Goal: Book appointment/travel/reservation

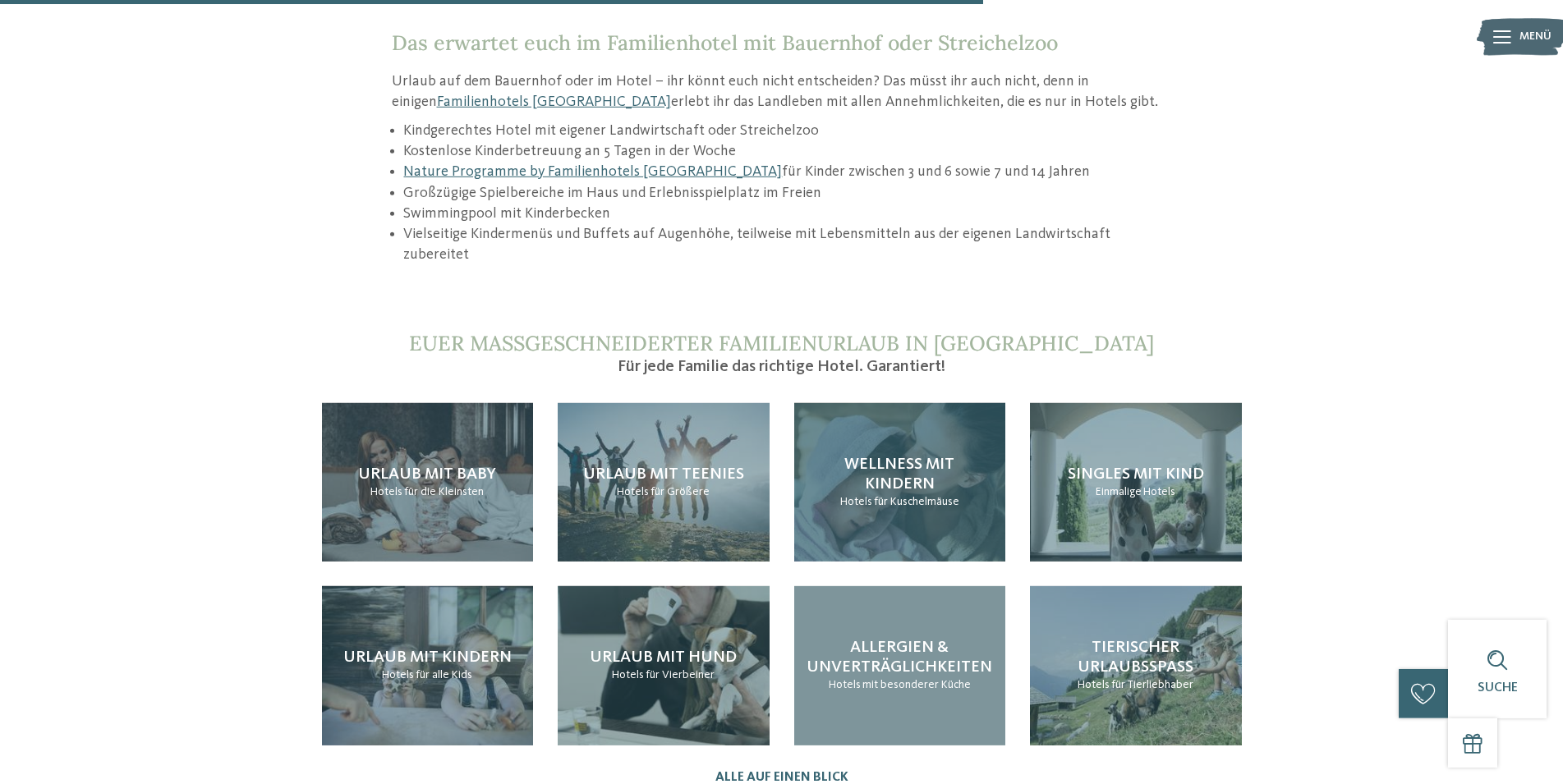
scroll to position [1590, 0]
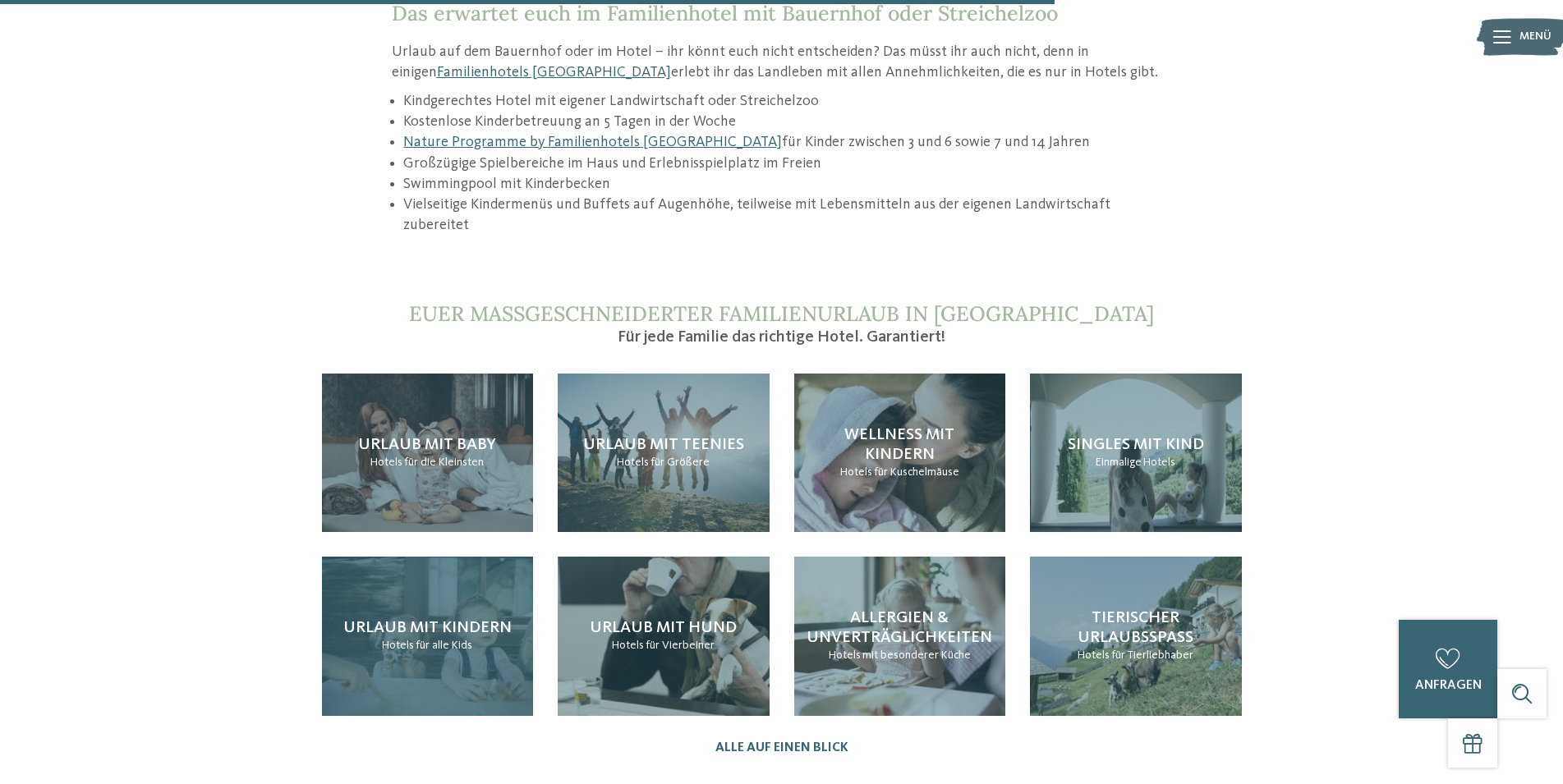
click at [485, 620] on span "Urlaub mit Kindern" at bounding box center [427, 628] width 168 height 16
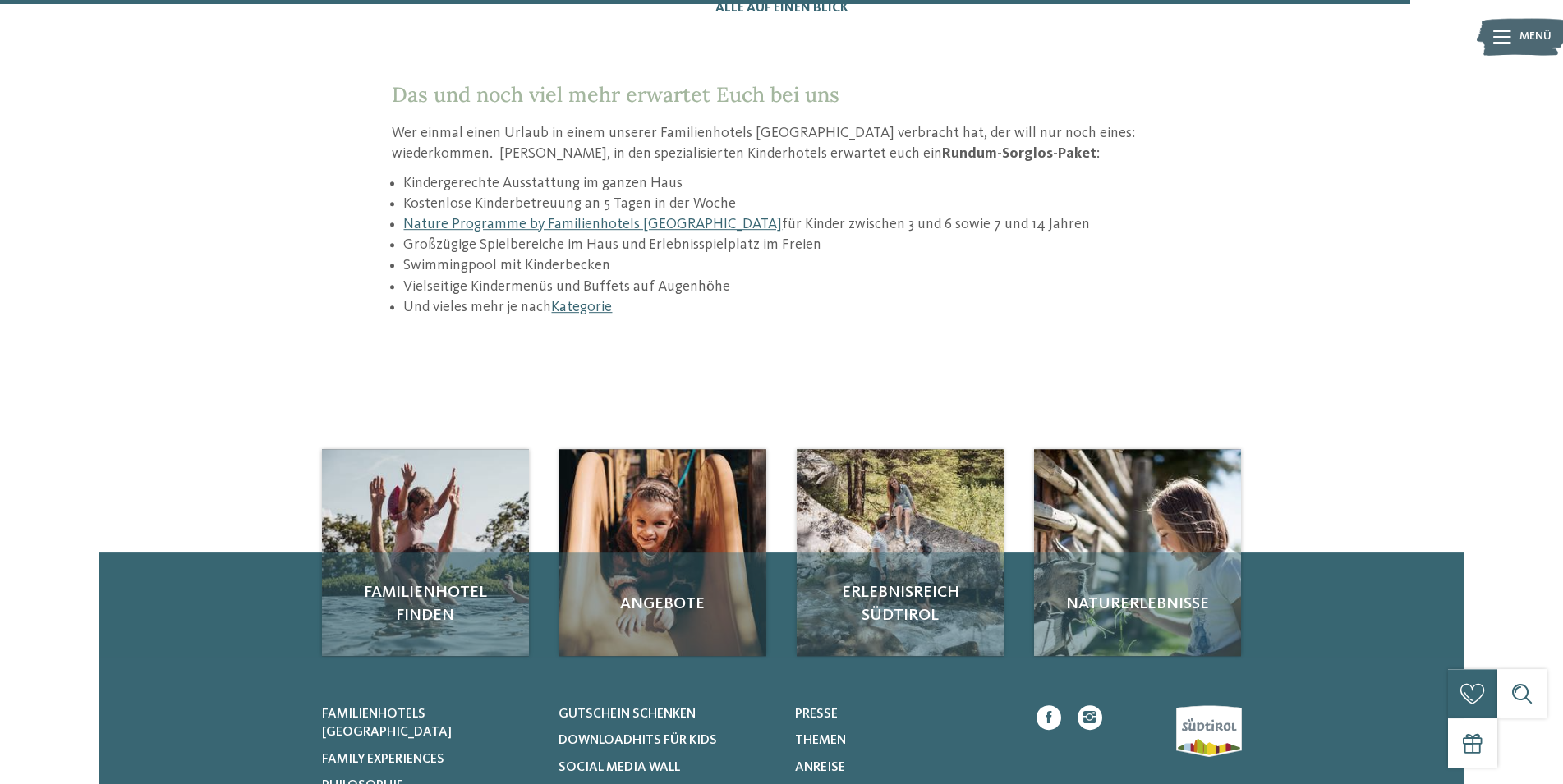
scroll to position [2428, 0]
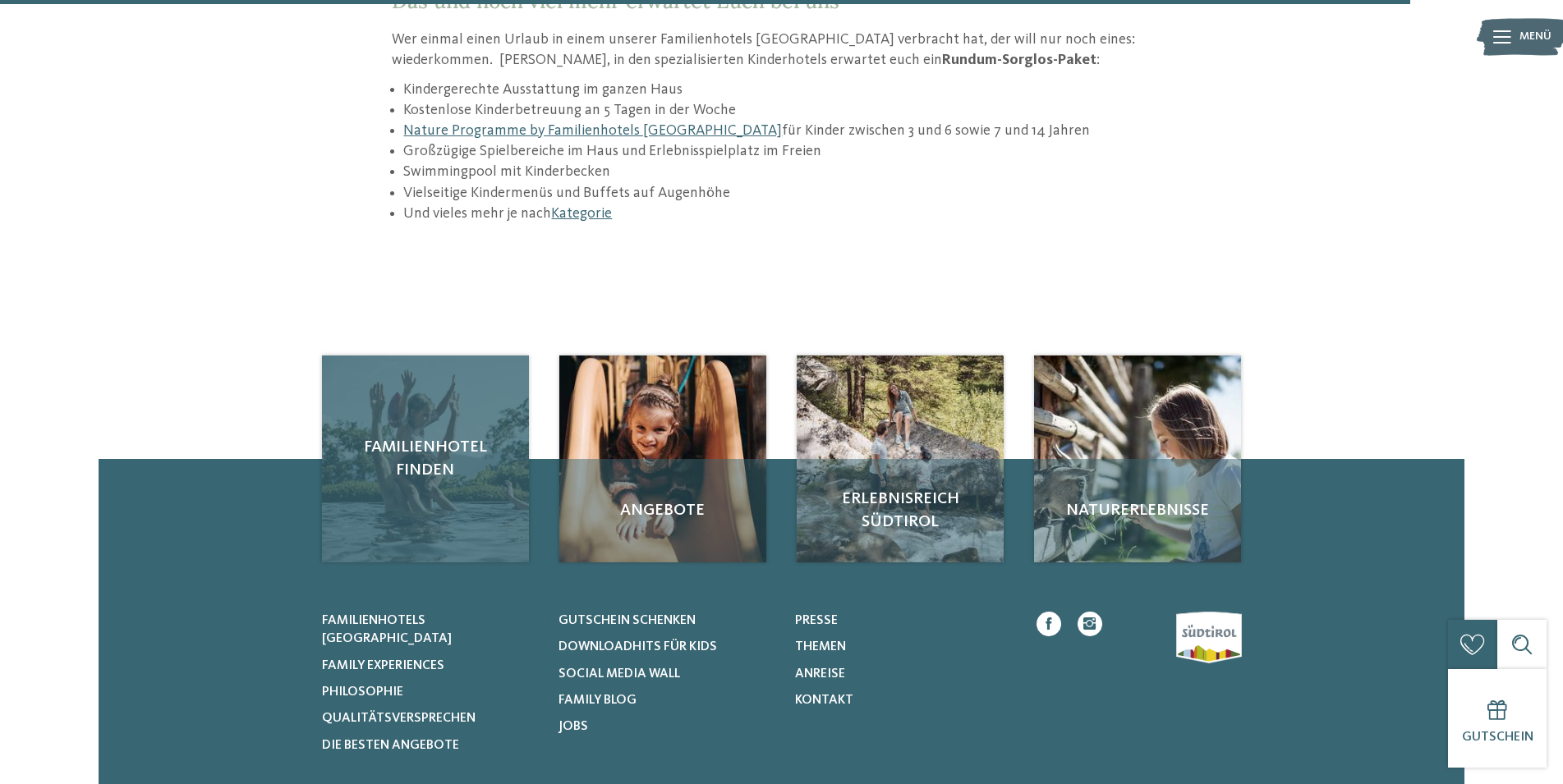
click at [471, 441] on div "Familienhotel finden" at bounding box center [425, 458] width 207 height 207
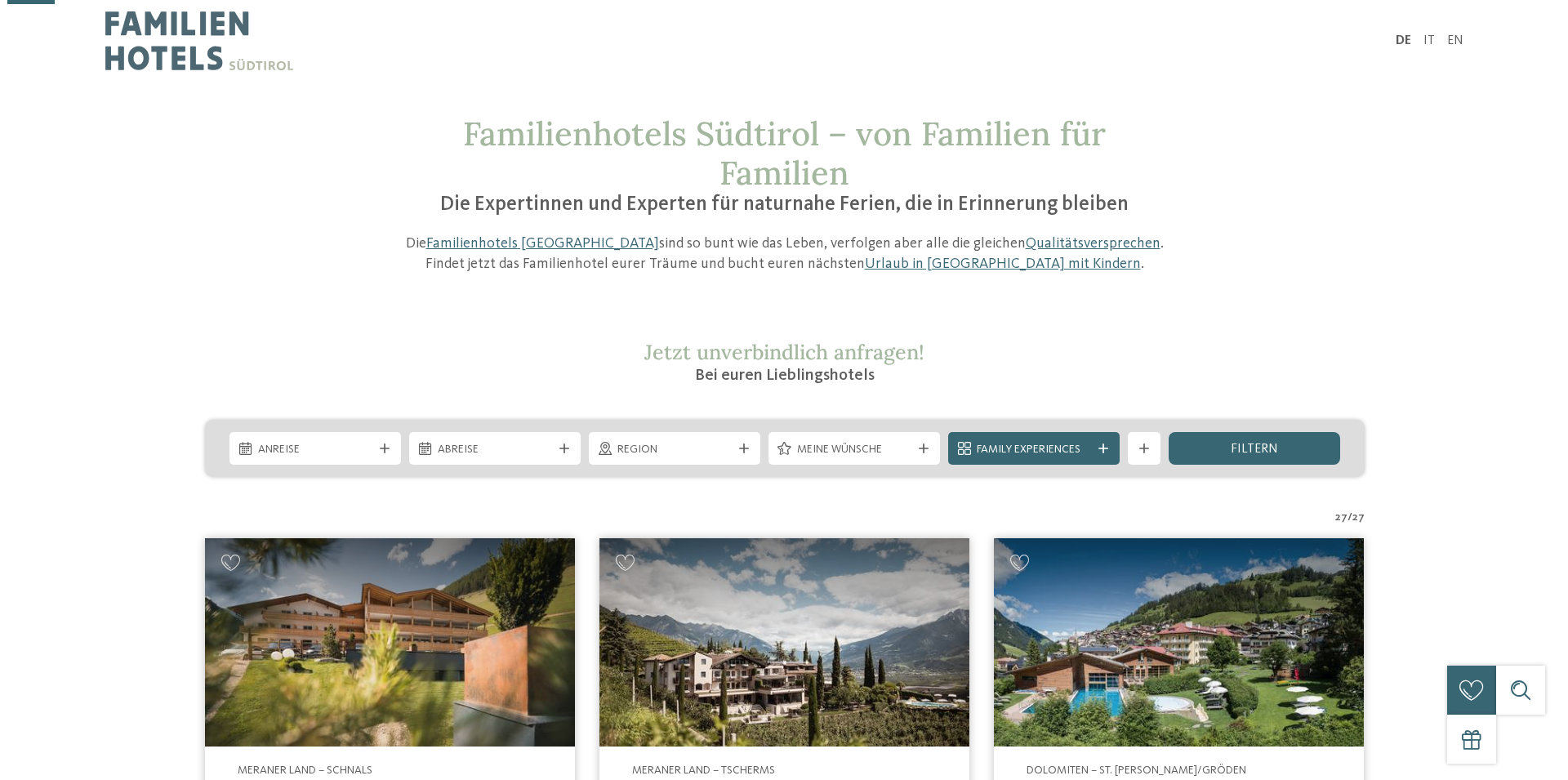
scroll to position [333, 0]
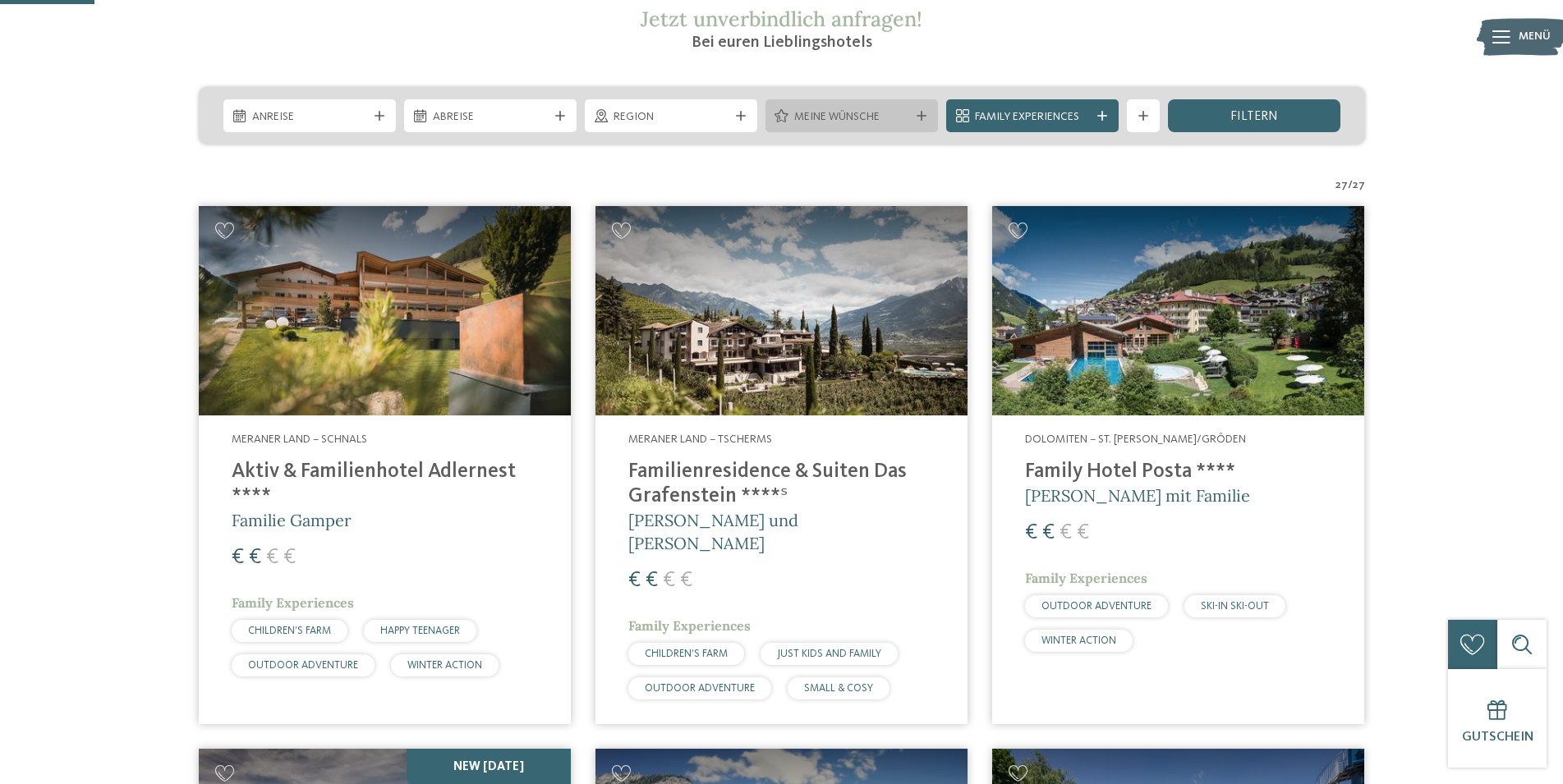
click at [885, 117] on span "Meine Wünsche" at bounding box center [851, 116] width 115 height 16
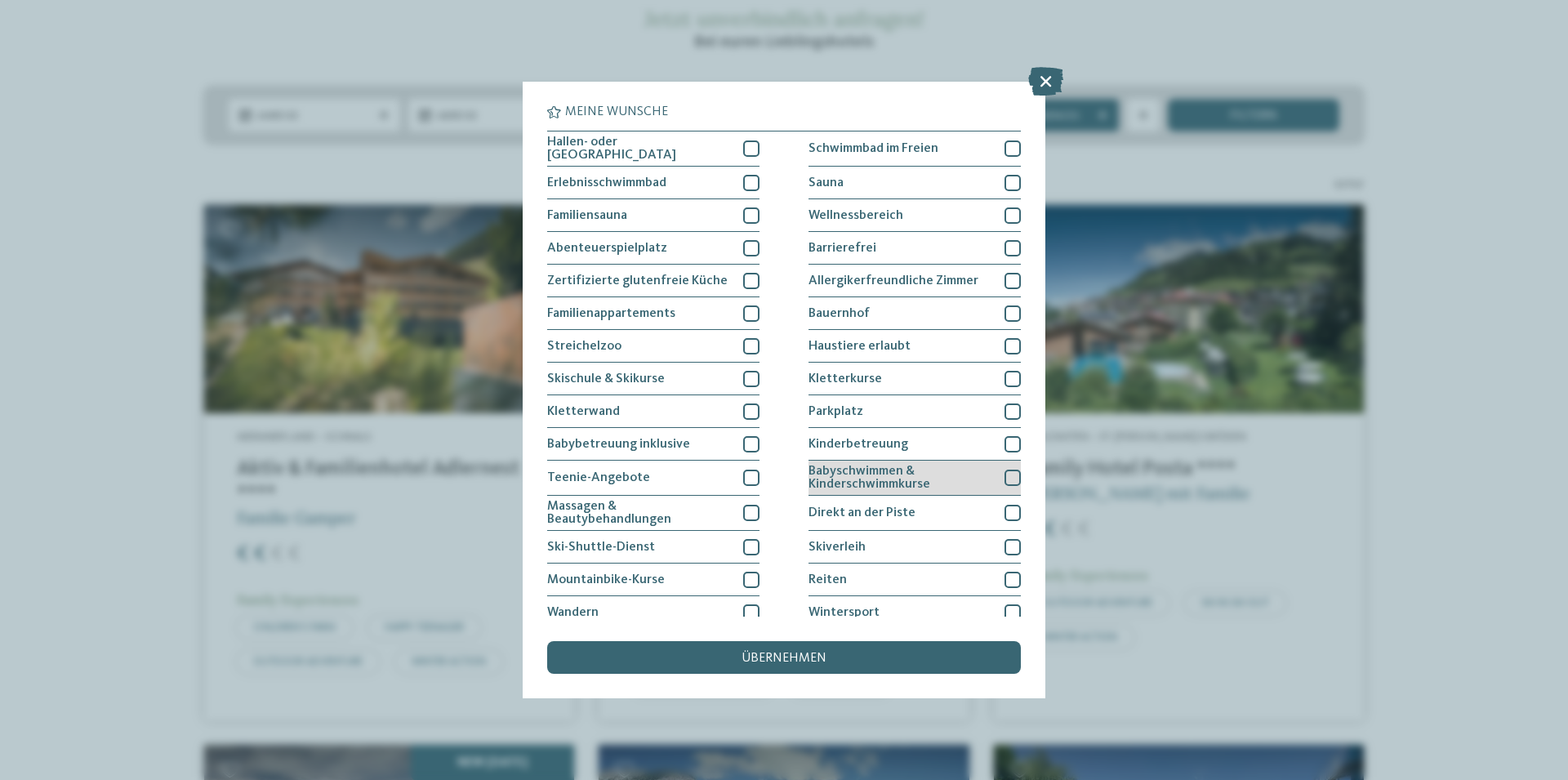
scroll to position [0, 0]
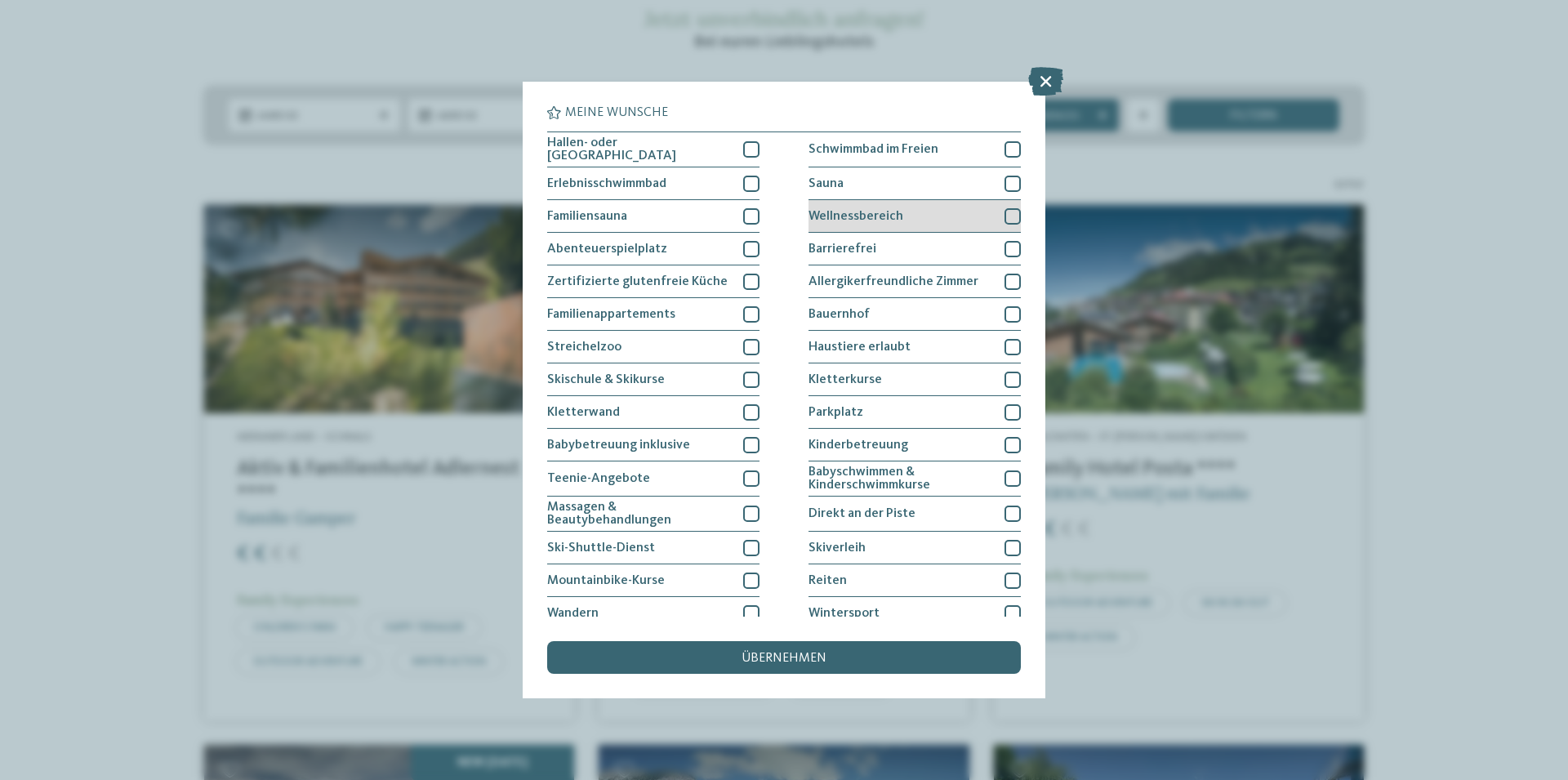
click at [1006, 204] on div "Wellnessbereich" at bounding box center [914, 216] width 212 height 33
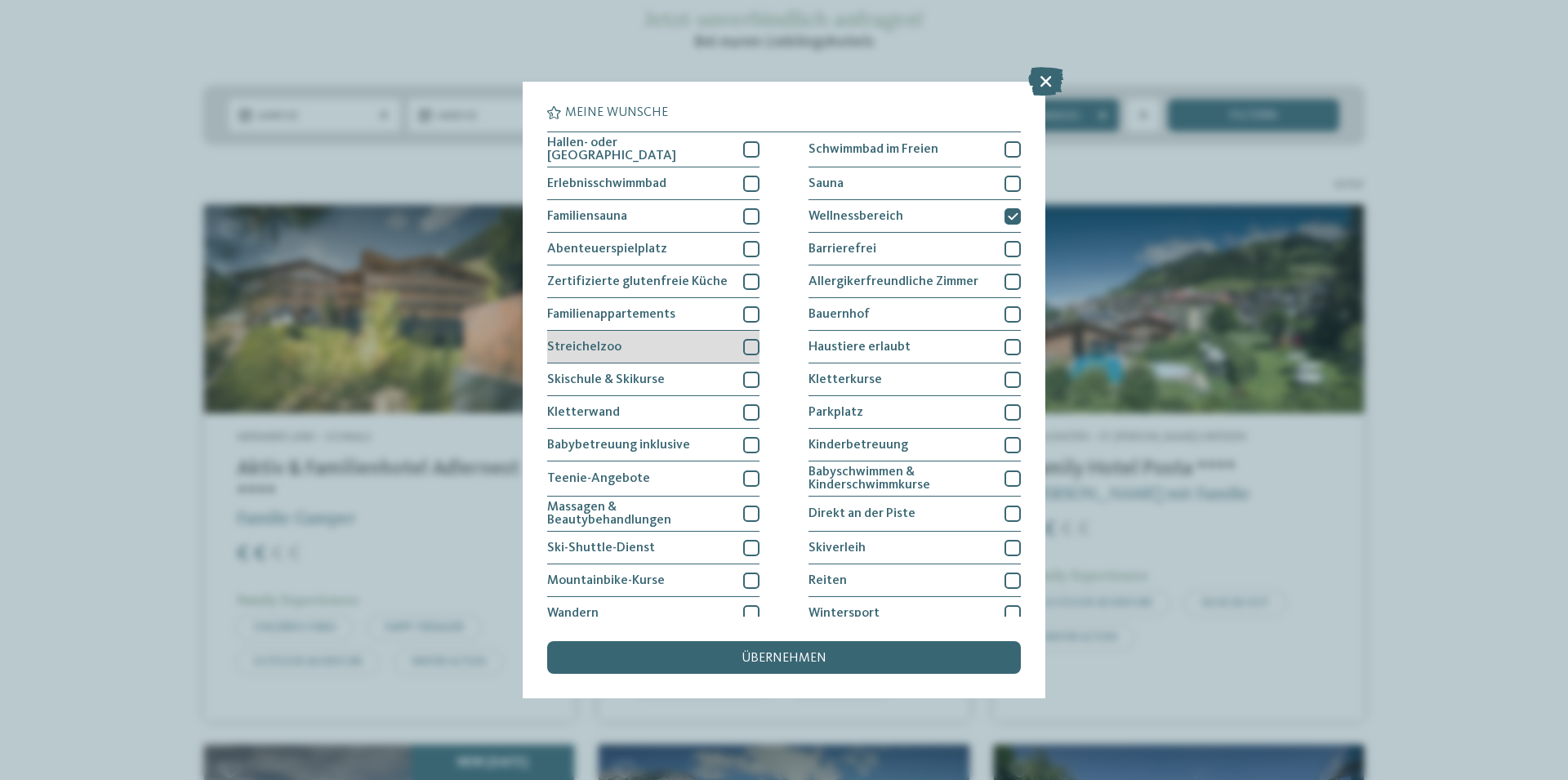
click at [747, 344] on div at bounding box center [751, 347] width 16 height 16
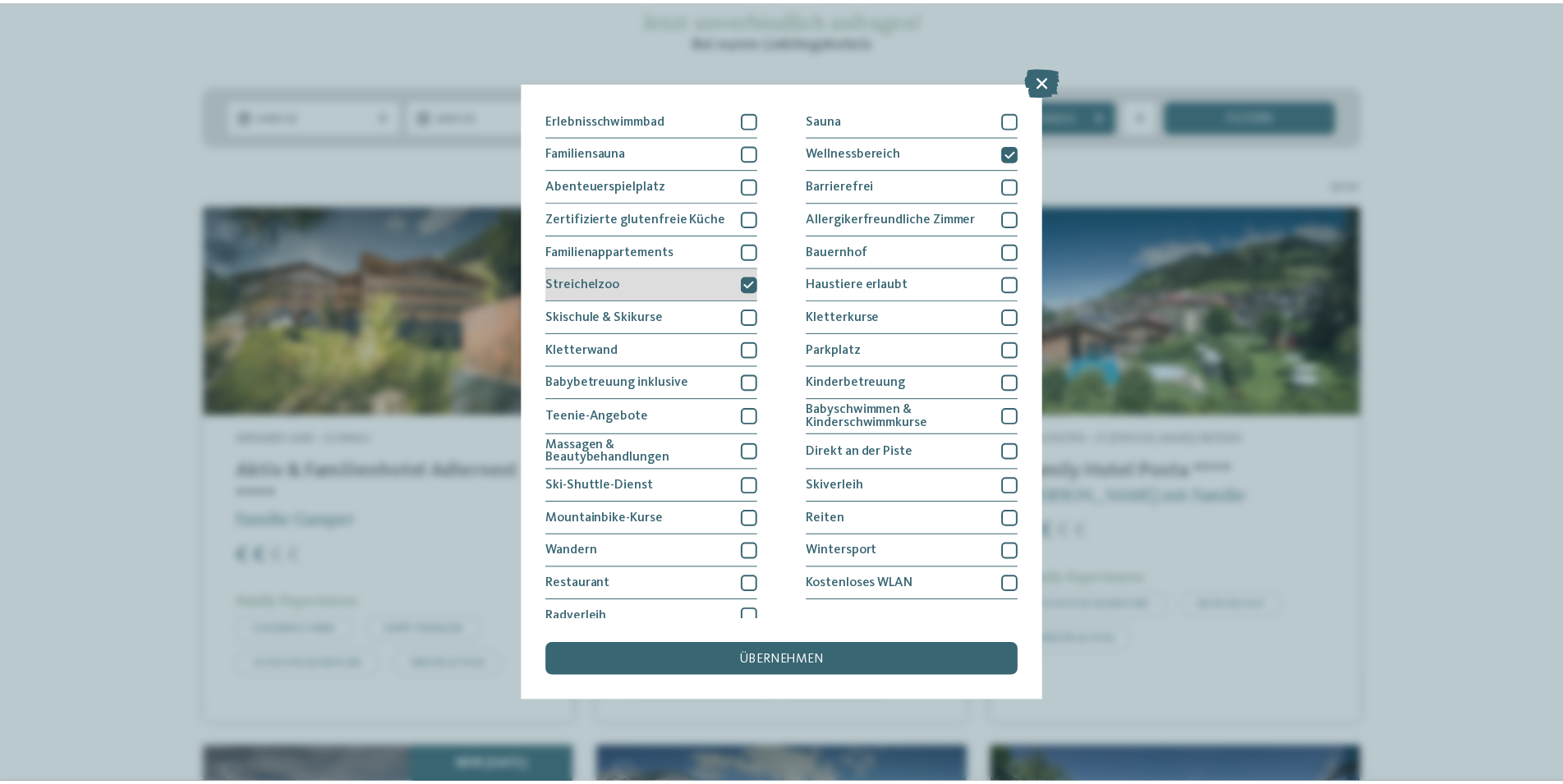
scroll to position [77, 0]
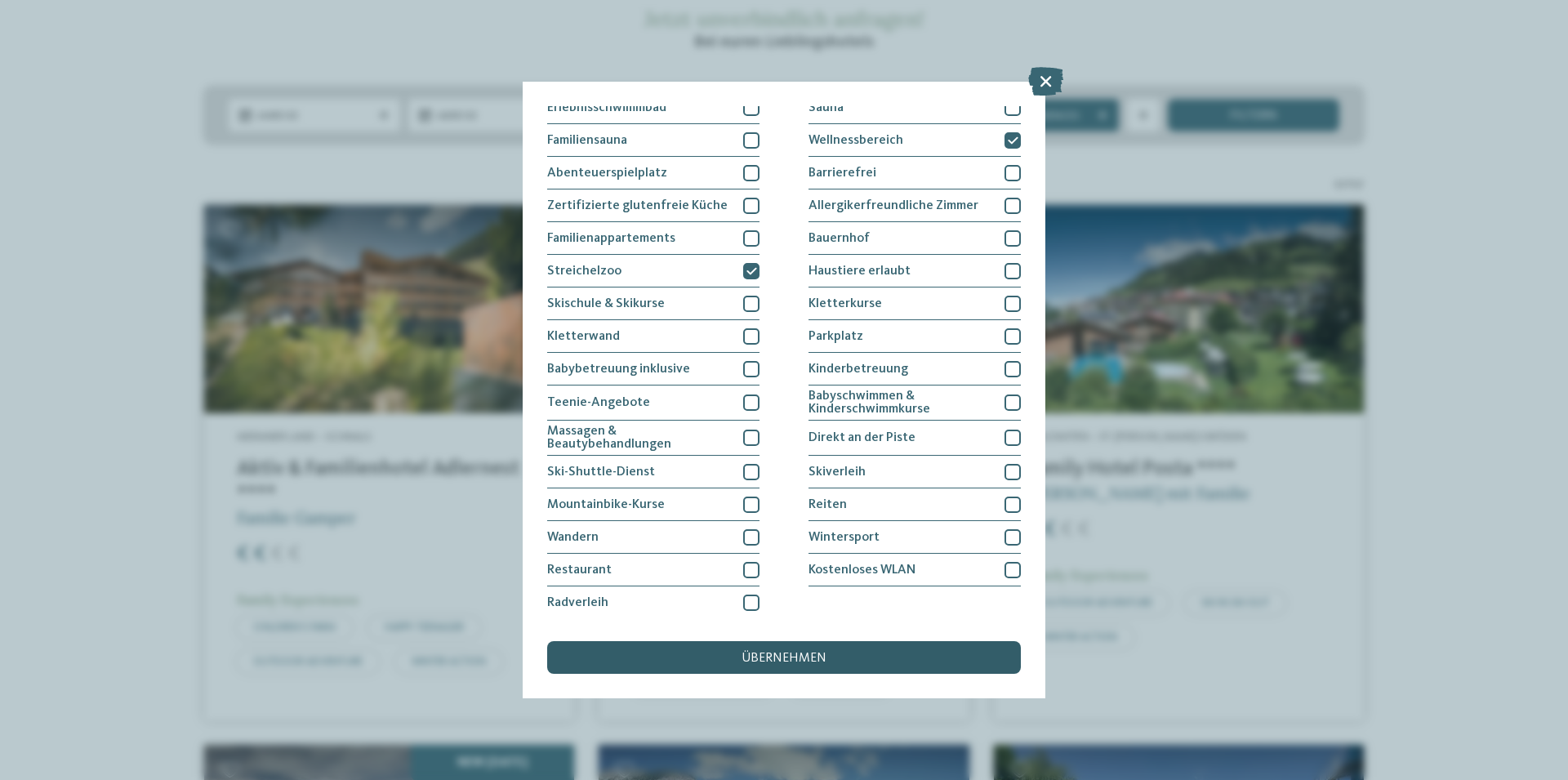
click at [836, 646] on div "übernehmen" at bounding box center [784, 657] width 474 height 33
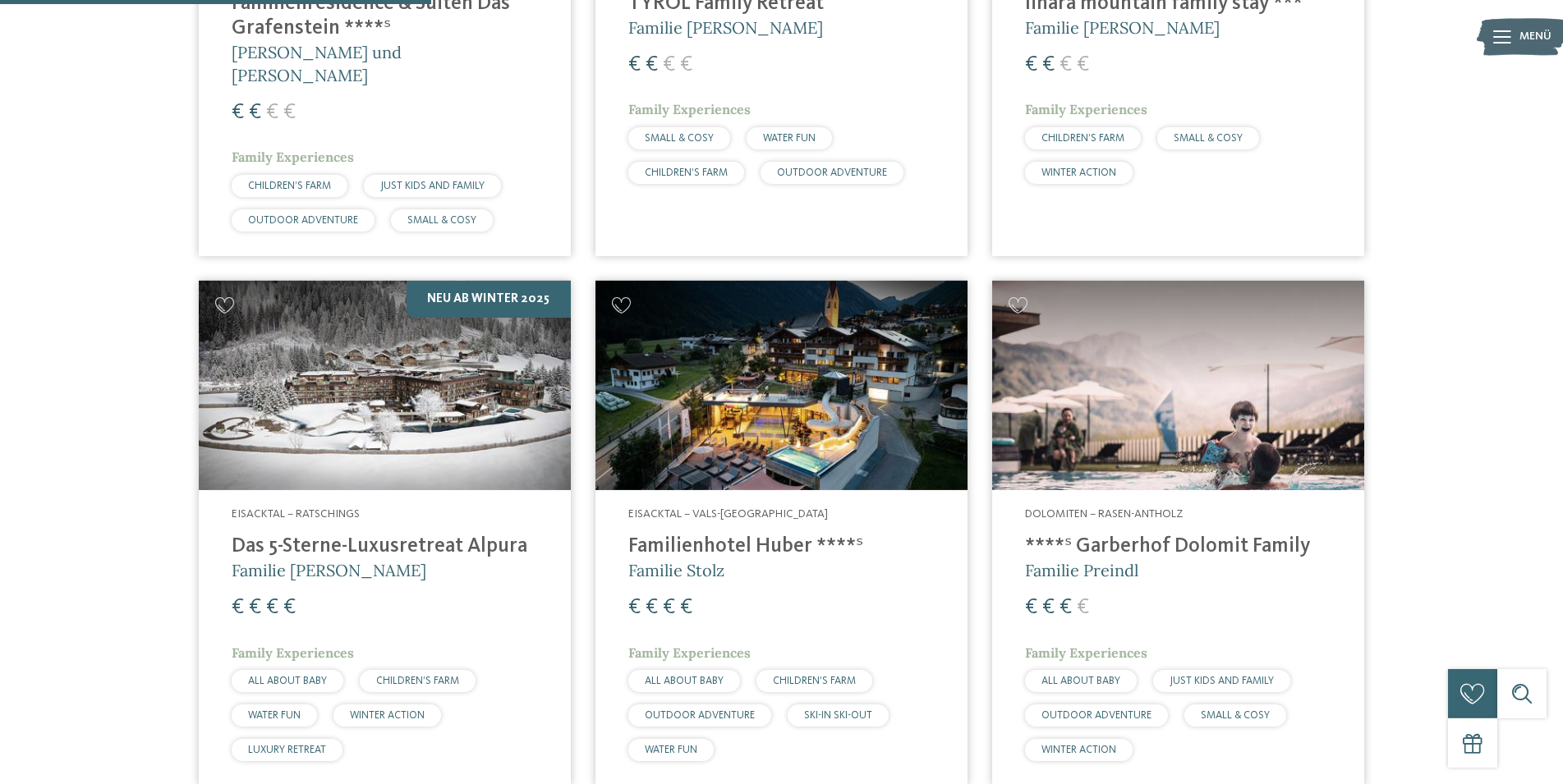
scroll to position [957, 0]
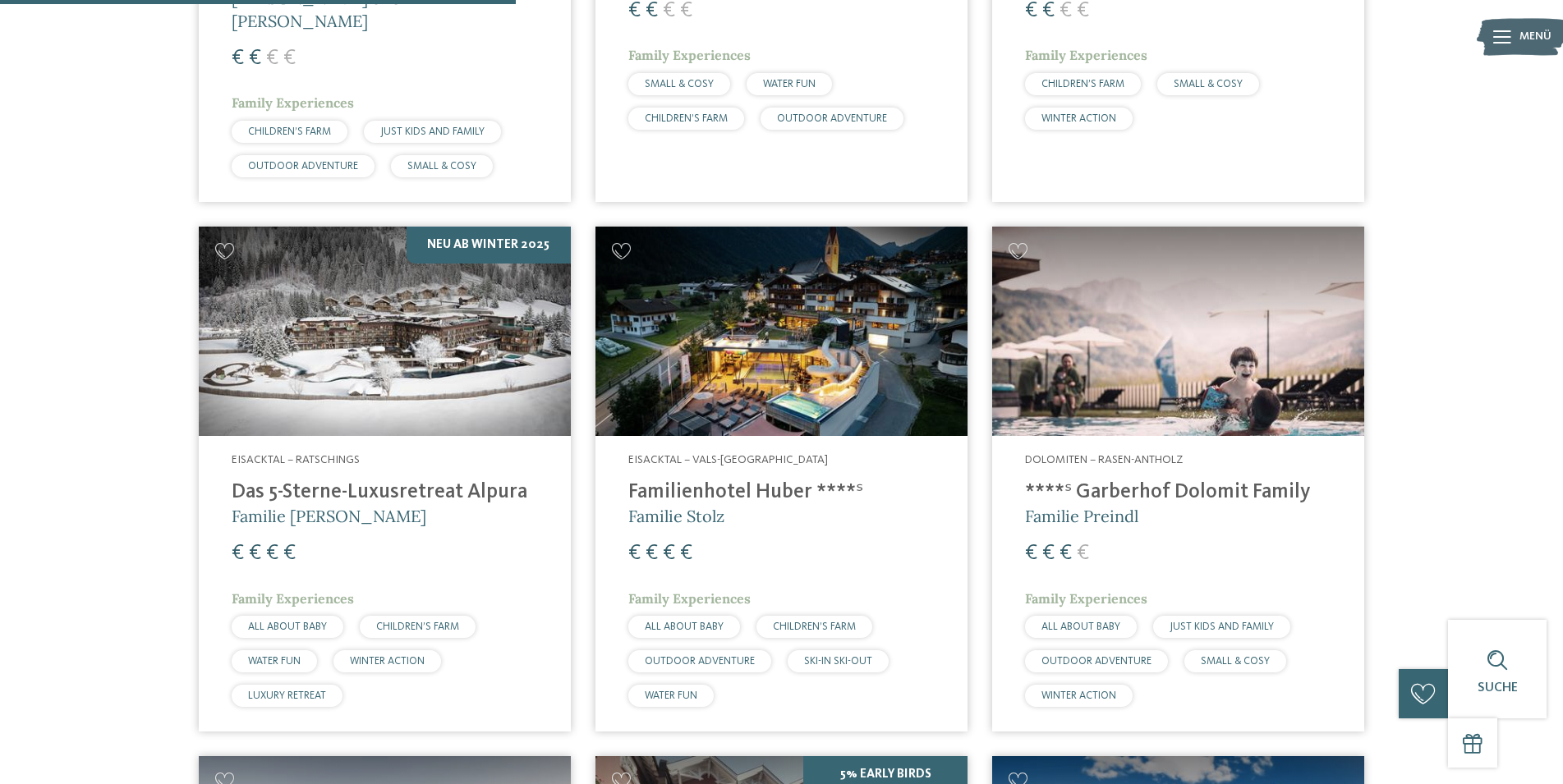
click at [338, 480] on h4 "Das 5-Sterne-Luxusretreat Alpura" at bounding box center [384, 492] width 306 height 24
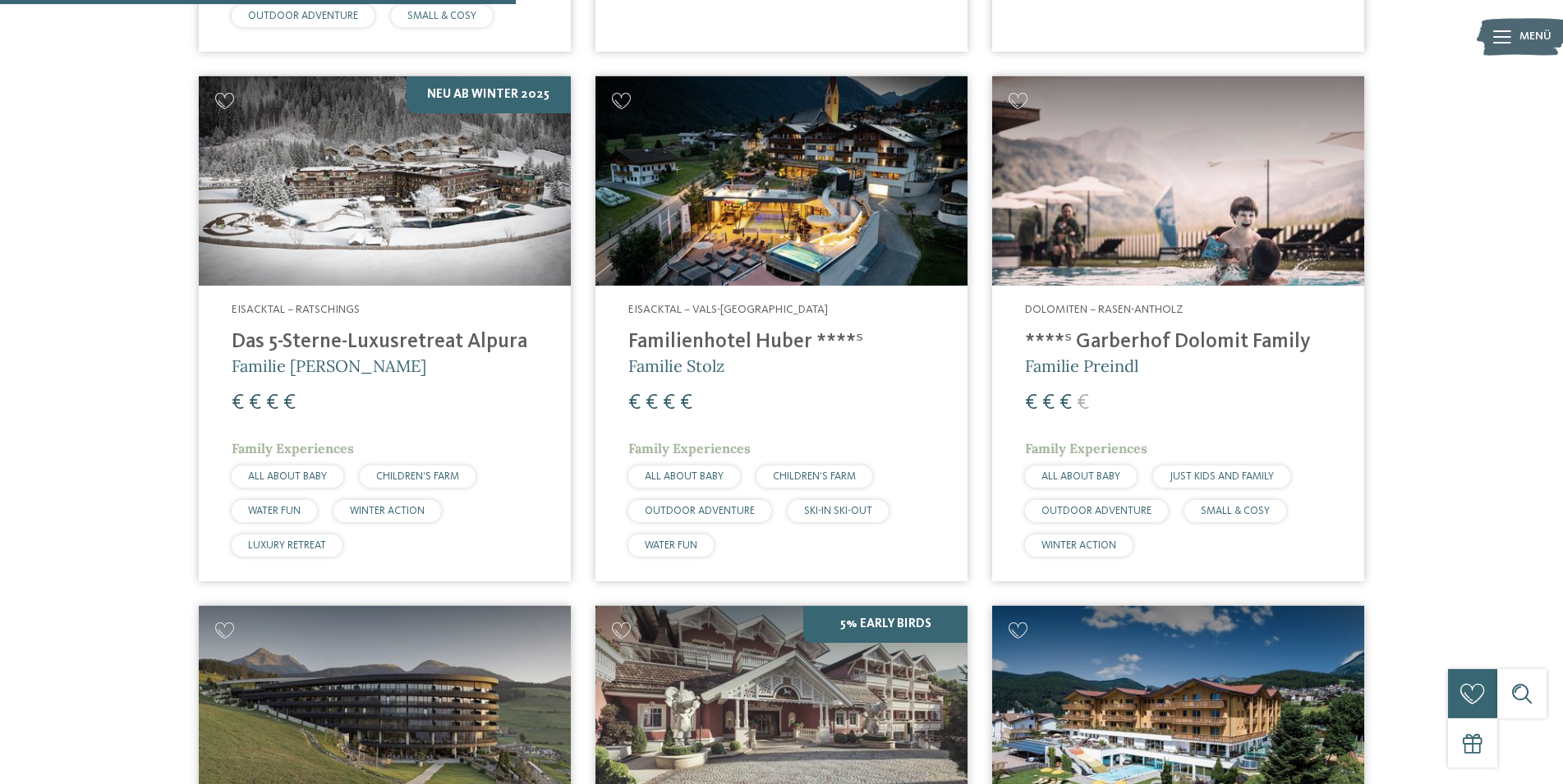
scroll to position [1291, 0]
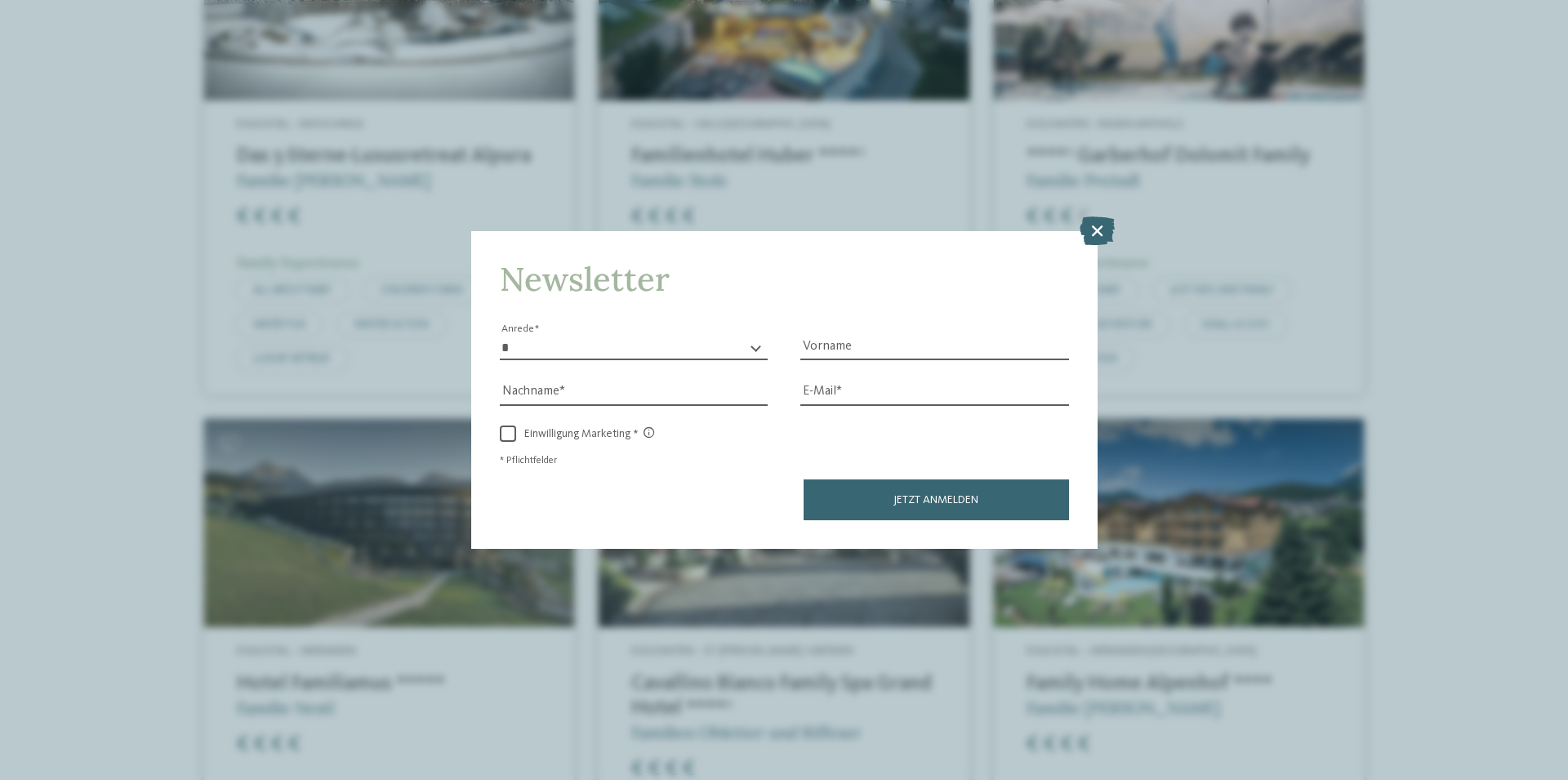
click at [1109, 214] on div "Newsletter * **** **** ******* ****** Anrede Vorname Nachname Link" at bounding box center [784, 390] width 1568 height 780
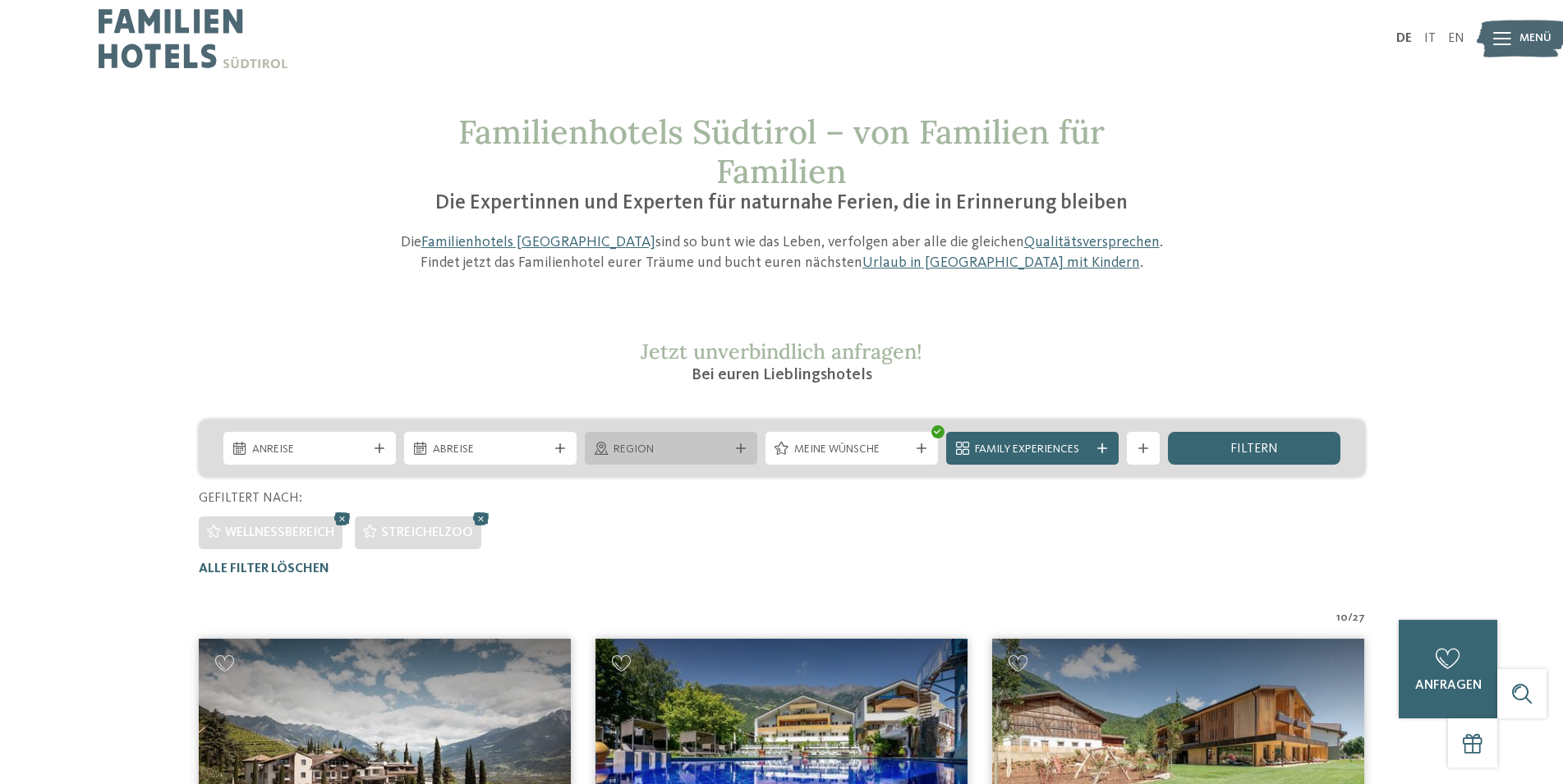
scroll to position [0, 0]
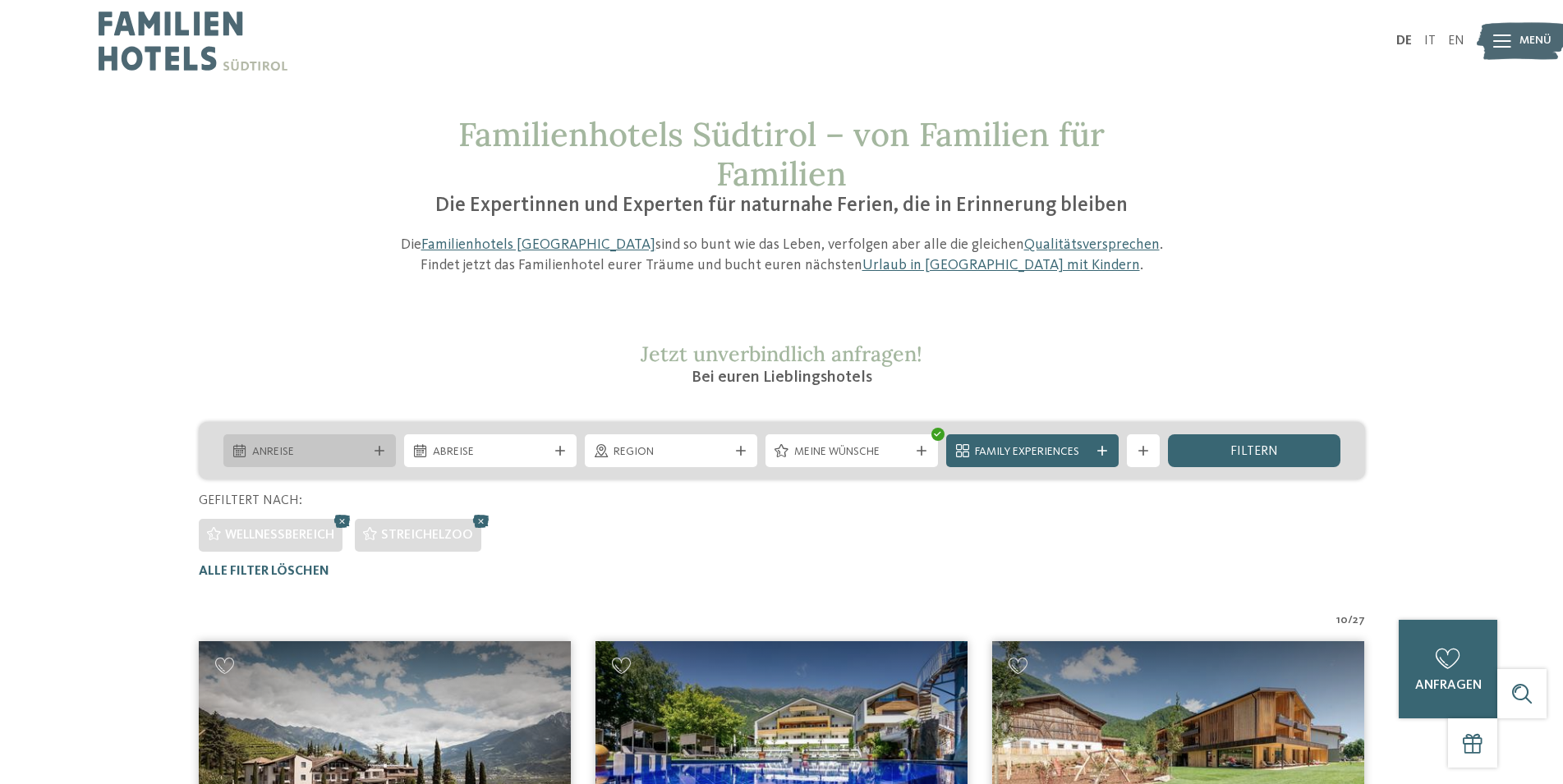
click at [328, 444] on span "Anreise" at bounding box center [310, 452] width 115 height 16
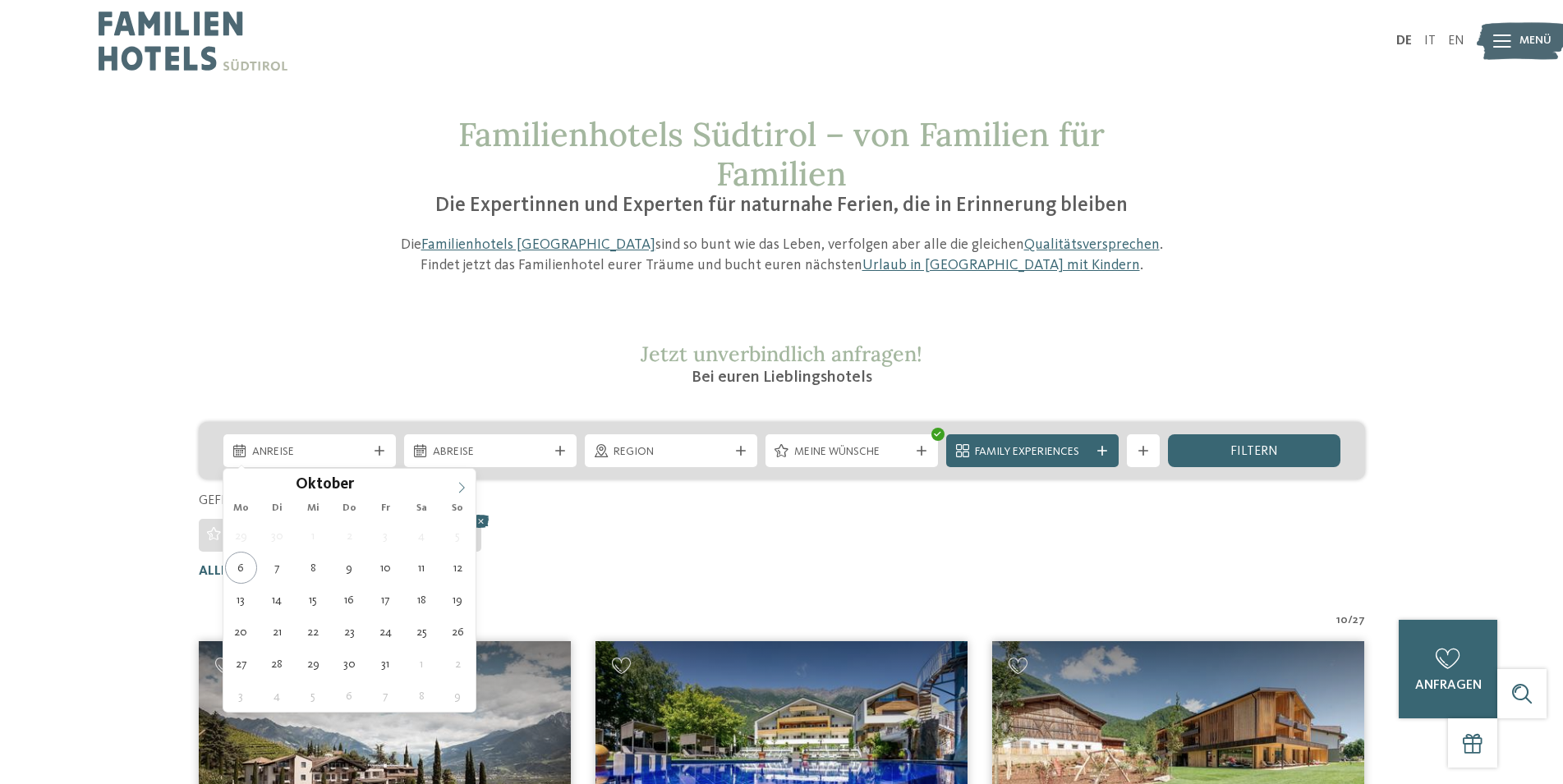
click at [465, 481] on span at bounding box center [461, 482] width 28 height 28
type div "28.11.2025"
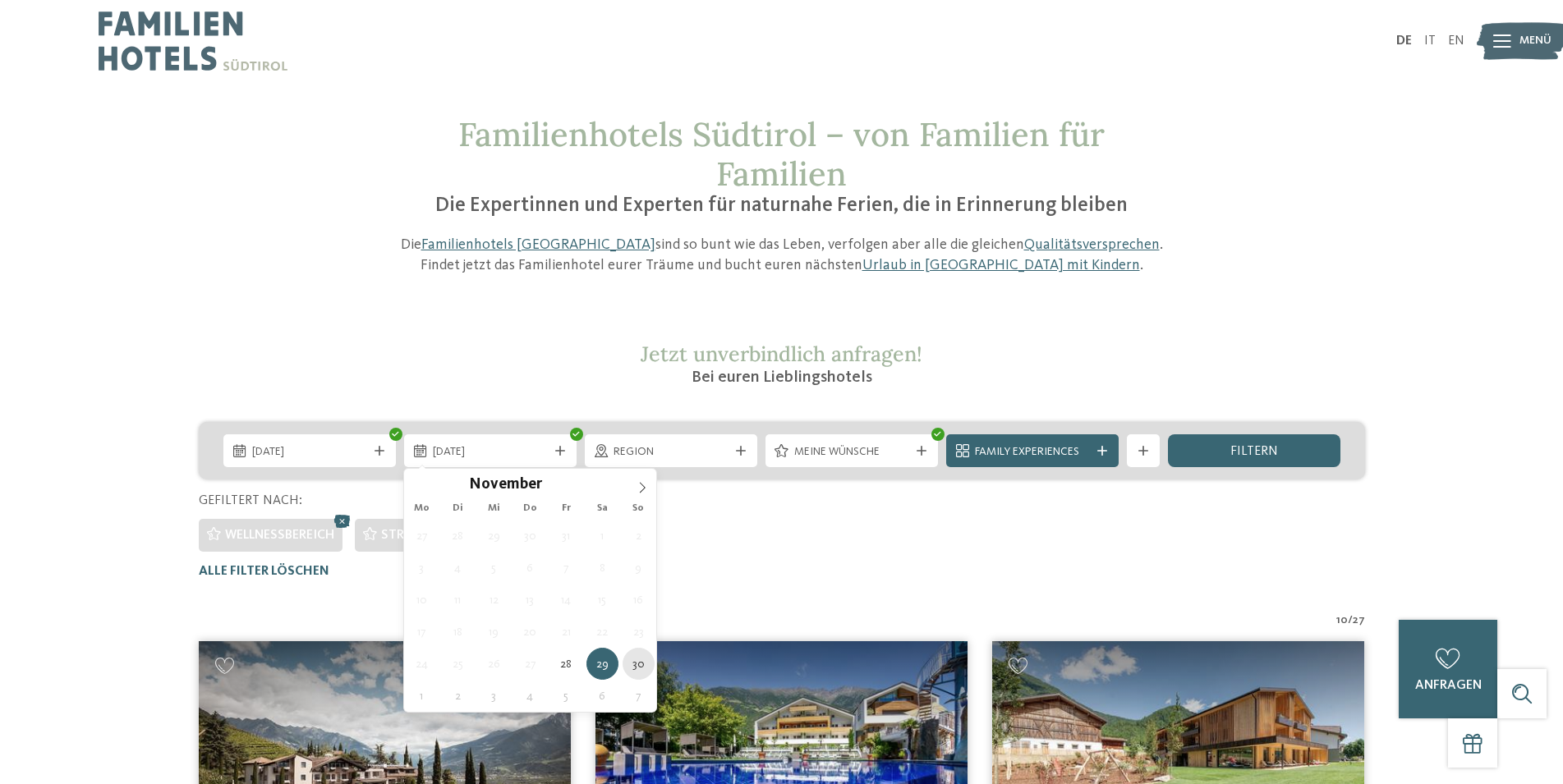
type div "30.11.2025"
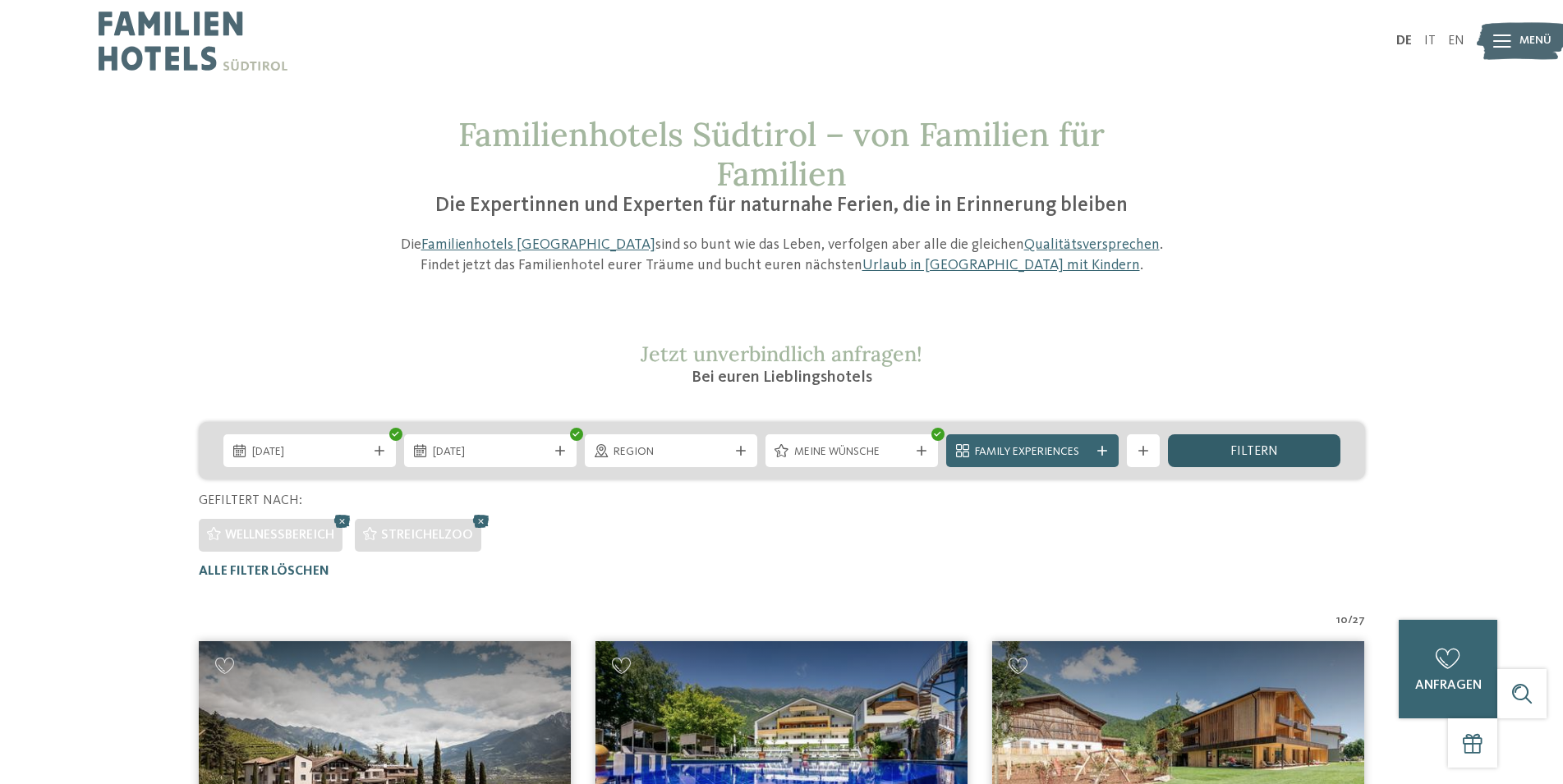
click at [1236, 449] on span "filtern" at bounding box center [1253, 451] width 48 height 14
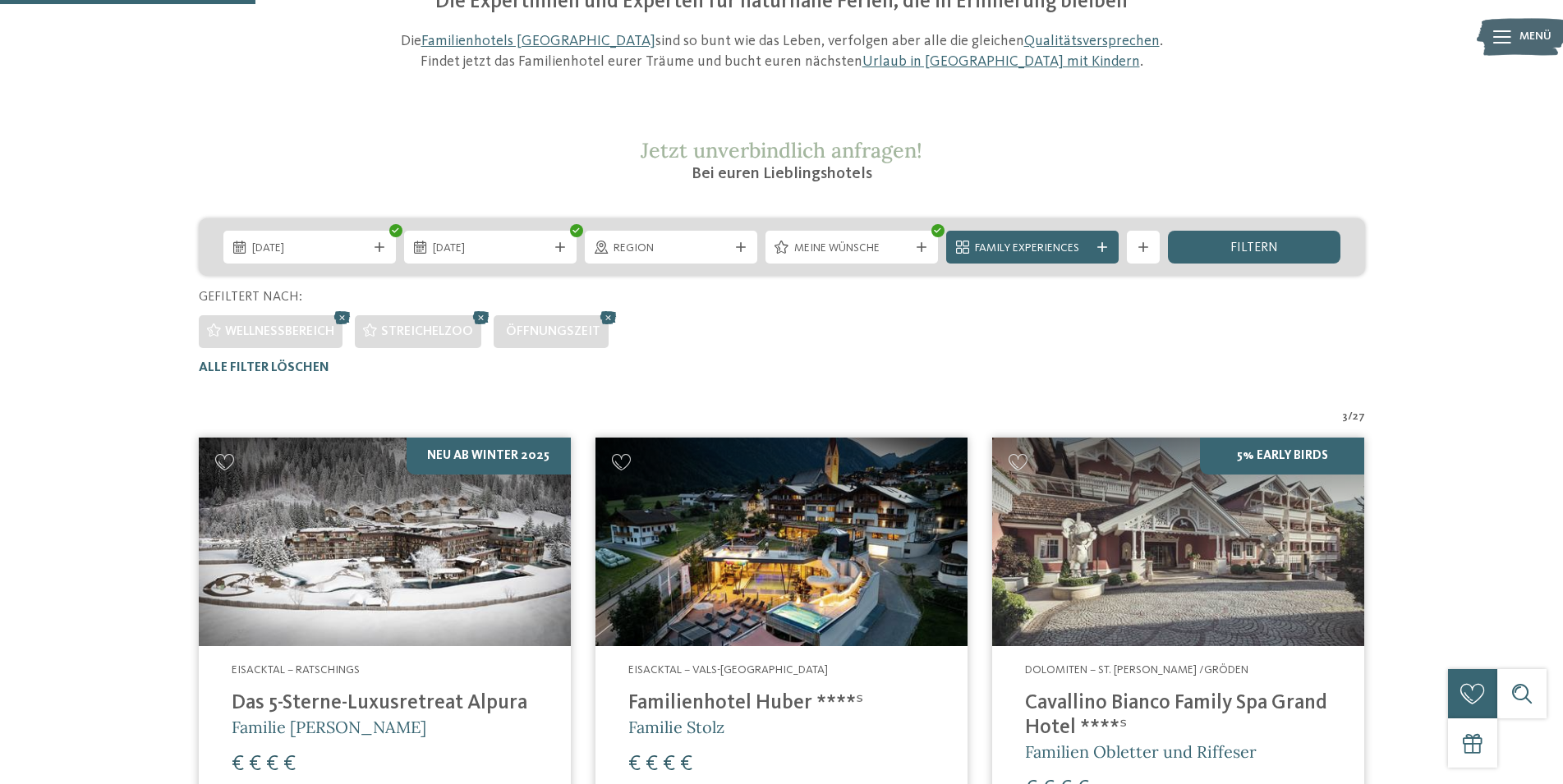
scroll to position [539, 0]
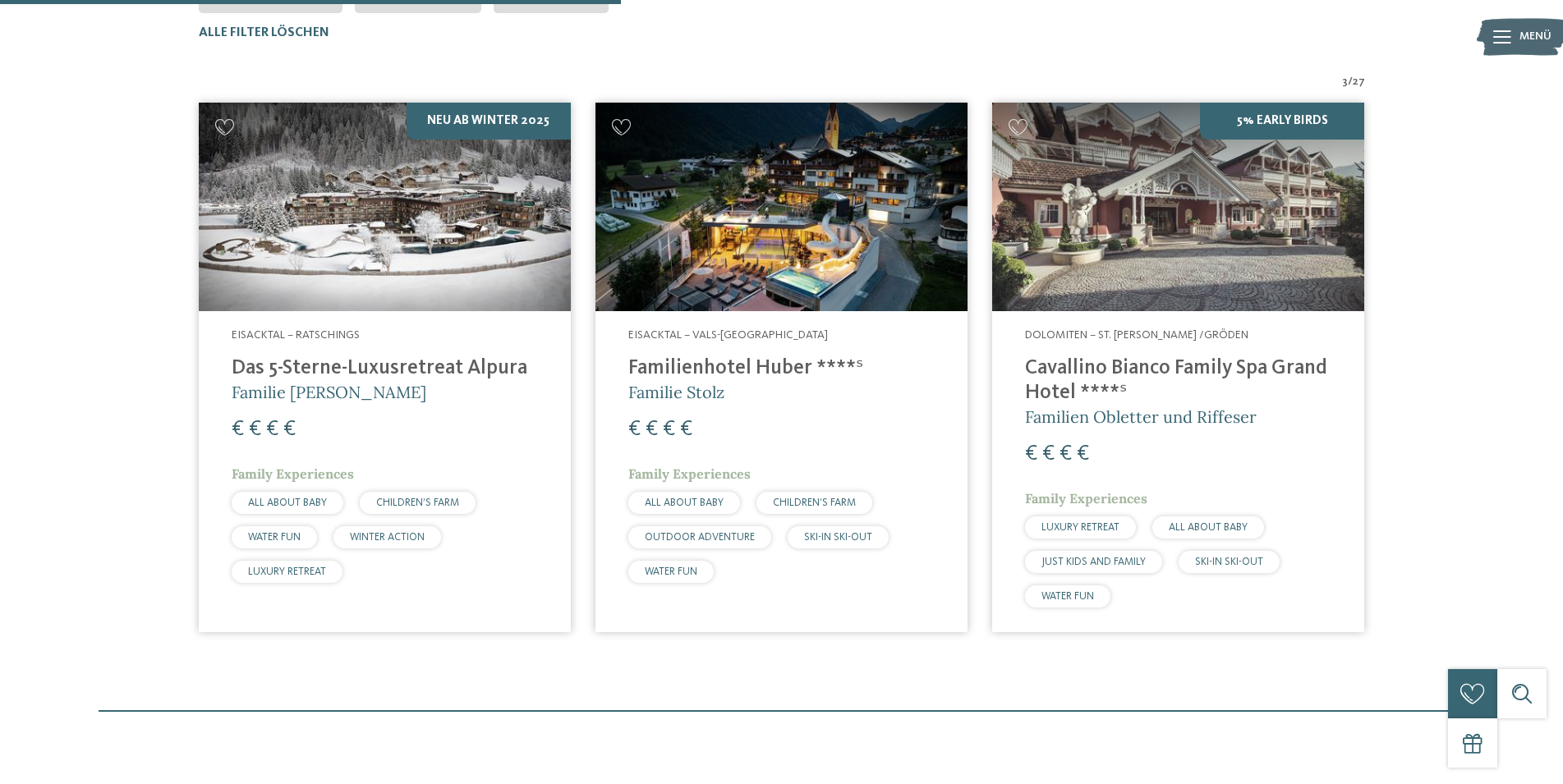
click at [398, 359] on h4 "Das 5-Sterne-Luxusretreat Alpura" at bounding box center [384, 368] width 306 height 24
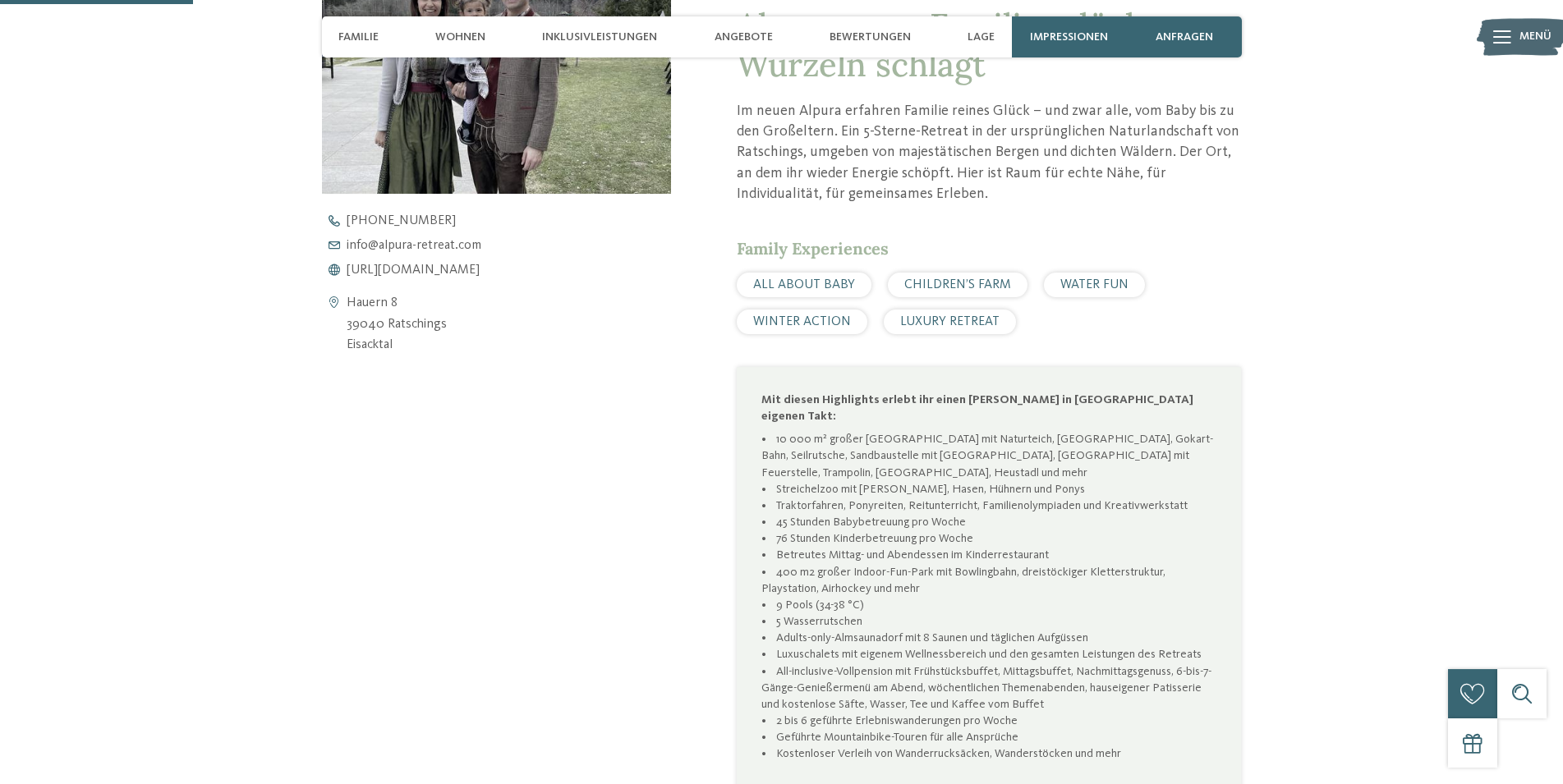
scroll to position [753, 0]
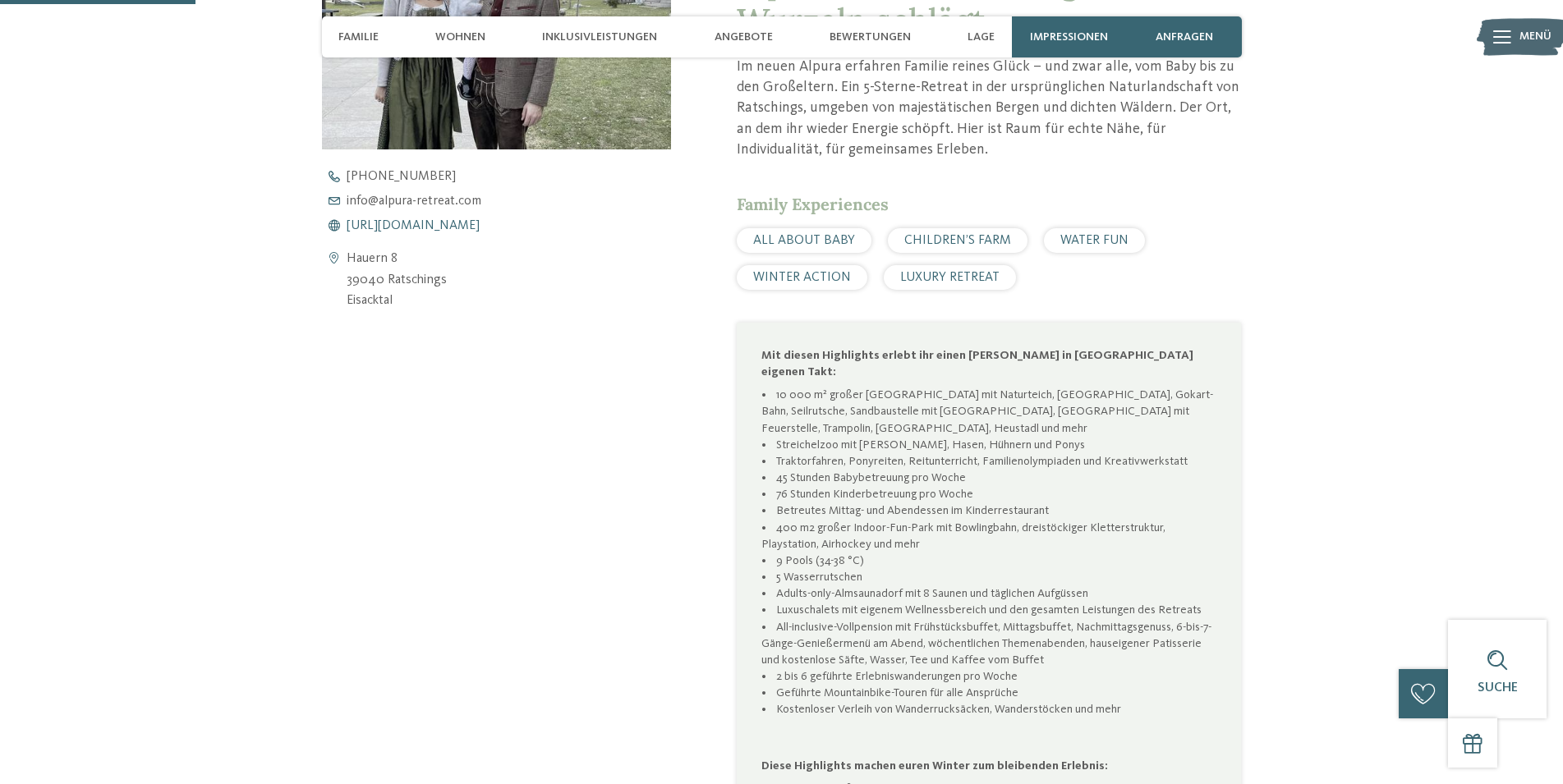
click at [480, 222] on span "[URL][DOMAIN_NAME]" at bounding box center [413, 226] width 133 height 14
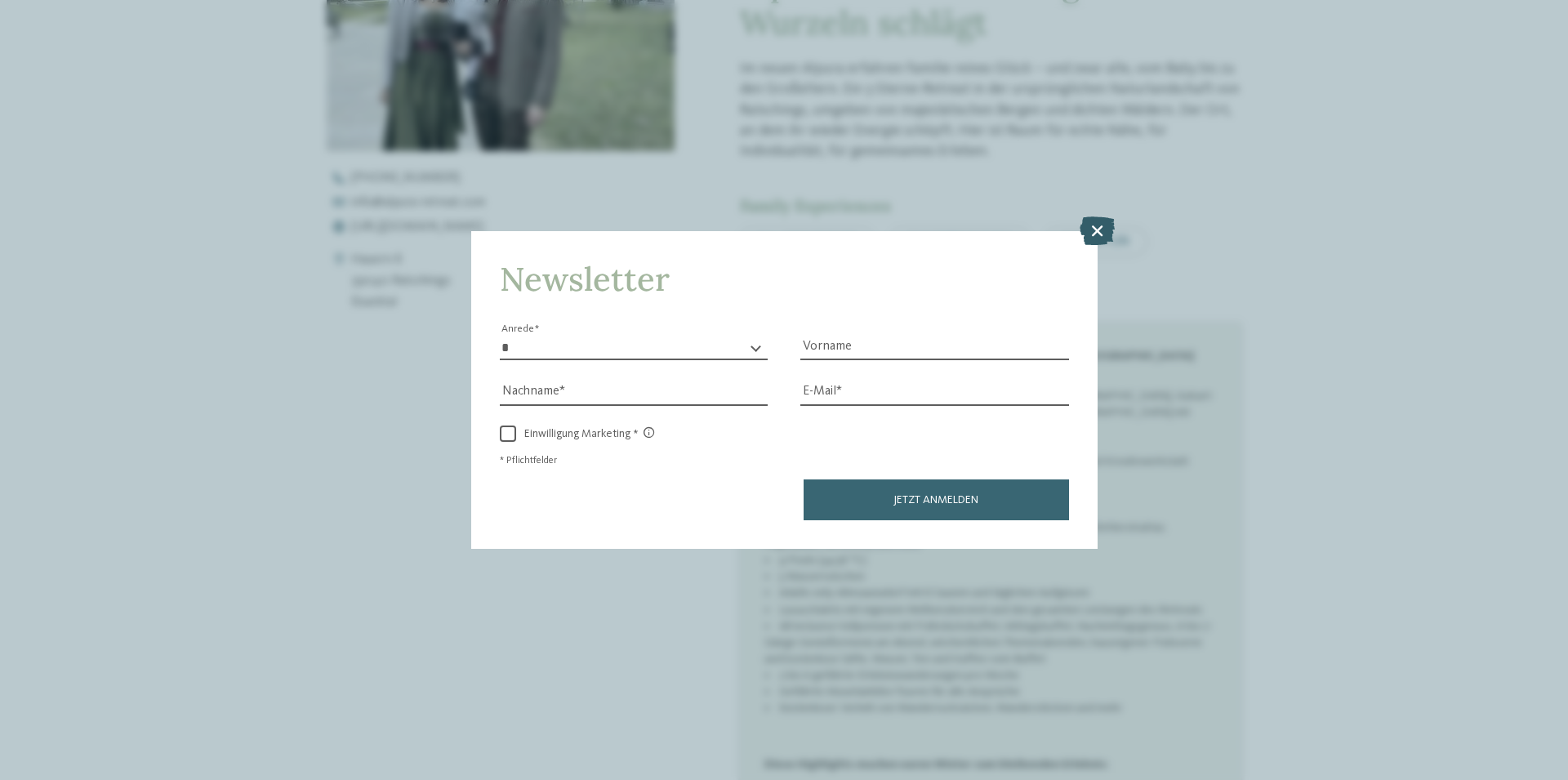
click at [1108, 227] on icon at bounding box center [1097, 231] width 35 height 29
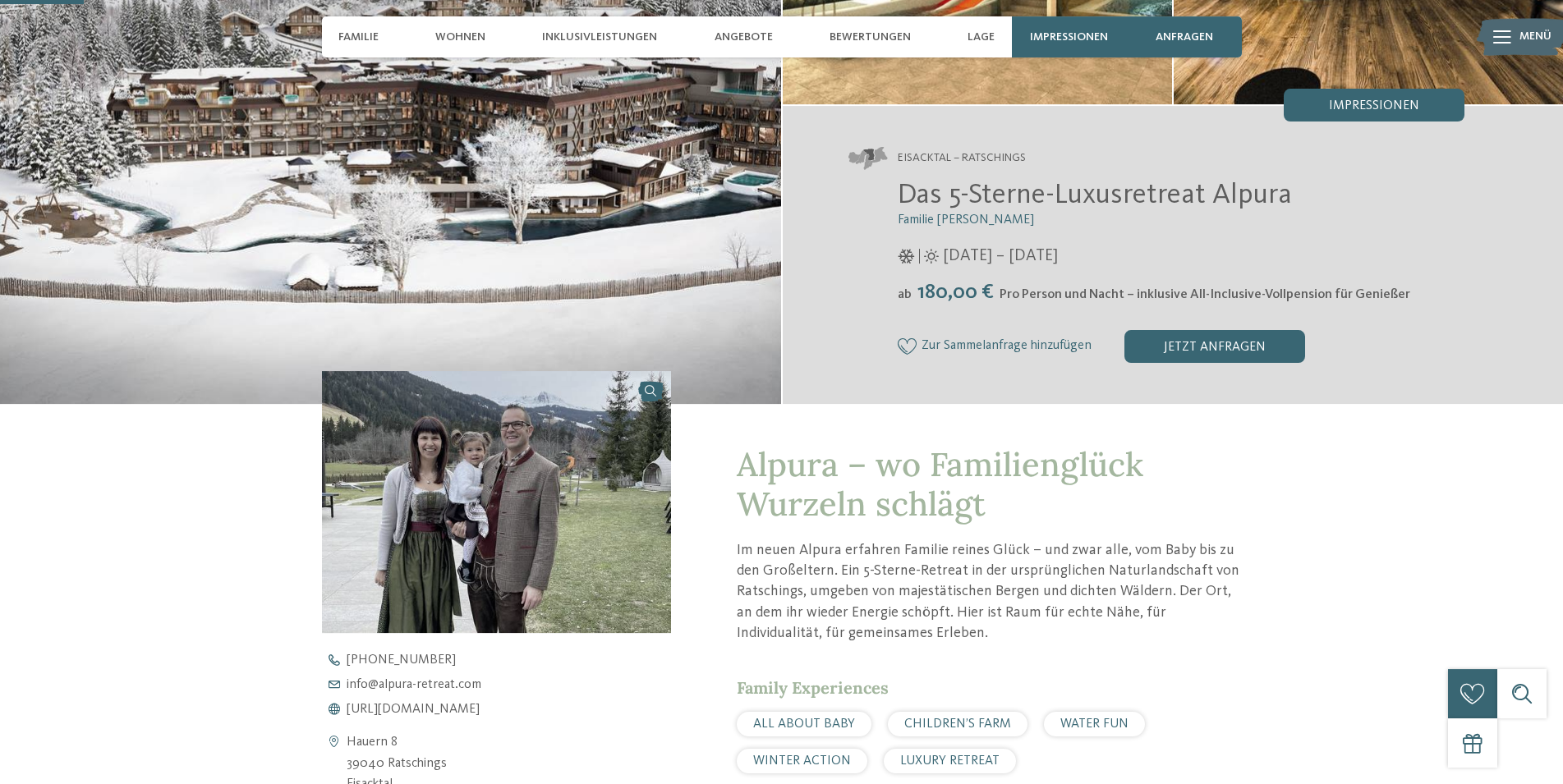
scroll to position [335, 0]
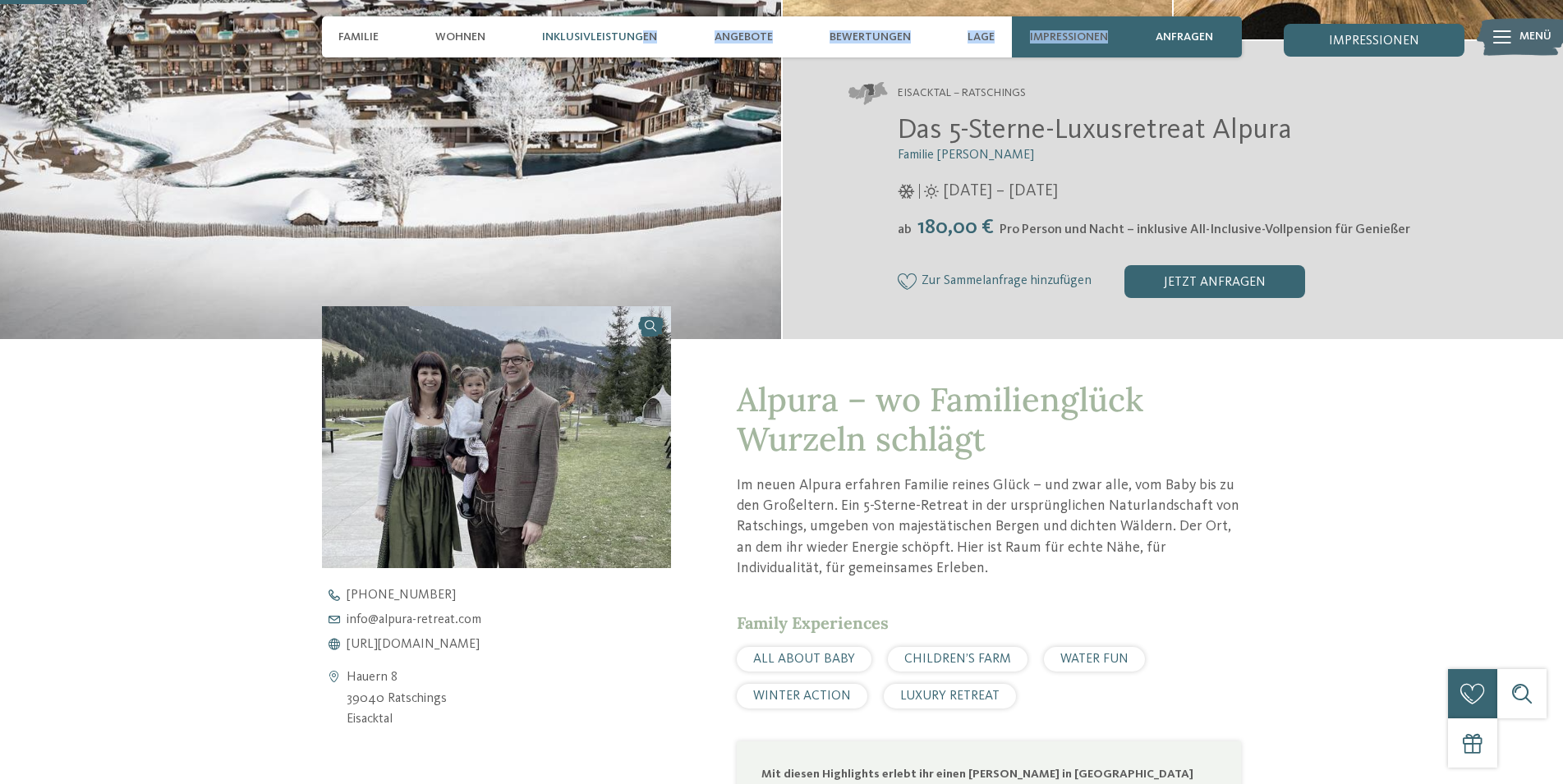
click at [643, 43] on span "Inklusivleistungen" at bounding box center [599, 37] width 115 height 14
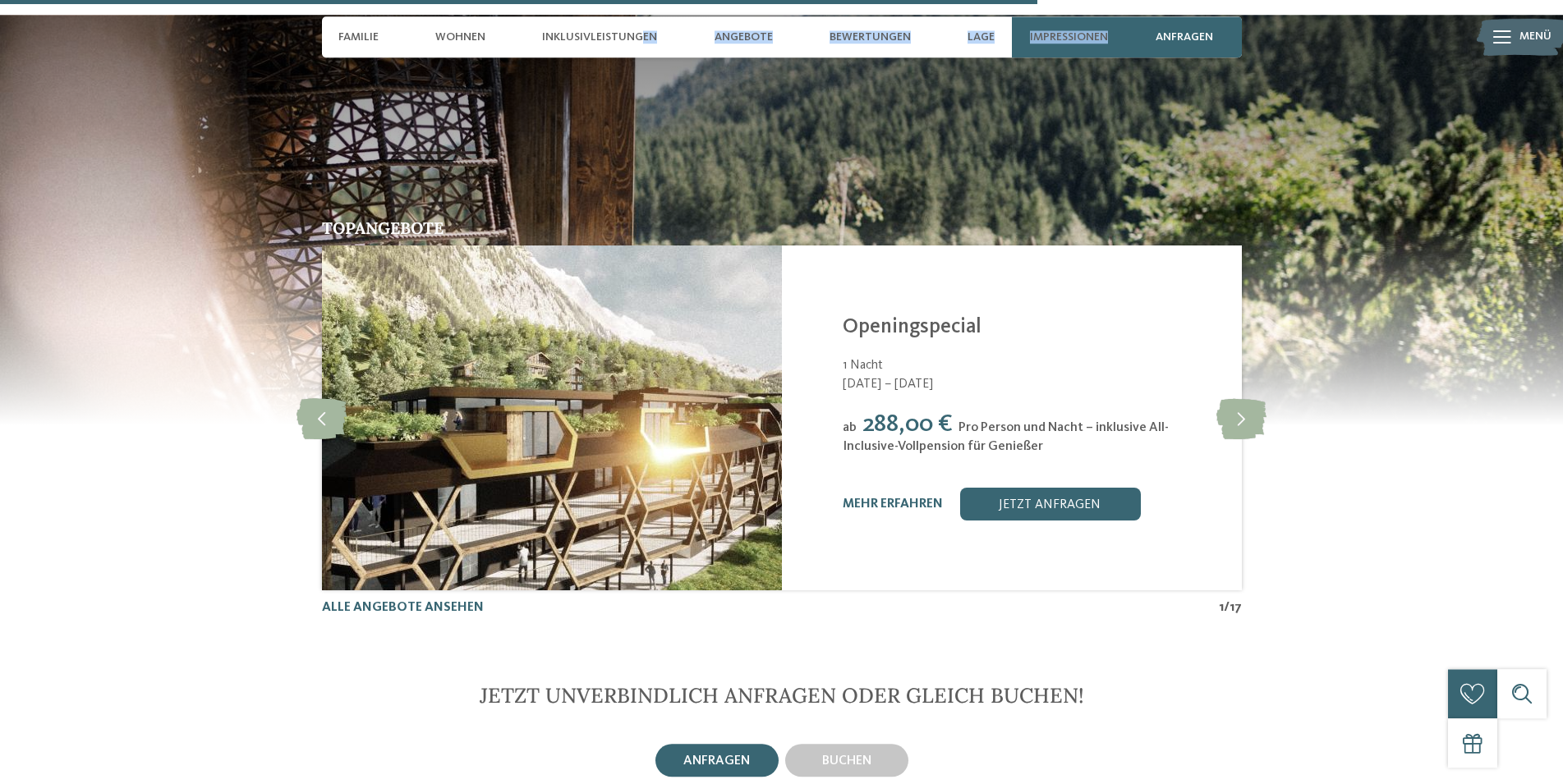
scroll to position [4139, 0]
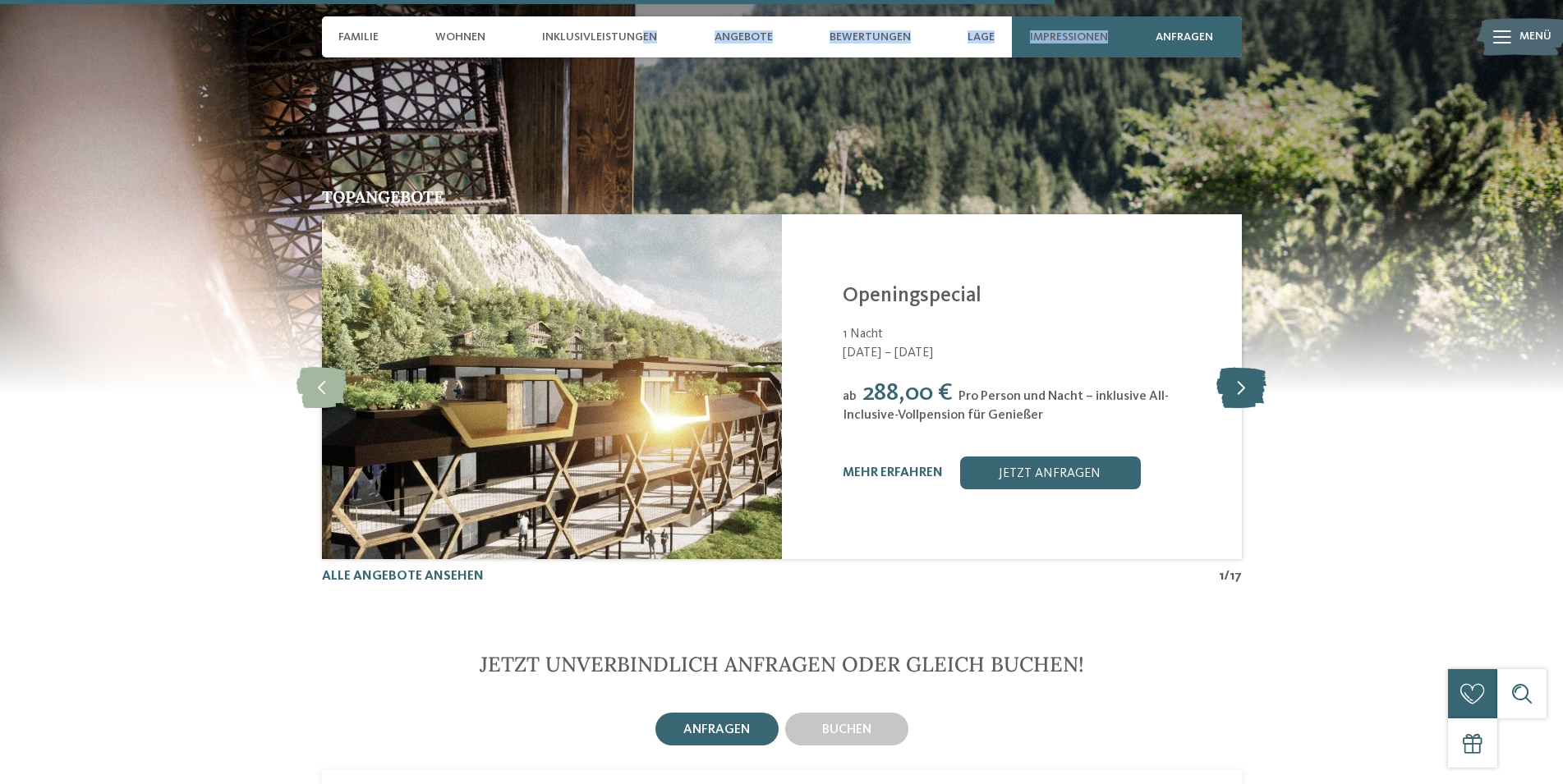
click at [1237, 376] on icon at bounding box center [1242, 386] width 50 height 41
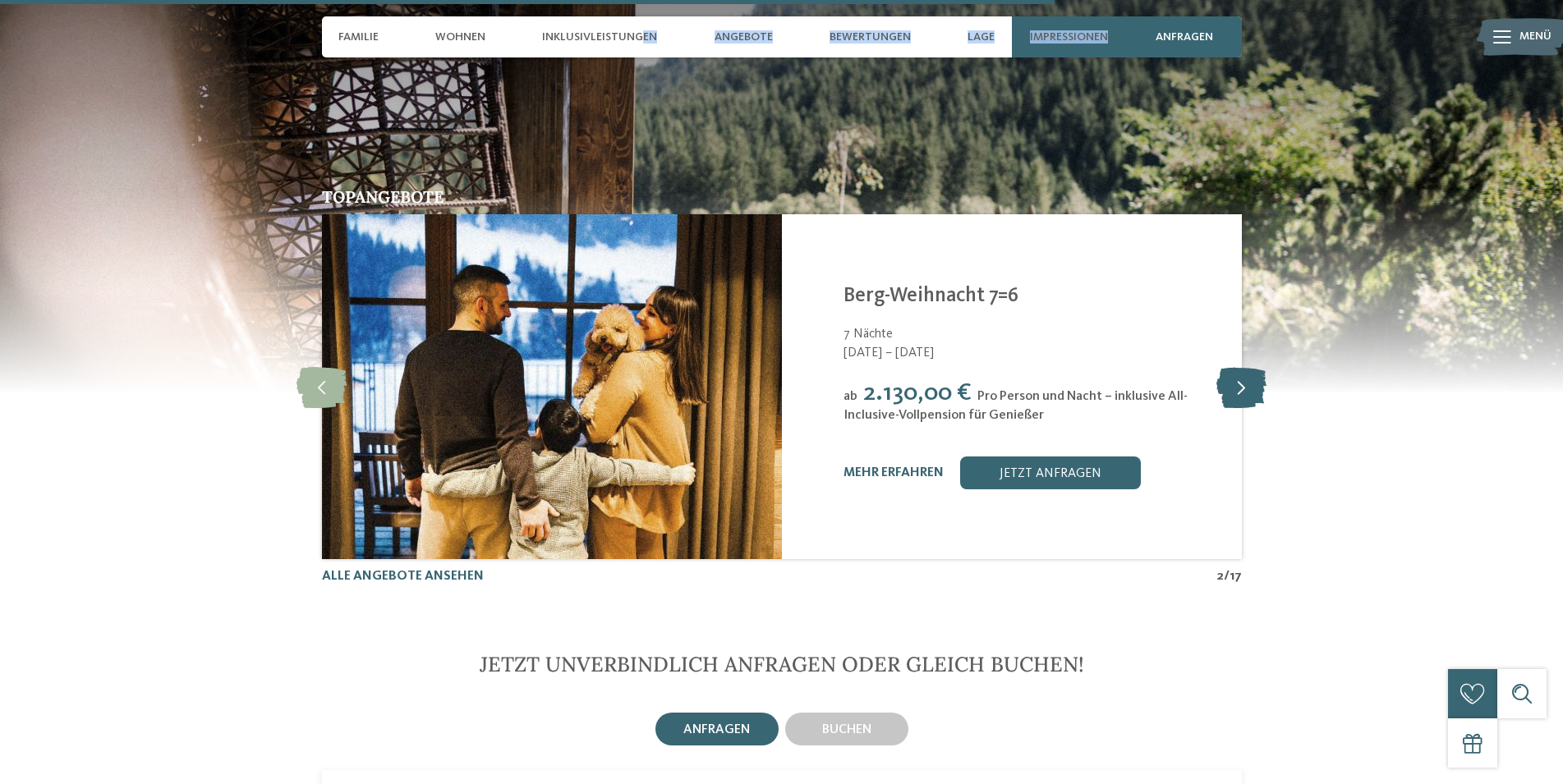
click at [1244, 366] on icon at bounding box center [1242, 386] width 50 height 41
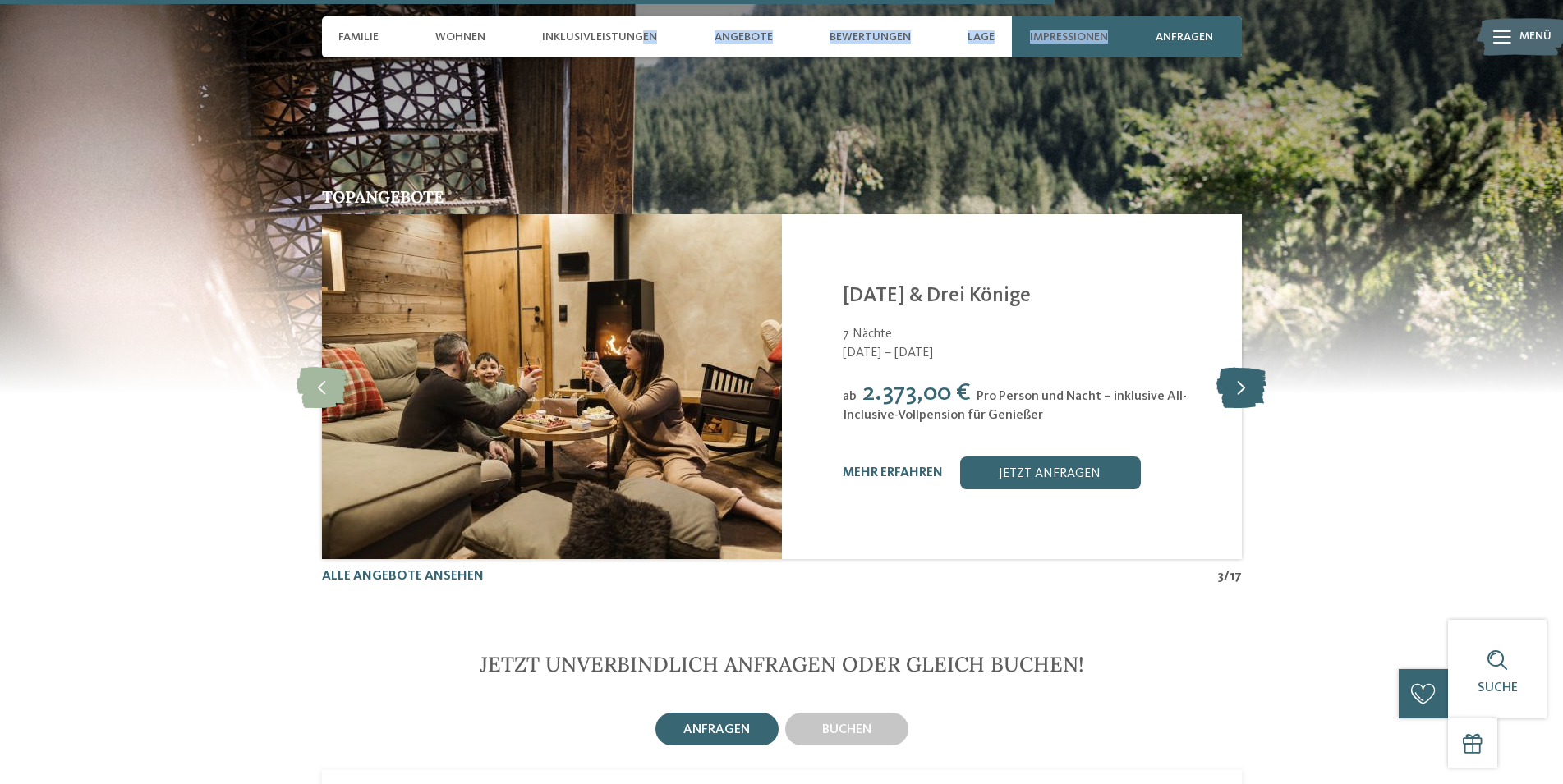
click at [1244, 366] on icon at bounding box center [1242, 386] width 50 height 41
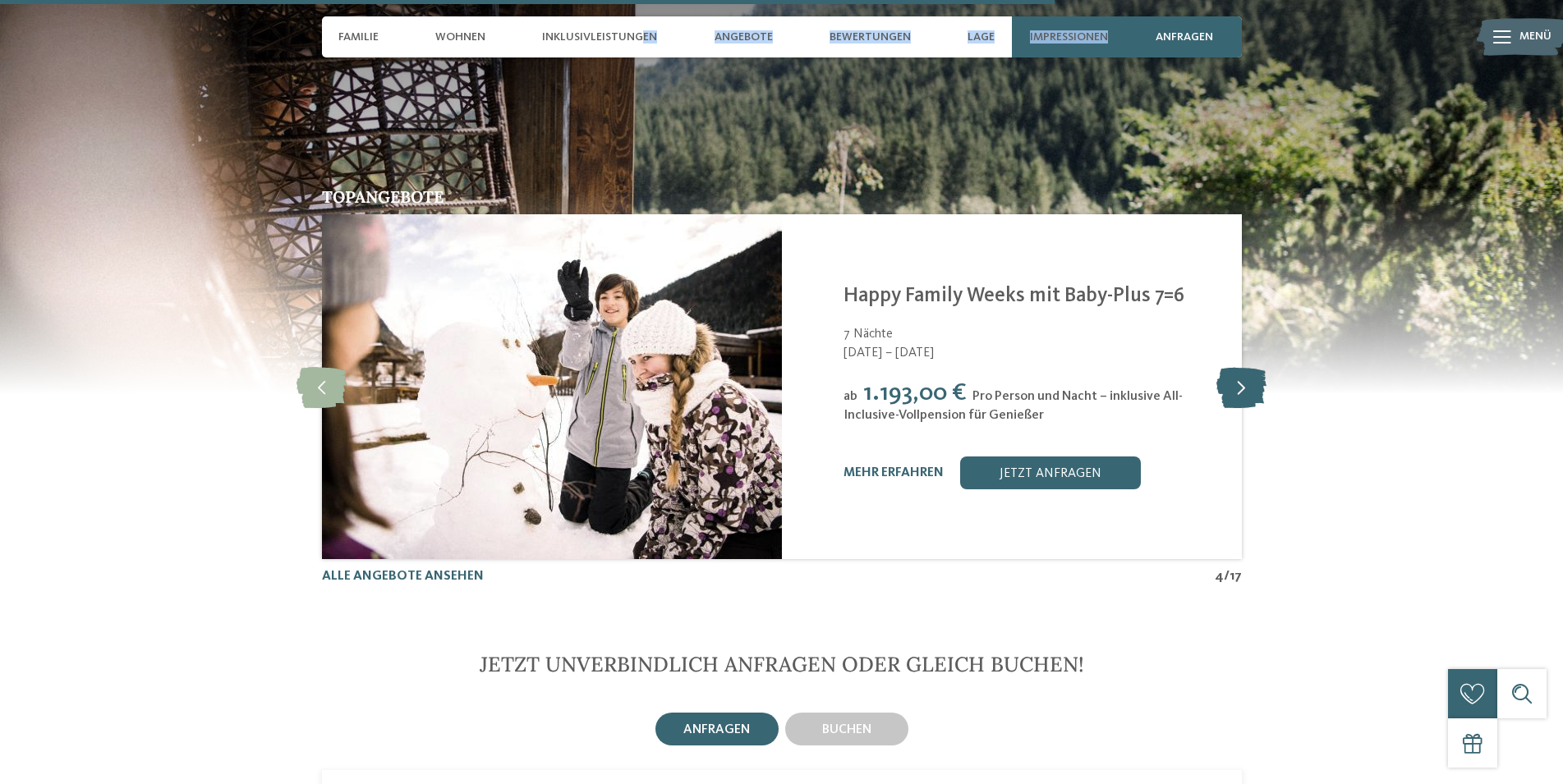
click at [1241, 370] on icon at bounding box center [1242, 386] width 50 height 41
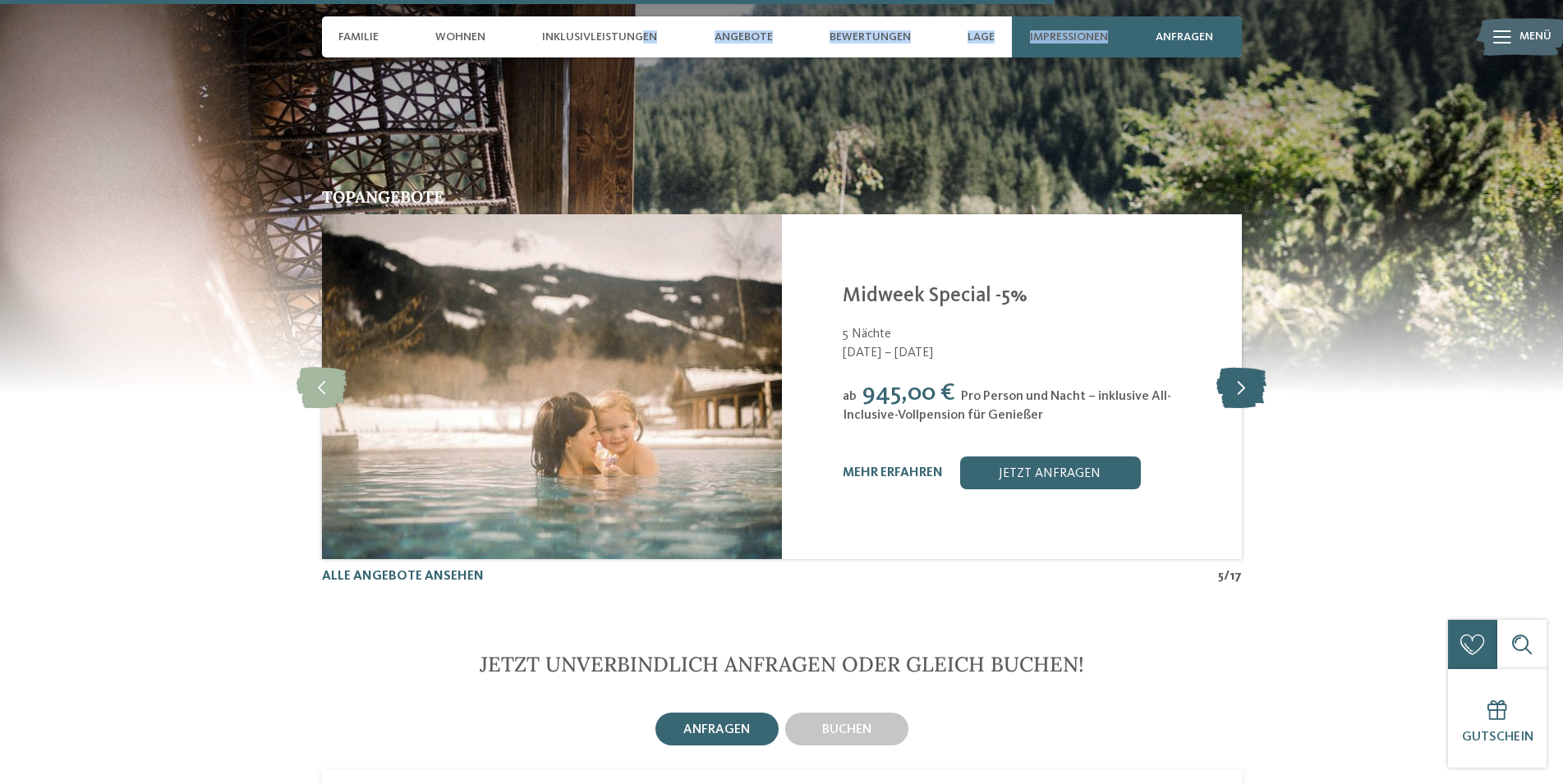
click at [1241, 371] on icon at bounding box center [1242, 386] width 50 height 41
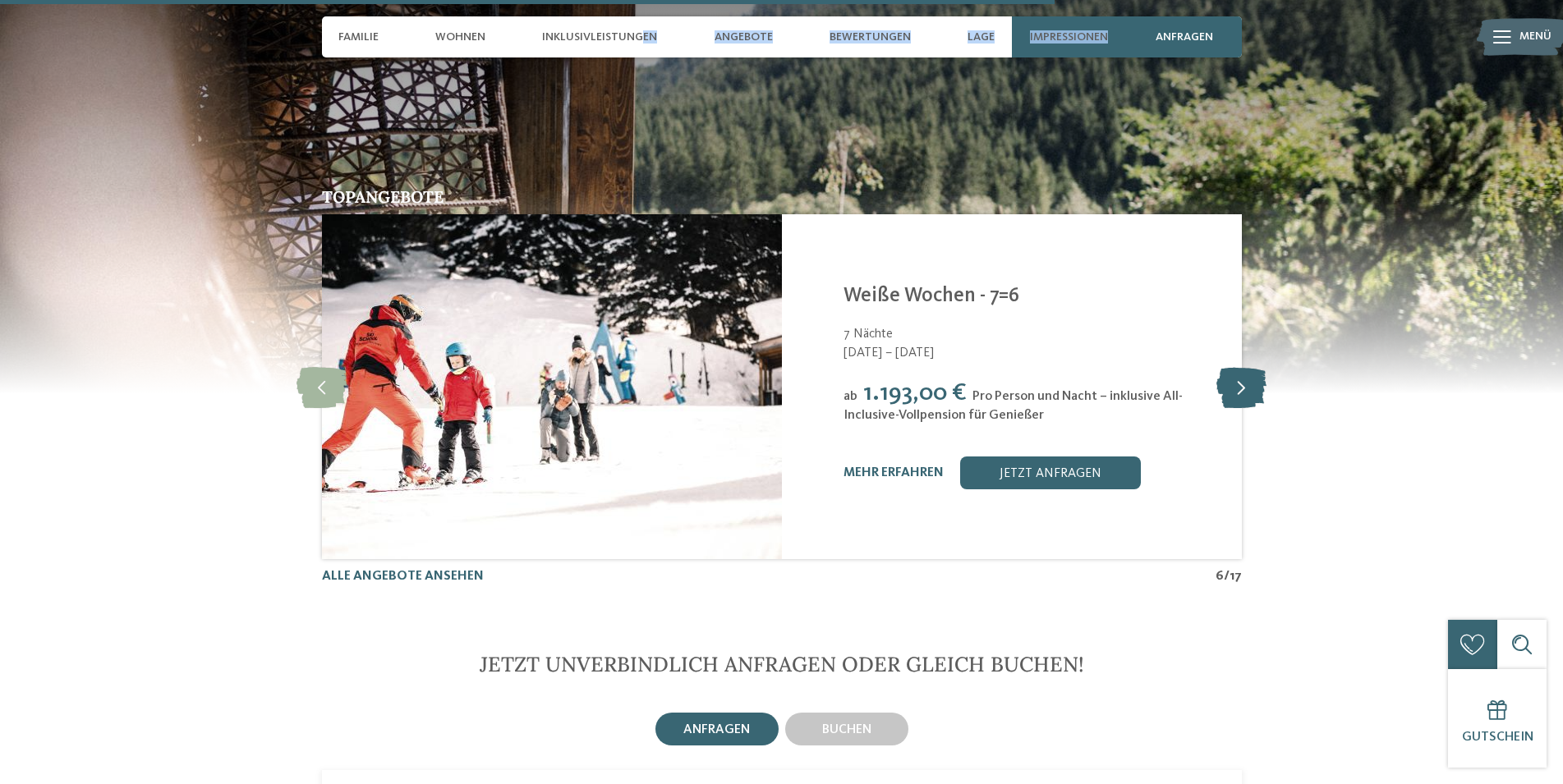
click at [1241, 371] on icon at bounding box center [1242, 386] width 50 height 41
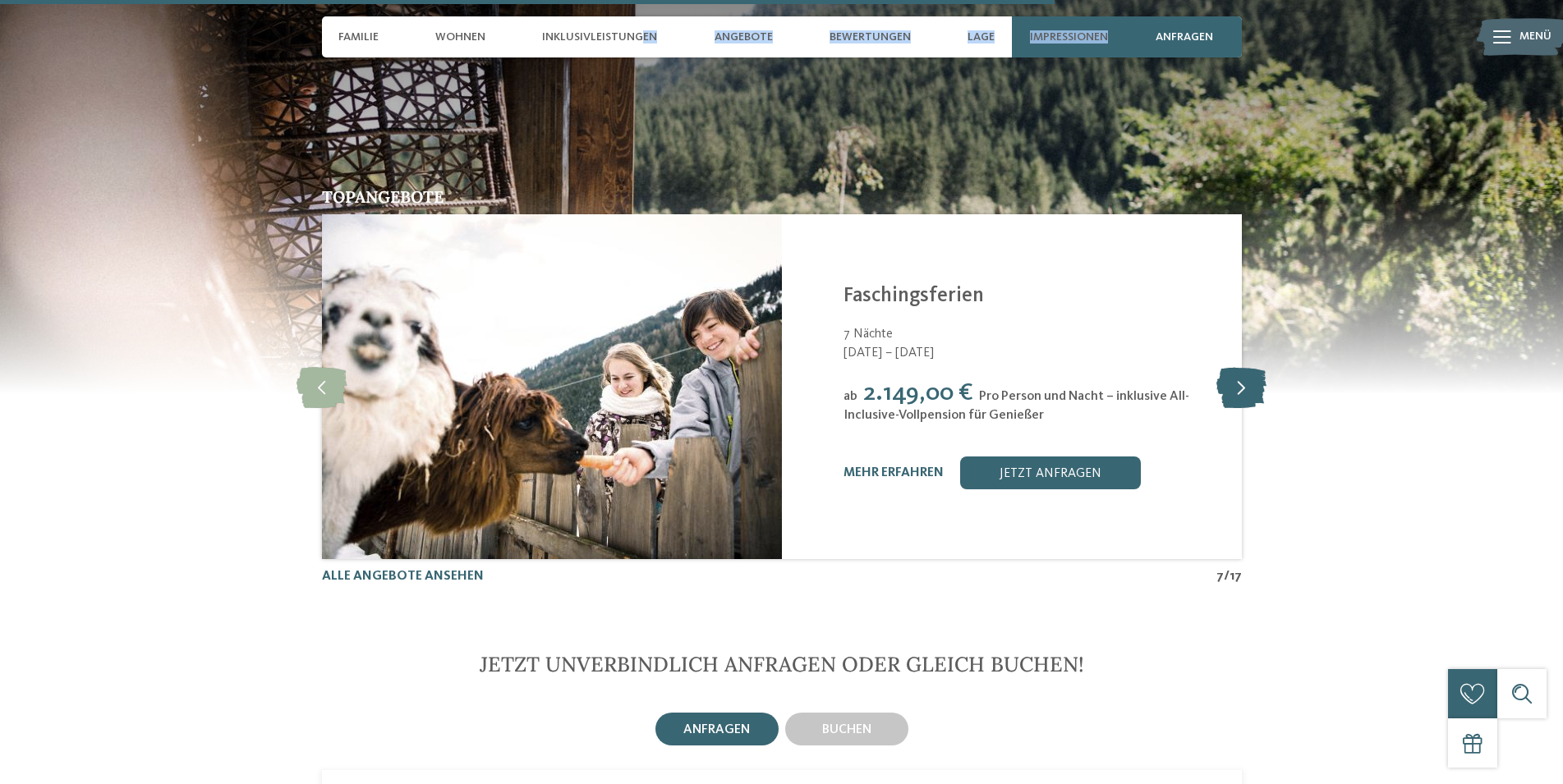
click at [1241, 371] on icon at bounding box center [1242, 386] width 50 height 41
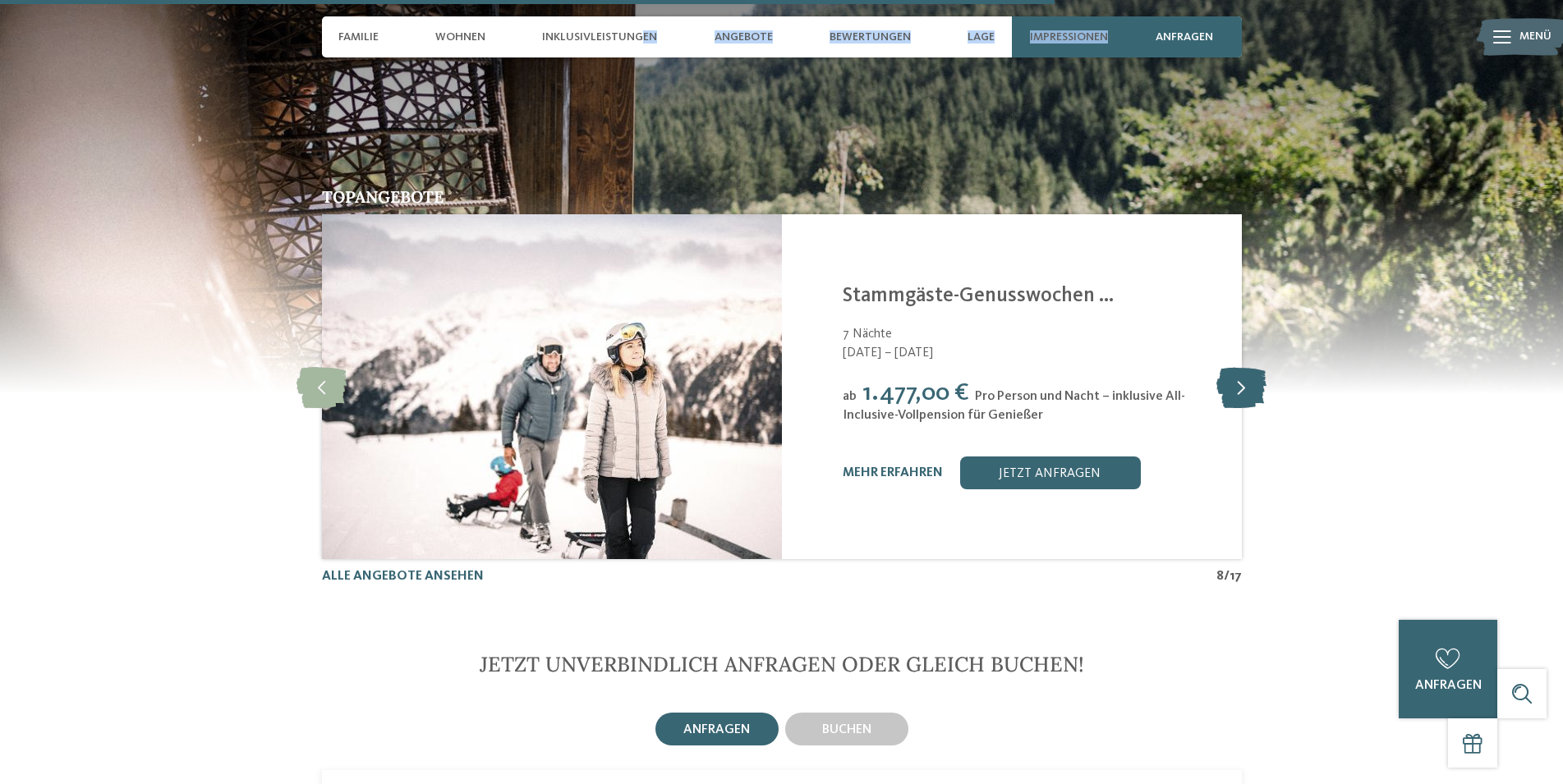
click at [1241, 371] on icon at bounding box center [1242, 386] width 50 height 41
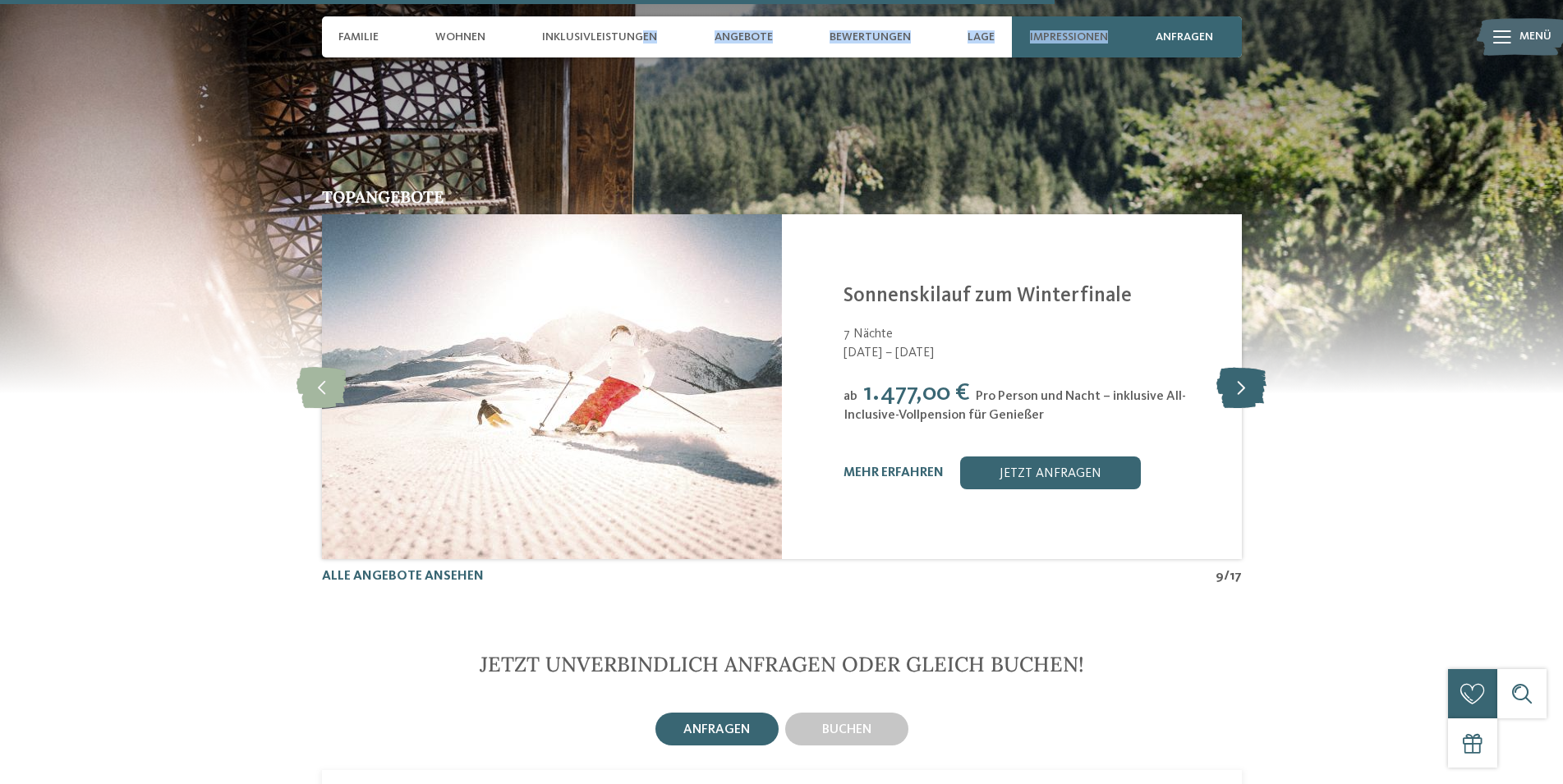
click at [1241, 371] on icon at bounding box center [1242, 386] width 50 height 41
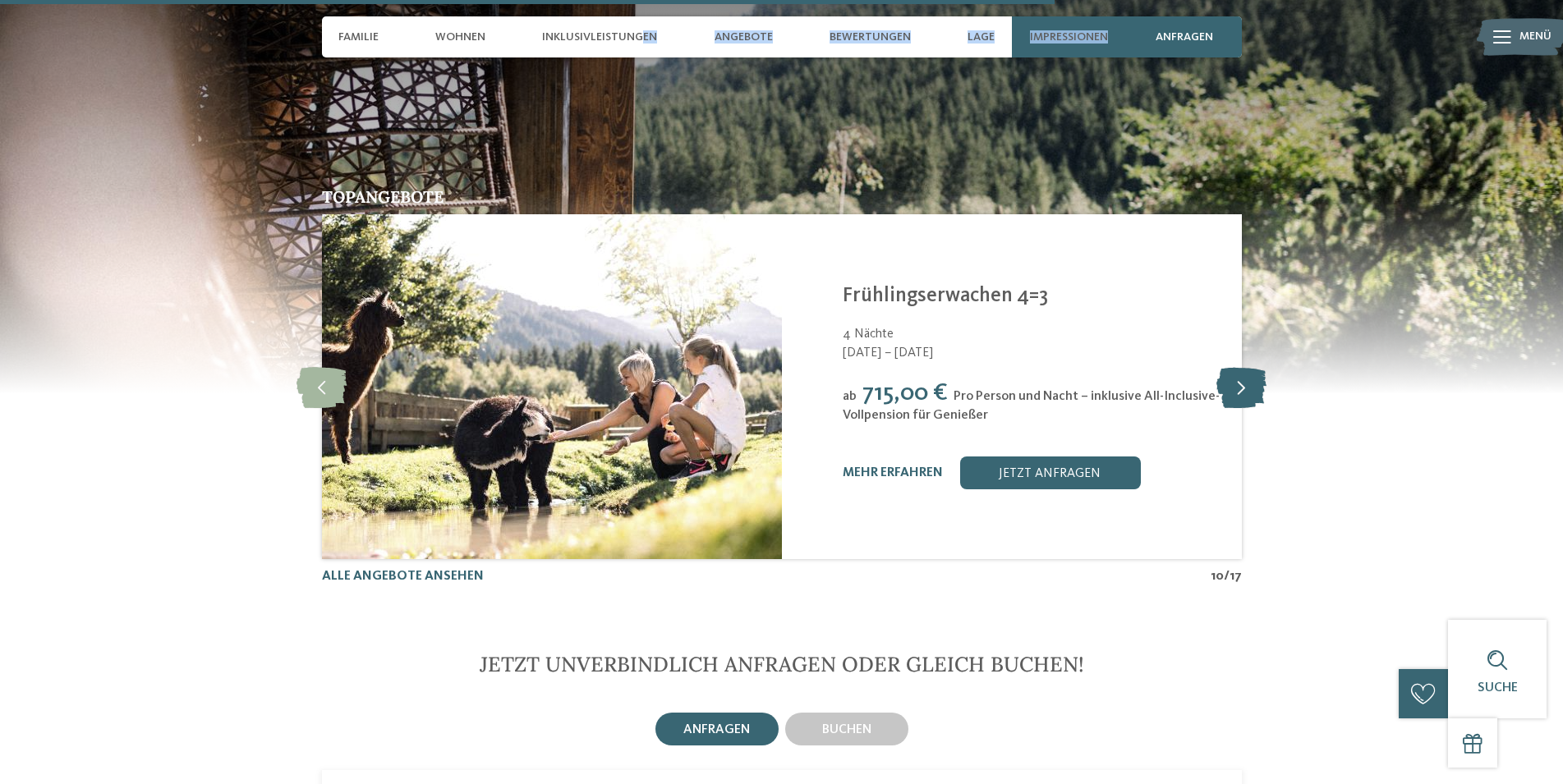
click at [1241, 371] on icon at bounding box center [1242, 386] width 50 height 41
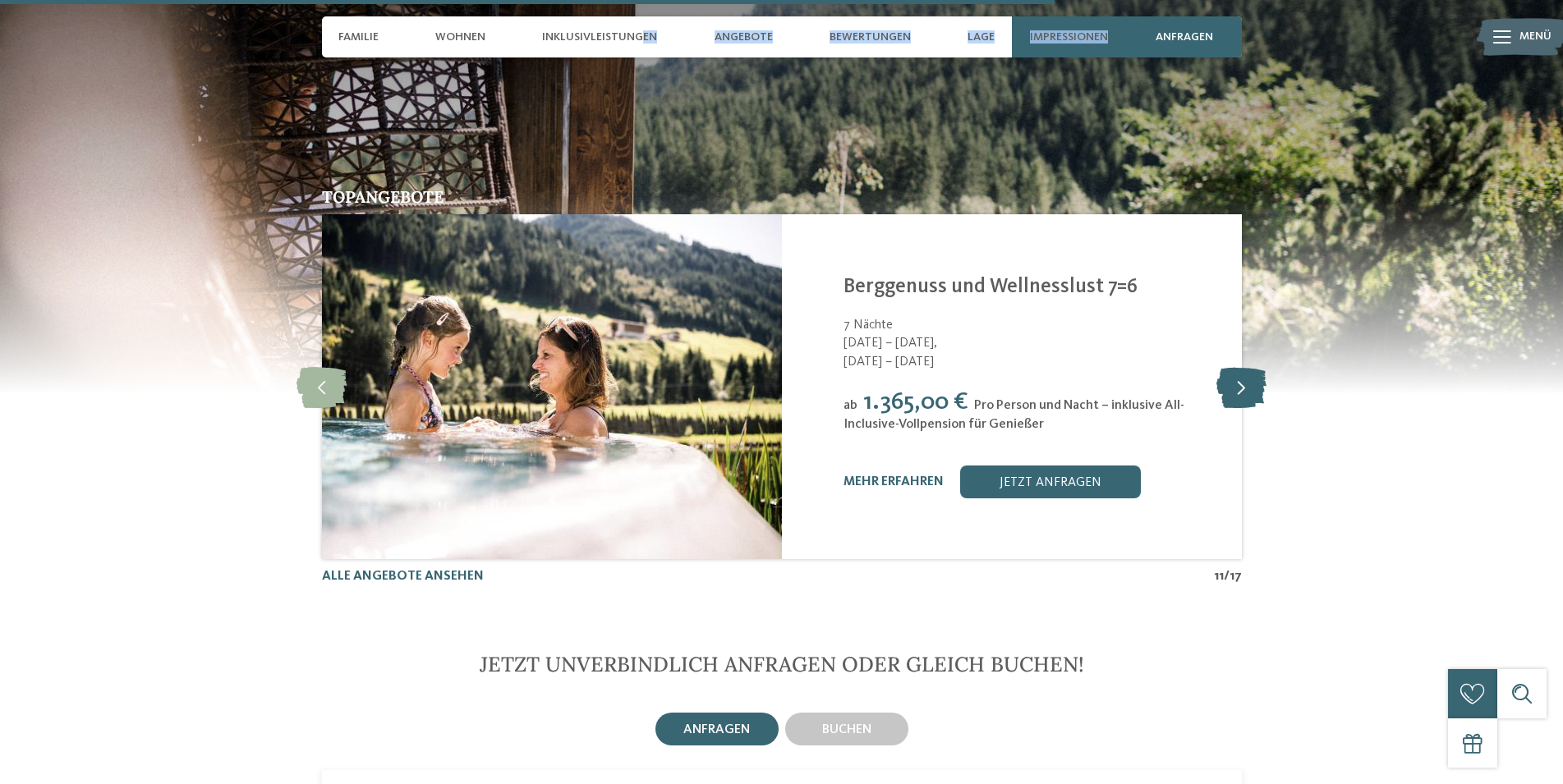
click at [1241, 371] on icon at bounding box center [1242, 386] width 50 height 41
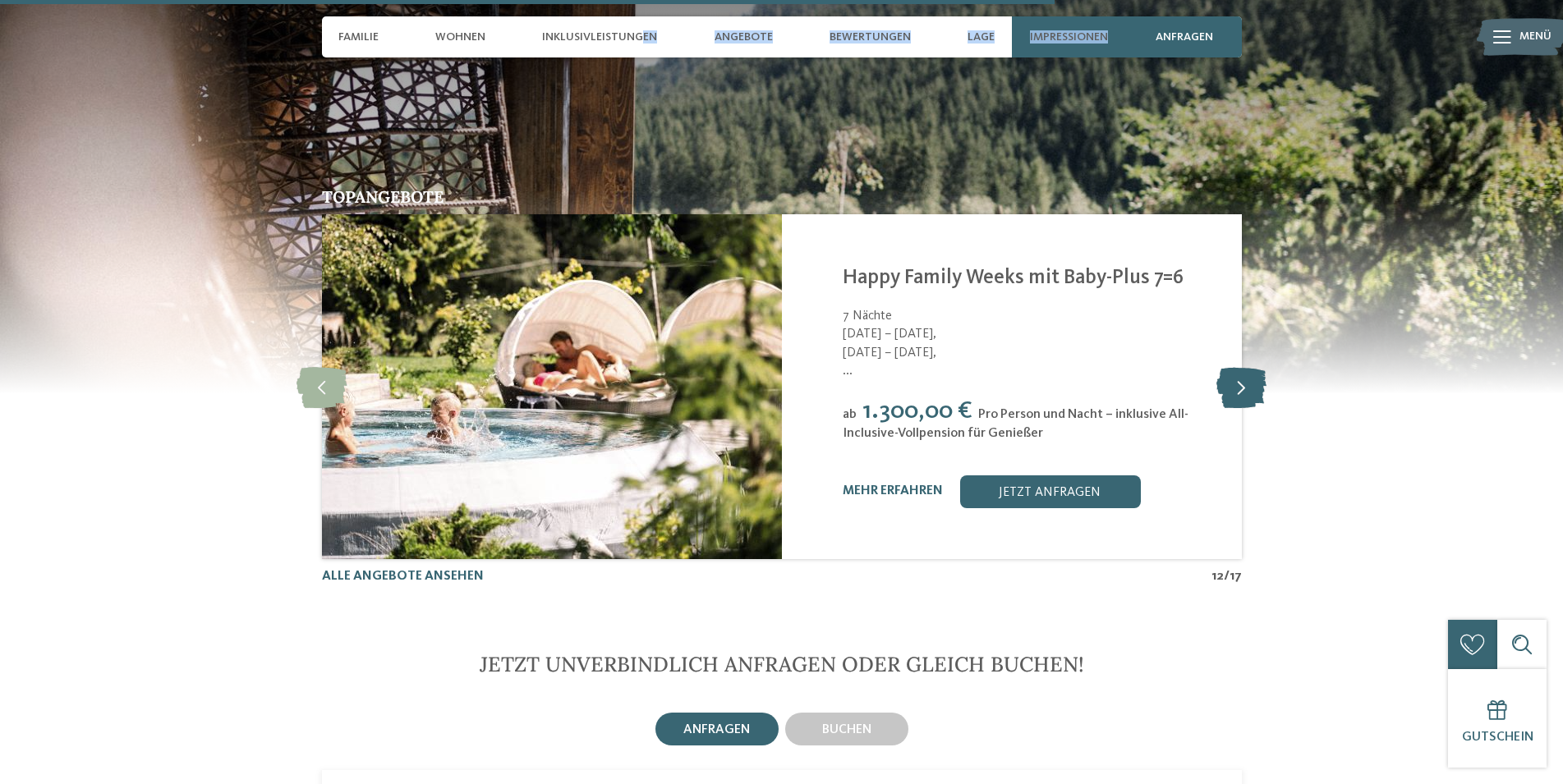
drag, startPoint x: 1241, startPoint y: 371, endPoint x: 1240, endPoint y: 380, distance: 9.1
click at [1240, 380] on icon at bounding box center [1242, 386] width 50 height 41
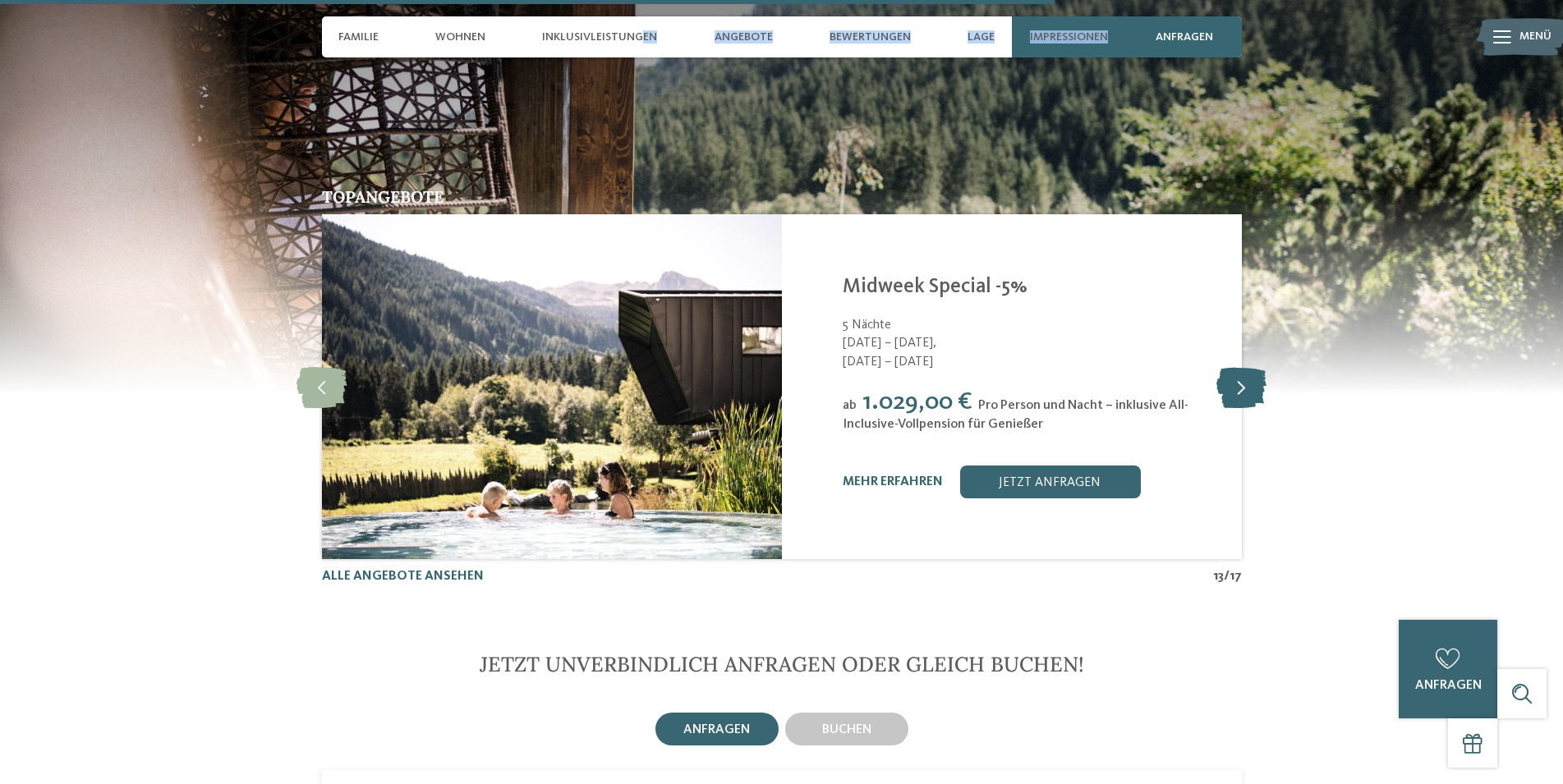
click at [1245, 366] on icon at bounding box center [1242, 386] width 50 height 41
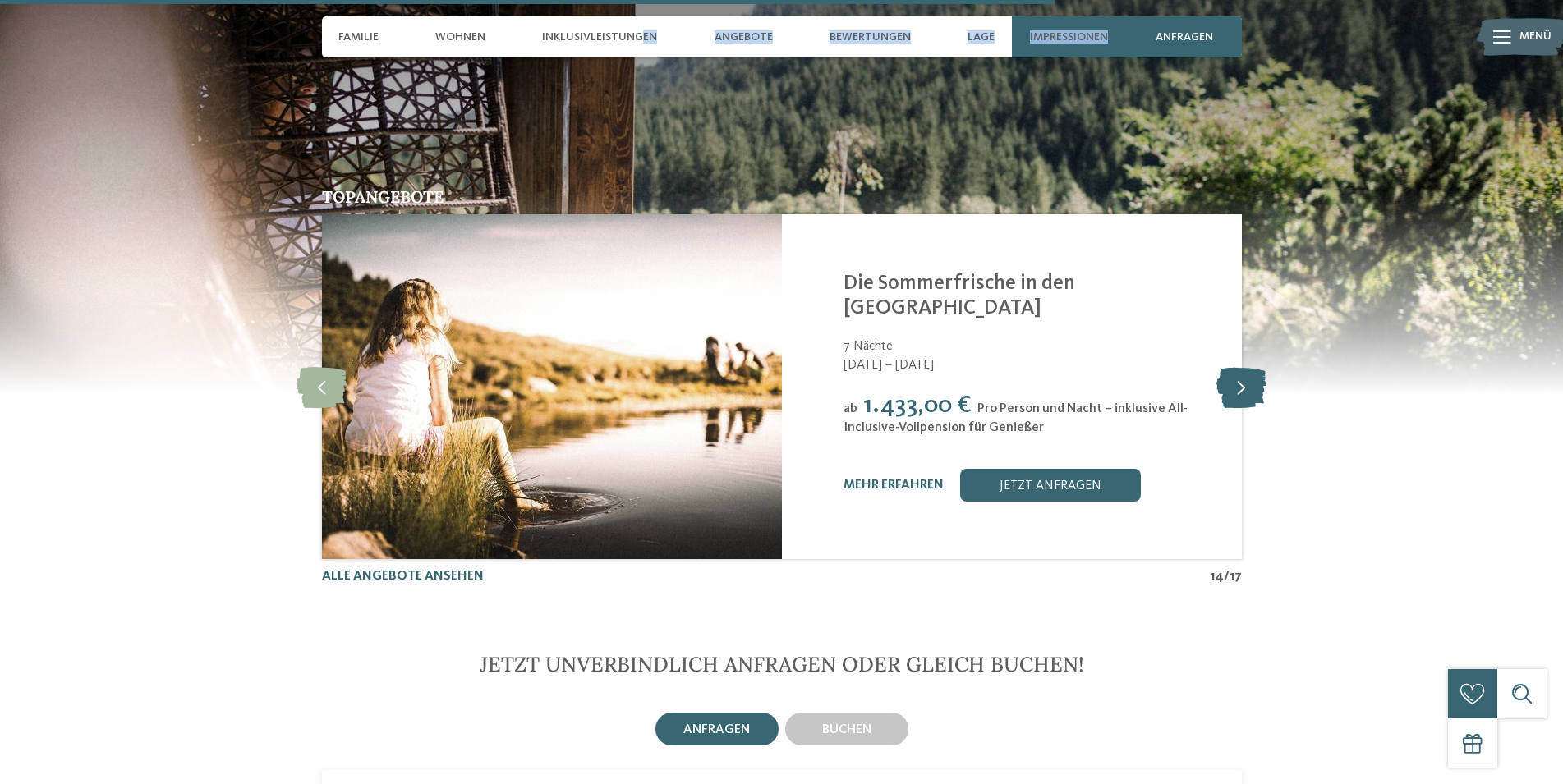
click at [1247, 366] on icon at bounding box center [1242, 386] width 50 height 41
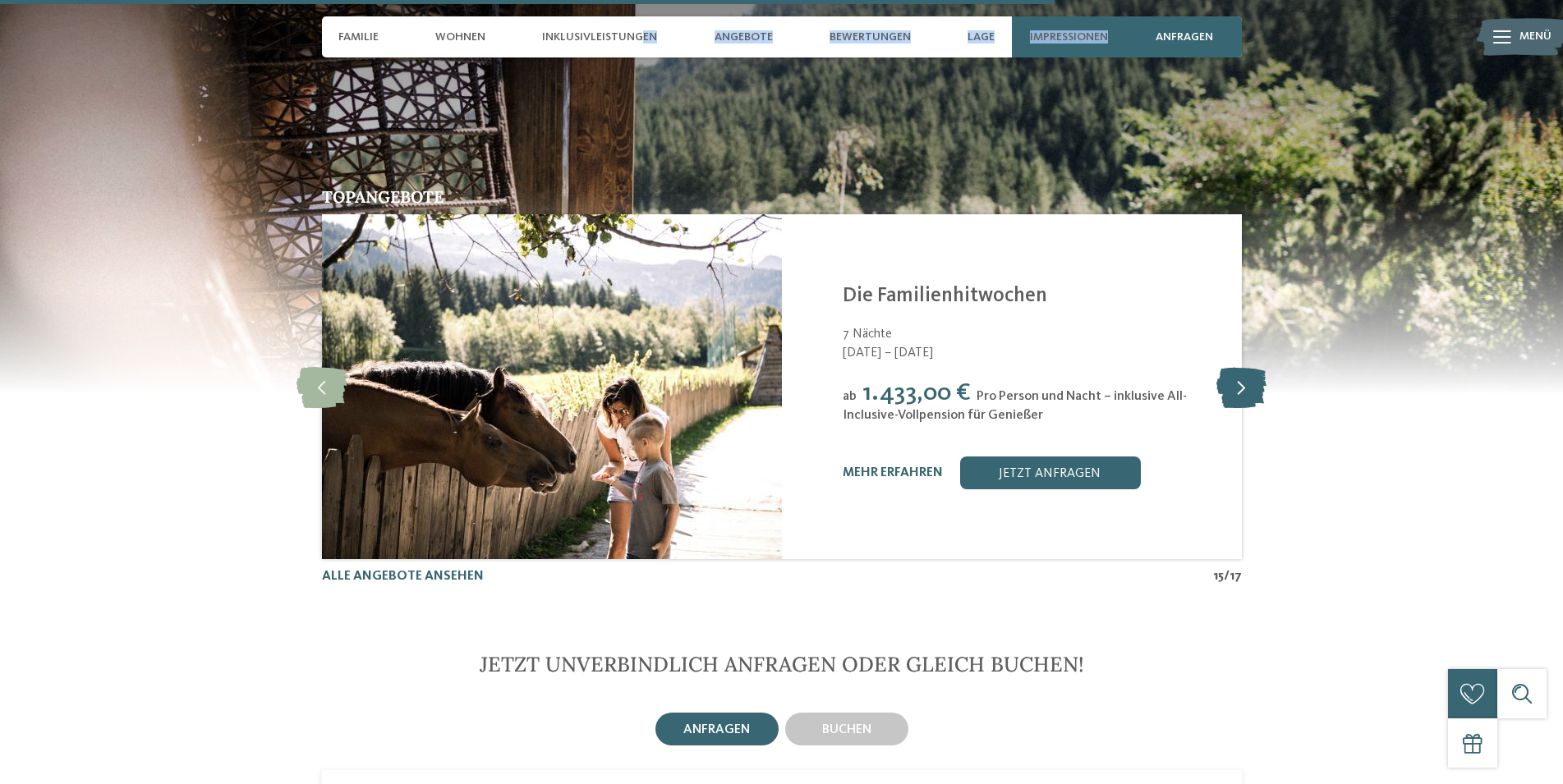
click at [1247, 366] on icon at bounding box center [1242, 386] width 50 height 41
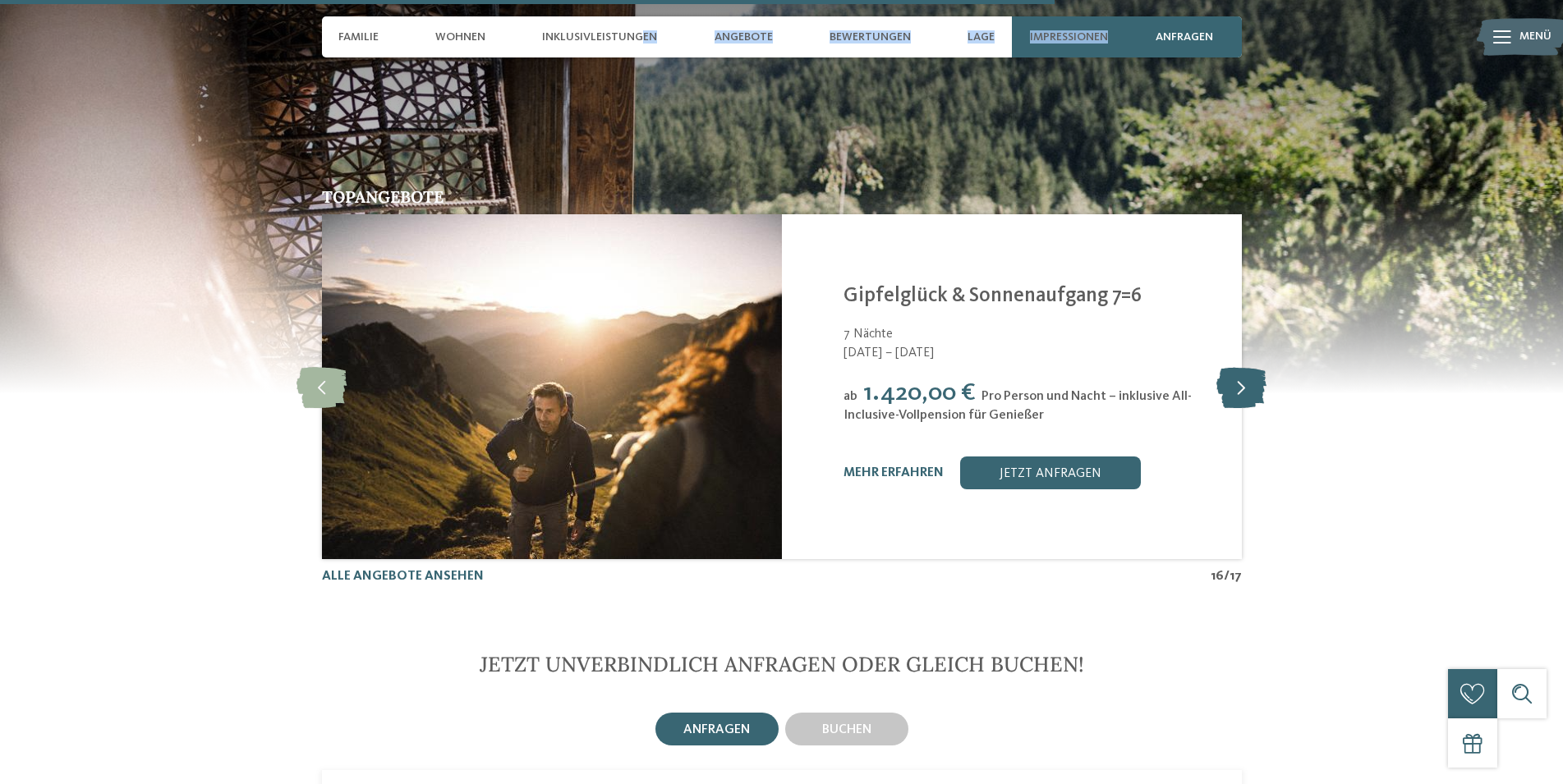
click at [1247, 366] on icon at bounding box center [1242, 386] width 50 height 41
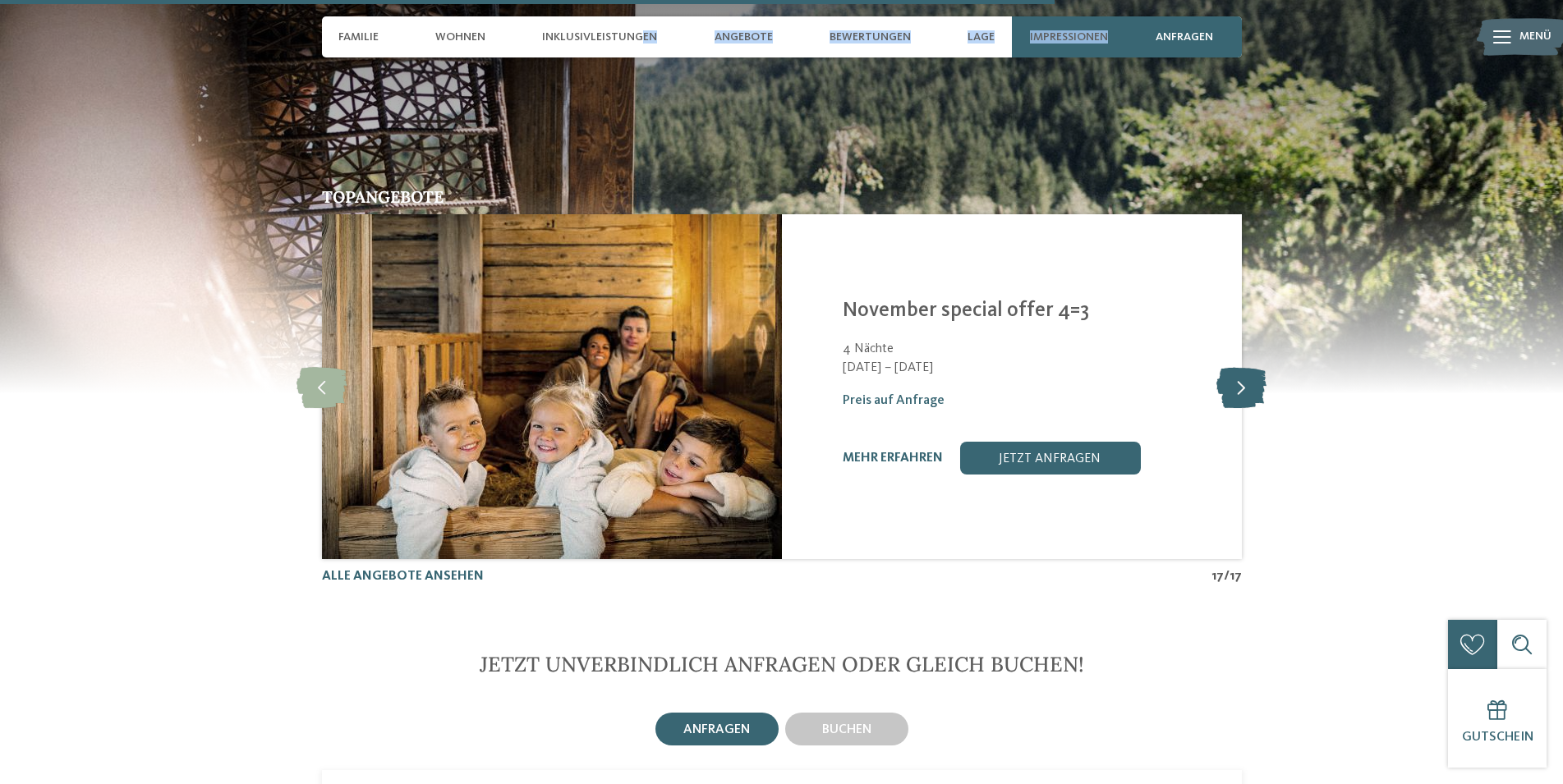
click at [1247, 366] on icon at bounding box center [1242, 386] width 50 height 41
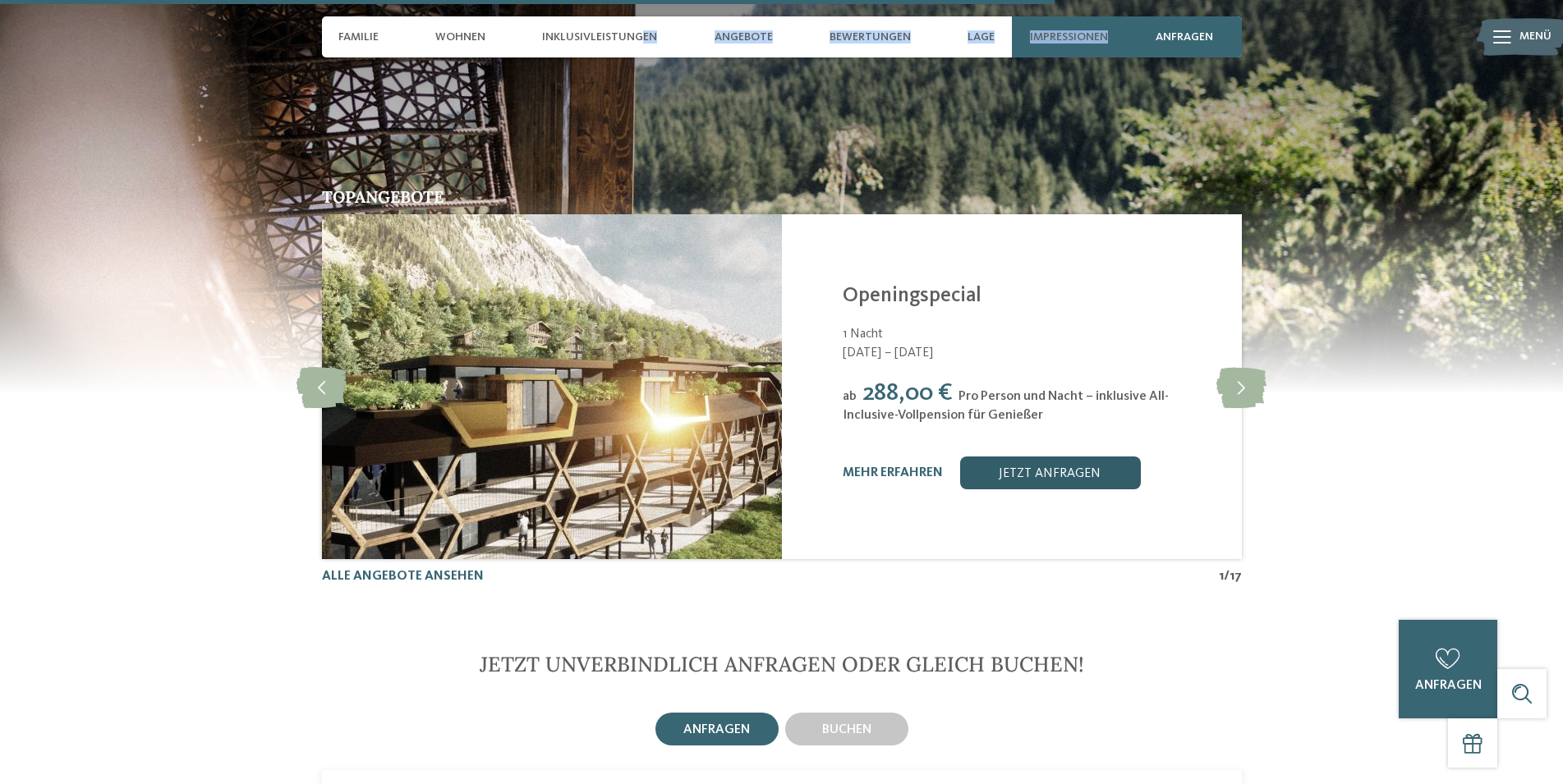
click at [1034, 456] on link "jetzt anfragen" at bounding box center [1049, 473] width 181 height 33
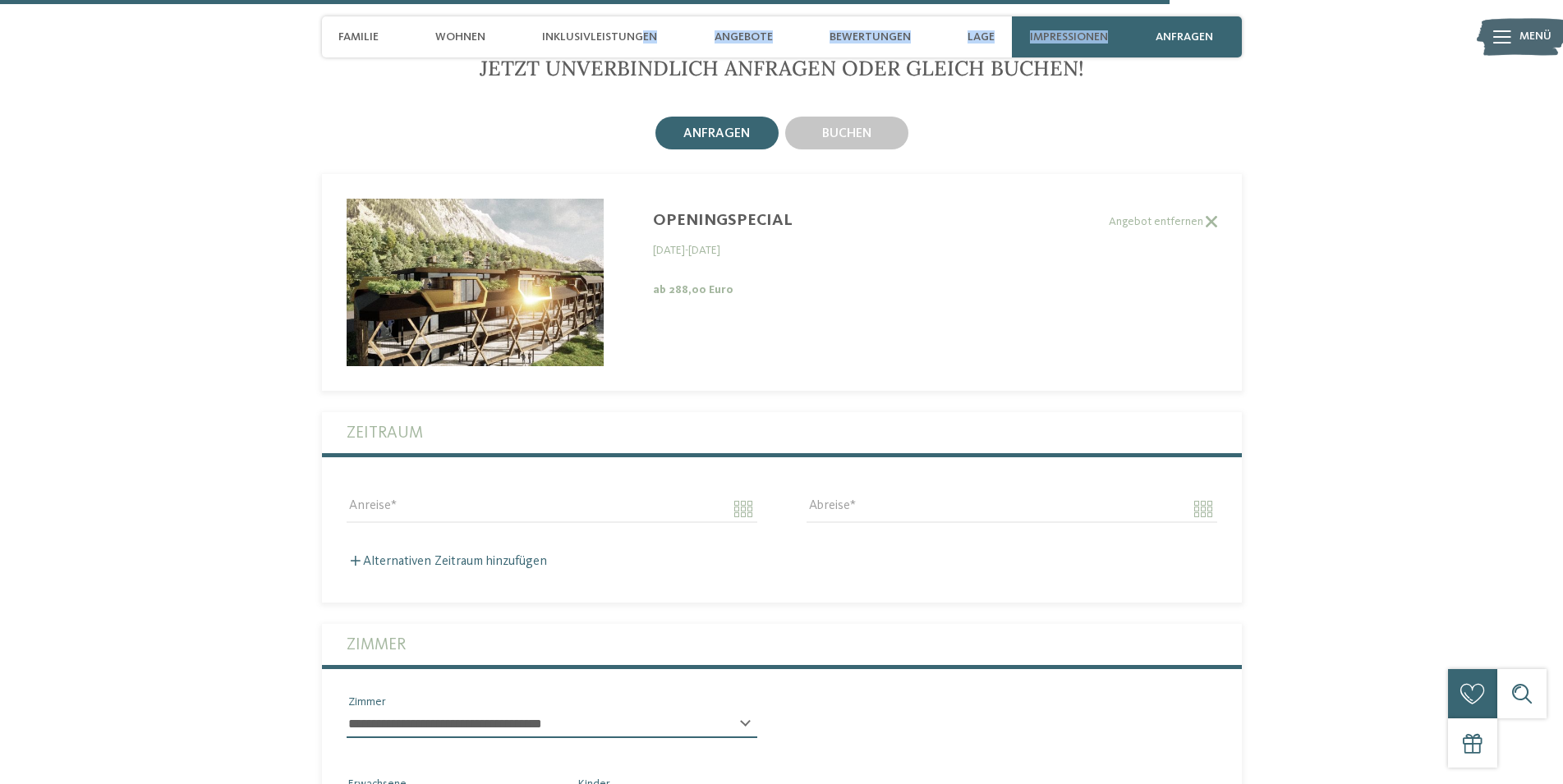
scroll to position [4819, 0]
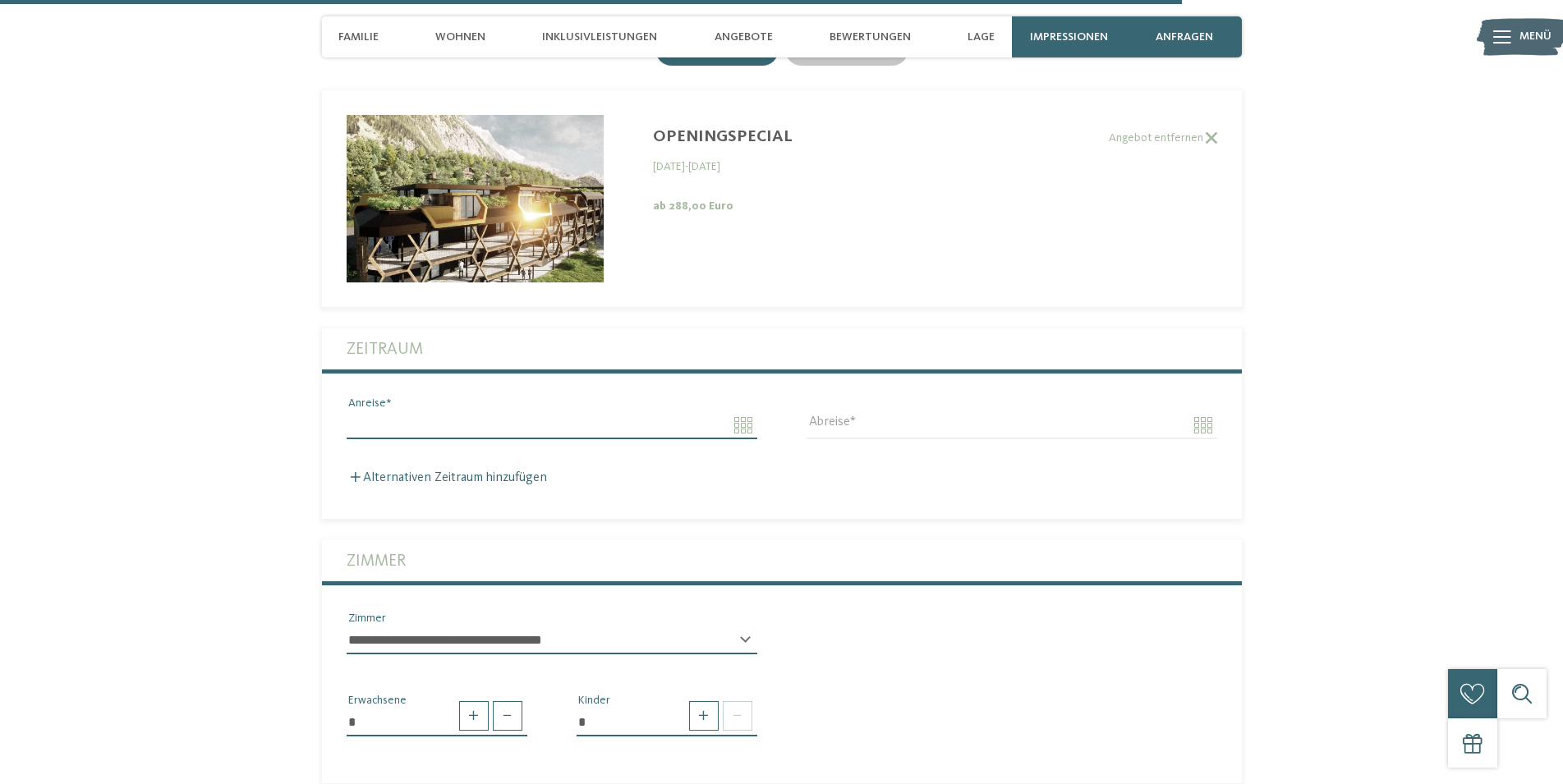
click at [595, 411] on input "Anreise" at bounding box center [551, 425] width 411 height 28
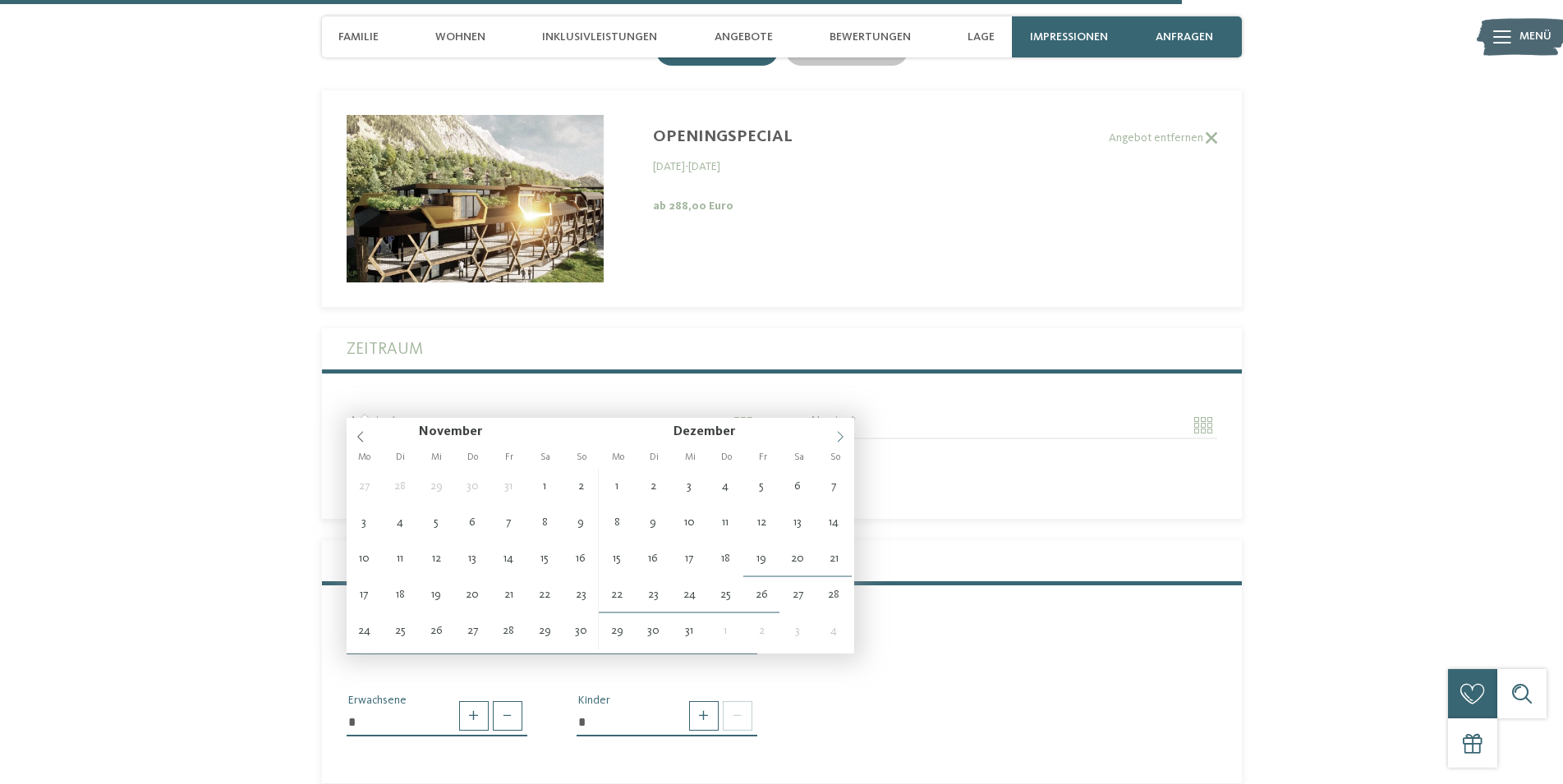
click at [845, 429] on span at bounding box center [840, 432] width 28 height 28
type input "**********"
type input "****"
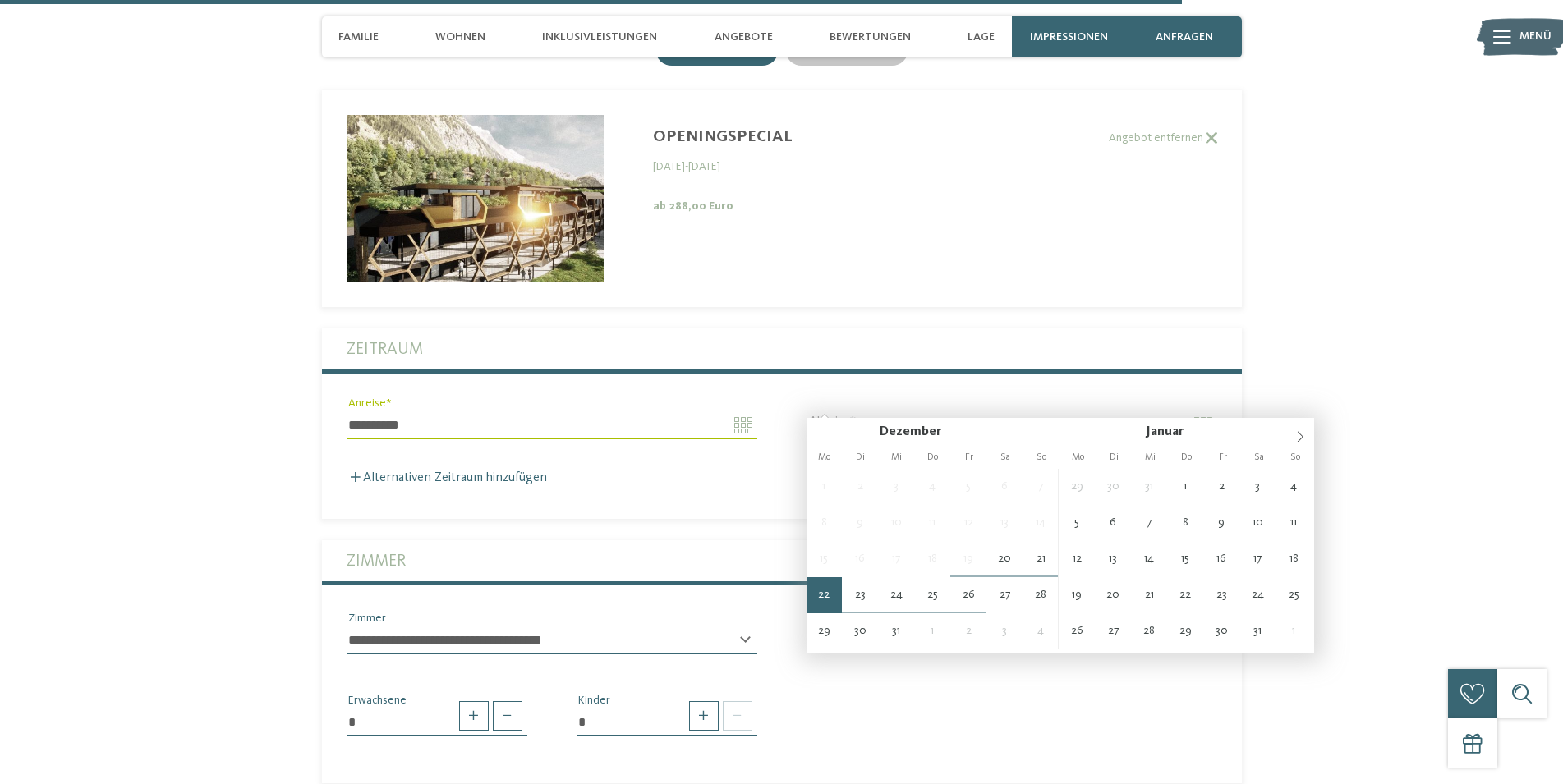
type input "**********"
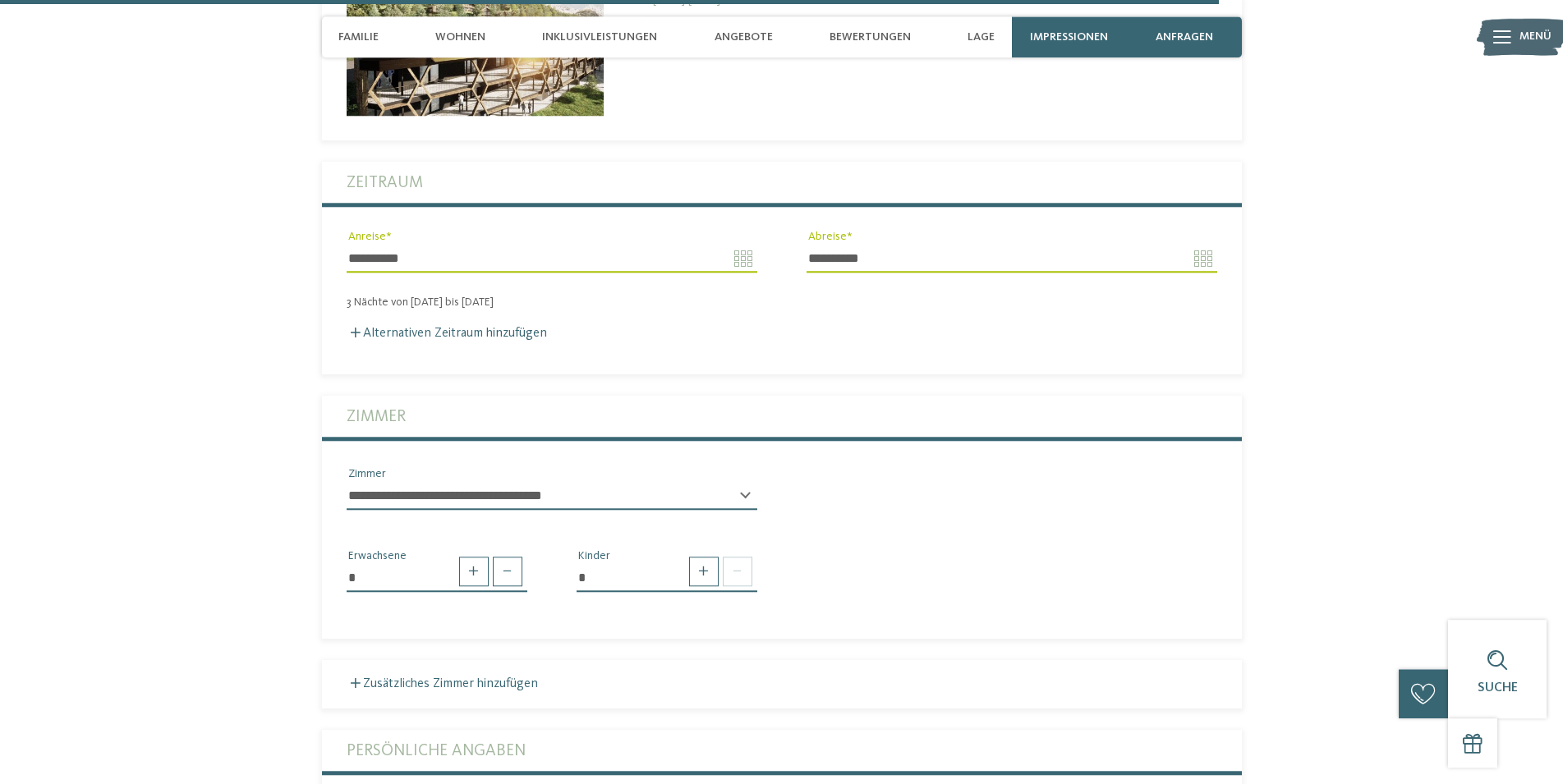
scroll to position [4986, 0]
click at [347, 481] on select "**********" at bounding box center [551, 495] width 411 height 28
click at [718, 556] on div at bounding box center [717, 571] width 67 height 29
click at [711, 556] on span at bounding box center [704, 571] width 29 height 29
type input "*"
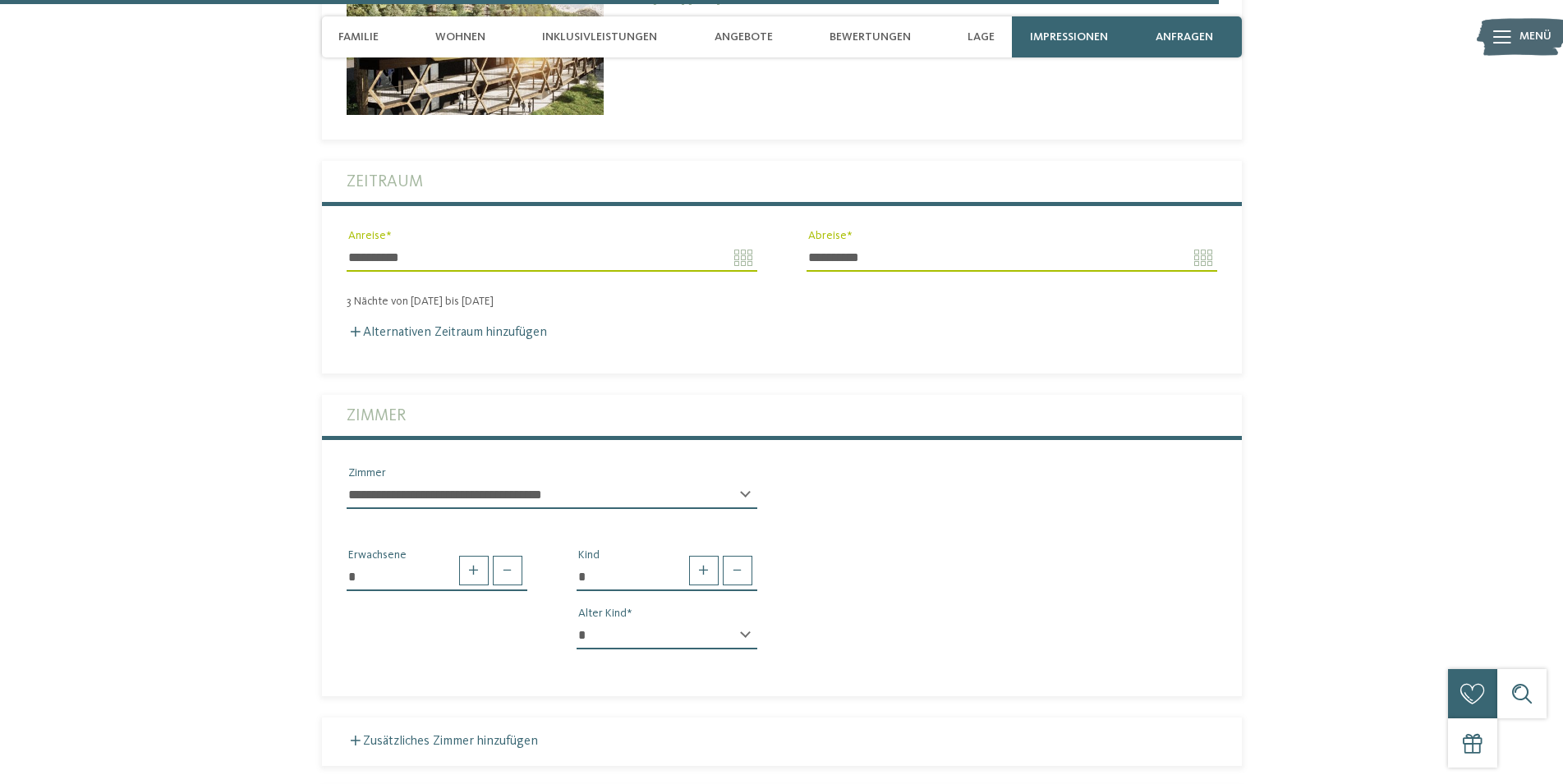
click at [577, 621] on select "* * * * * * * * * * * ** ** ** ** ** ** ** **" at bounding box center [667, 635] width 181 height 28
select select "*"
click option "*" at bounding box center [0, 0] width 0 height 0
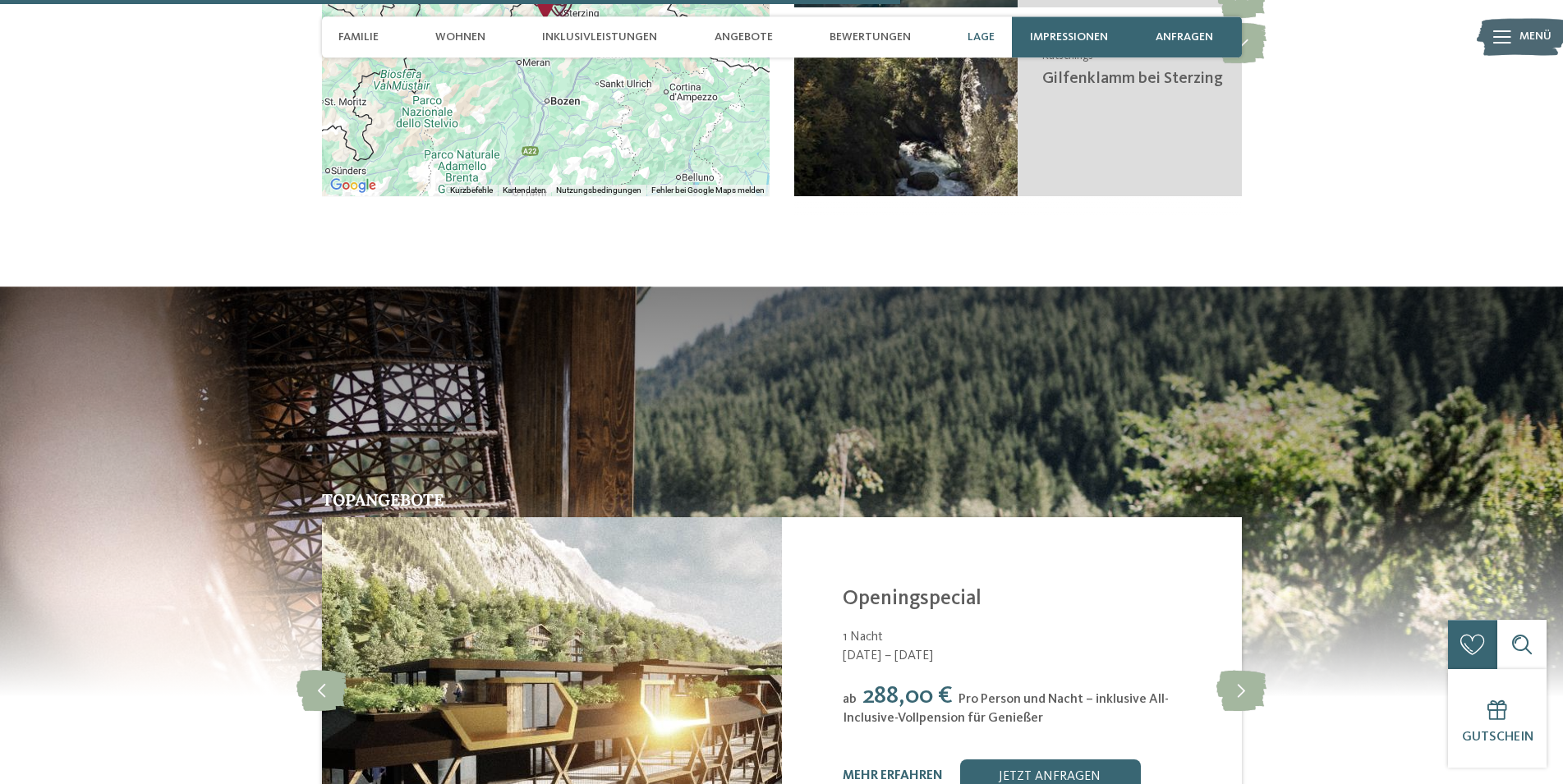
scroll to position [3607, 0]
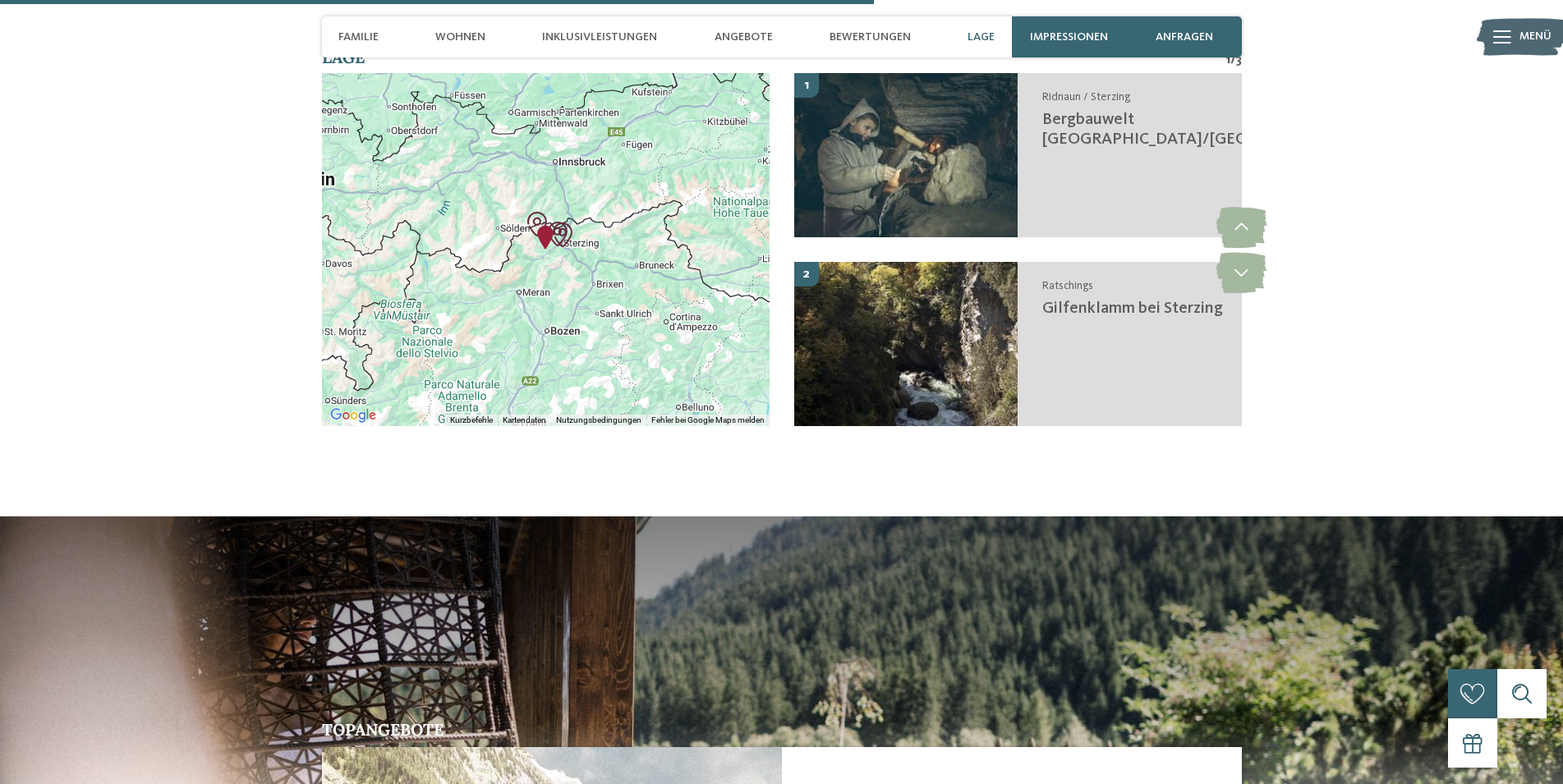
click at [571, 257] on div at bounding box center [546, 249] width 448 height 353
click at [531, 212] on img "Bergbauwelt Ridnaun/Schneeberg" at bounding box center [536, 223] width 24 height 24
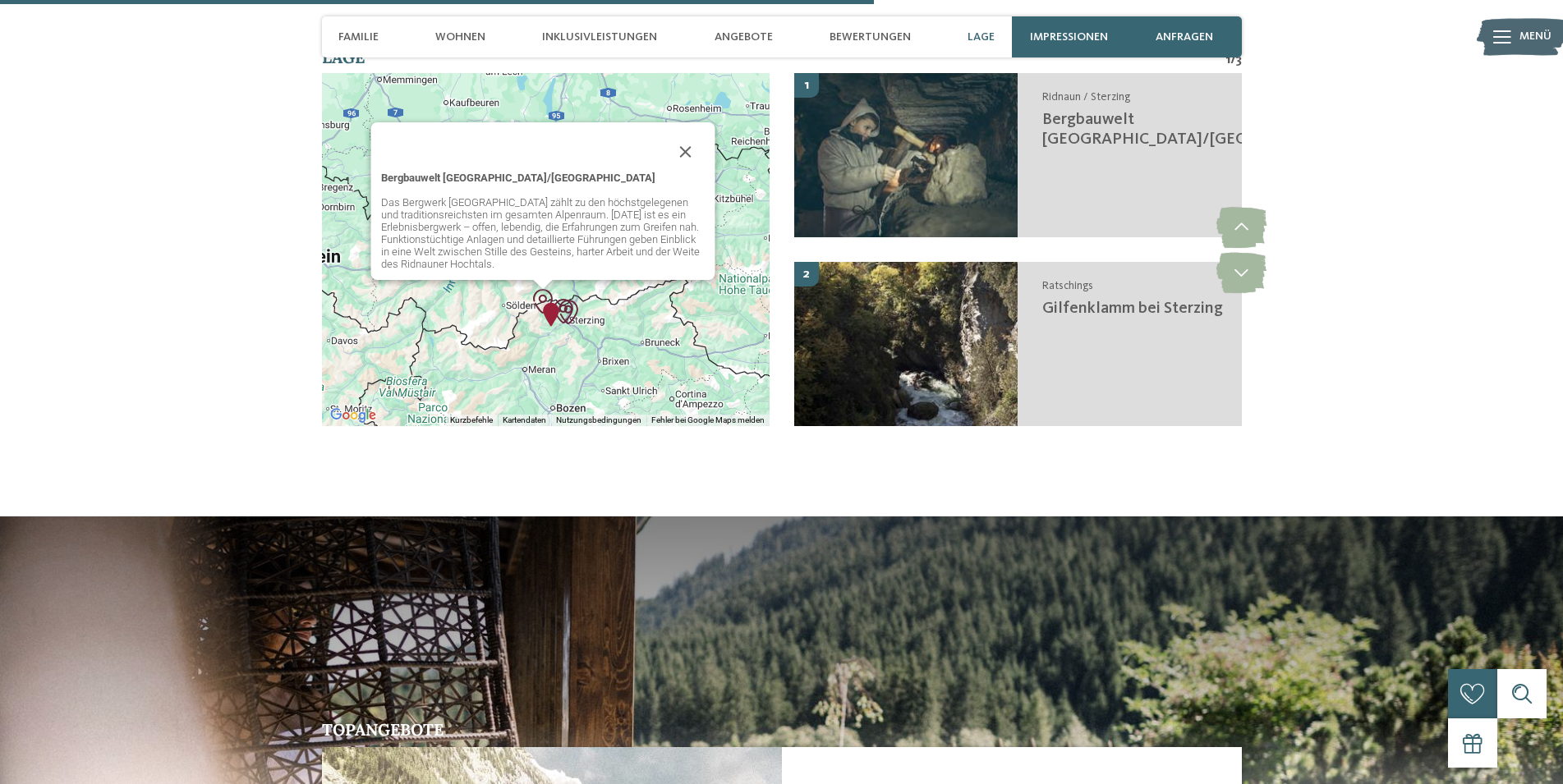
click at [552, 279] on div at bounding box center [543, 284] width 20 height 10
click at [555, 302] on img "Alpura - Rooted in nature. Created for families." at bounding box center [550, 313] width 24 height 24
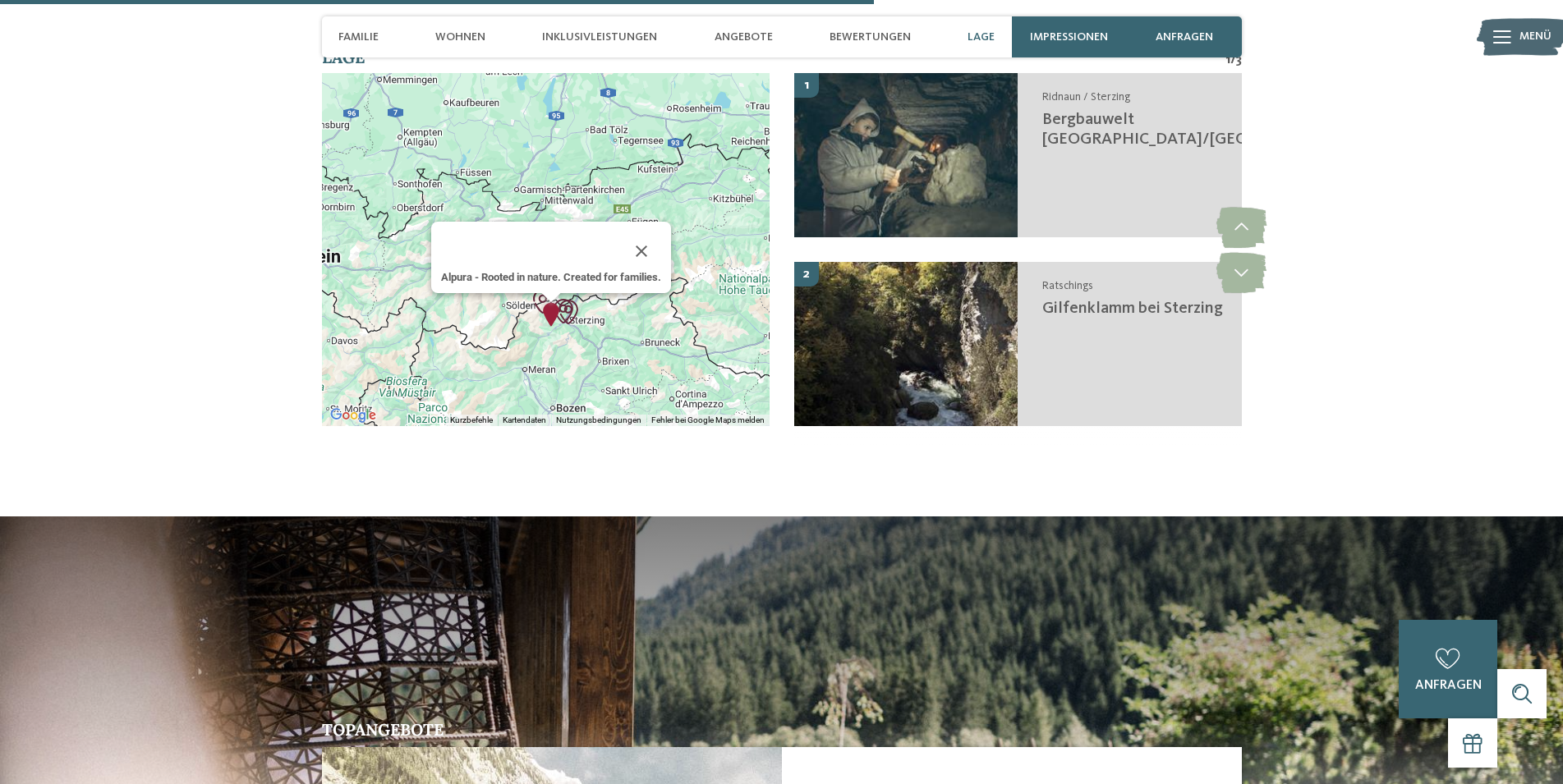
click at [549, 302] on img "Alpura - Rooted in nature. Created for families." at bounding box center [550, 313] width 24 height 24
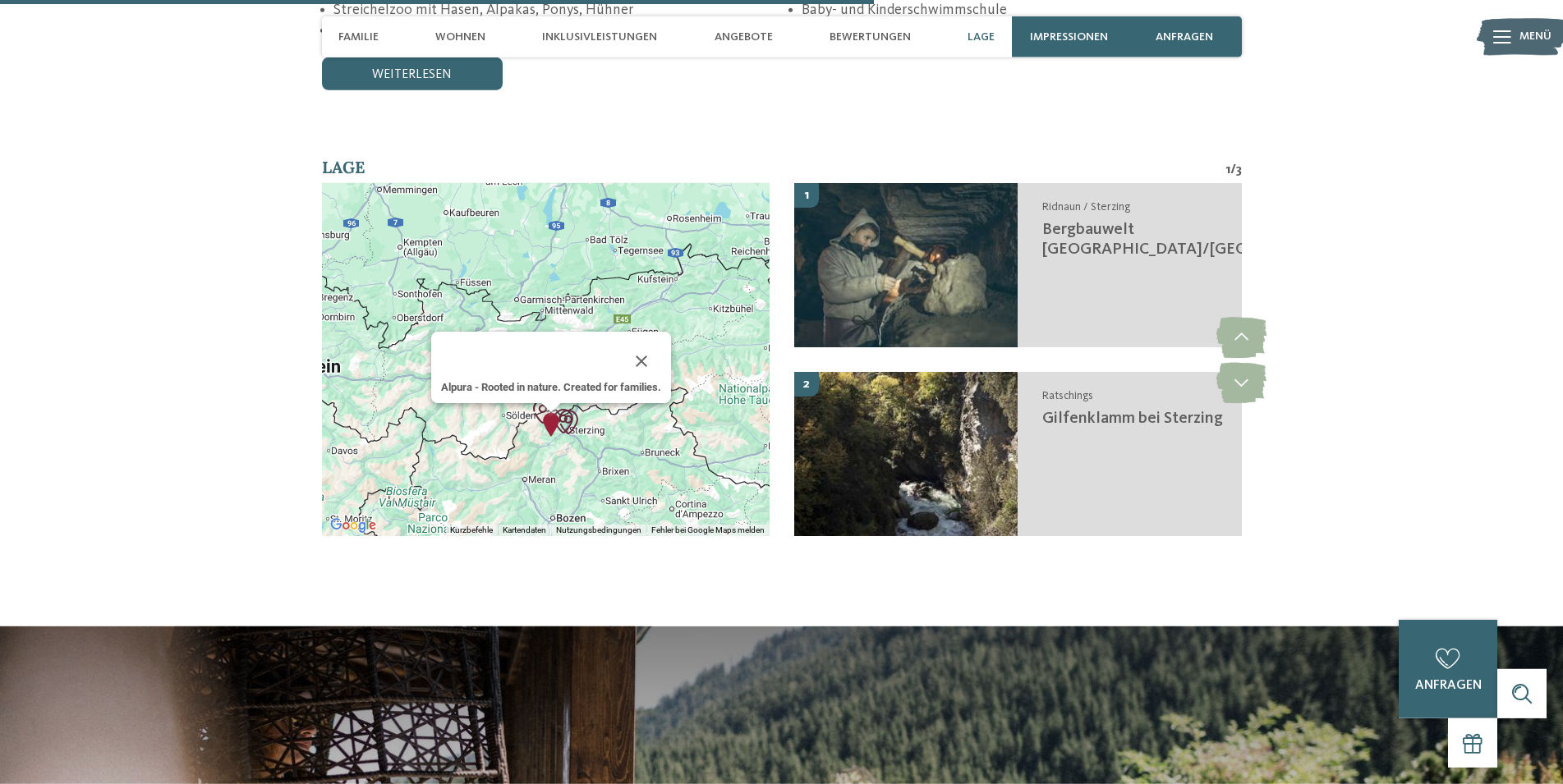
scroll to position [3355, 0]
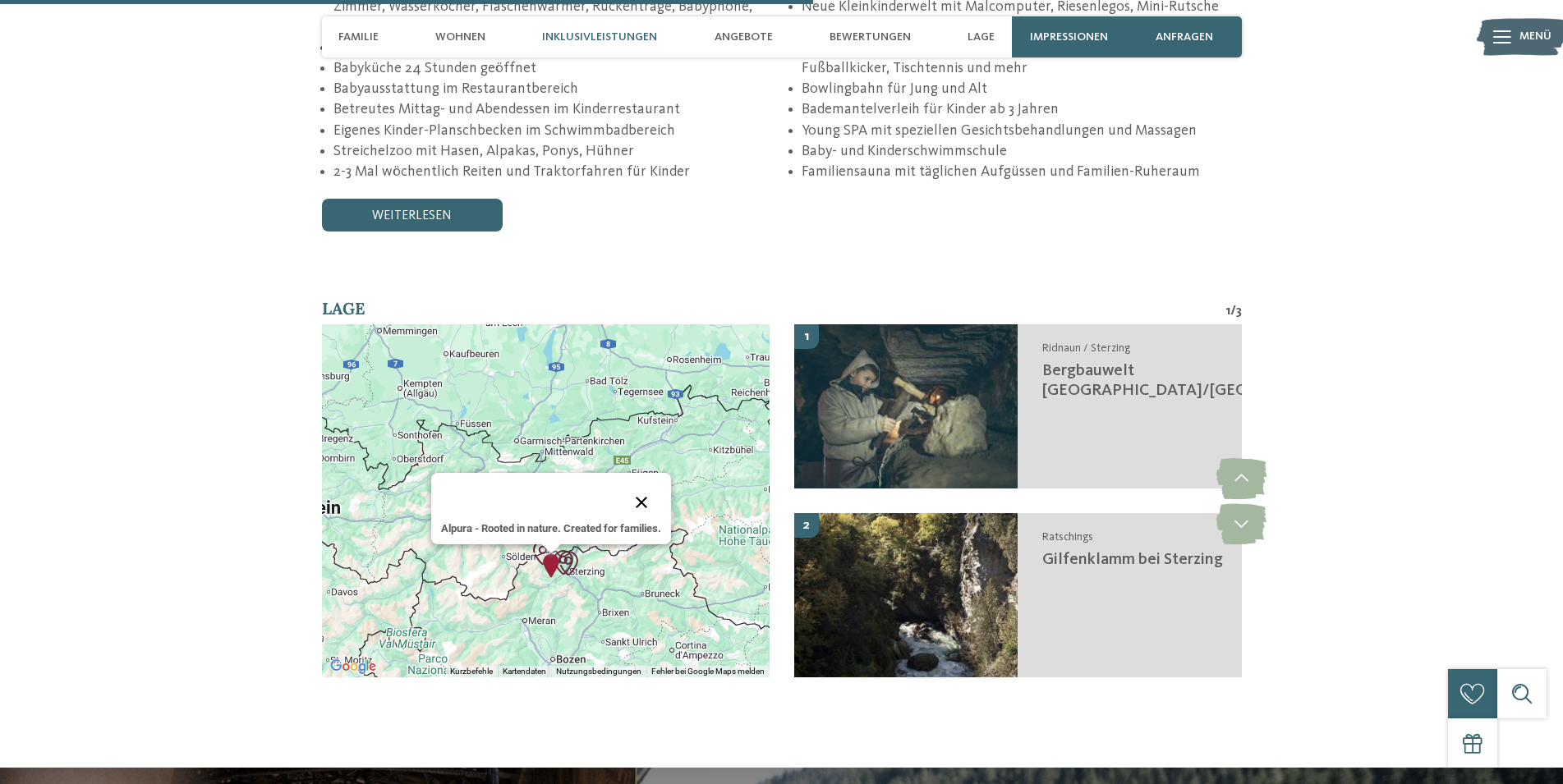
click at [657, 482] on button "Schließen" at bounding box center [641, 502] width 40 height 40
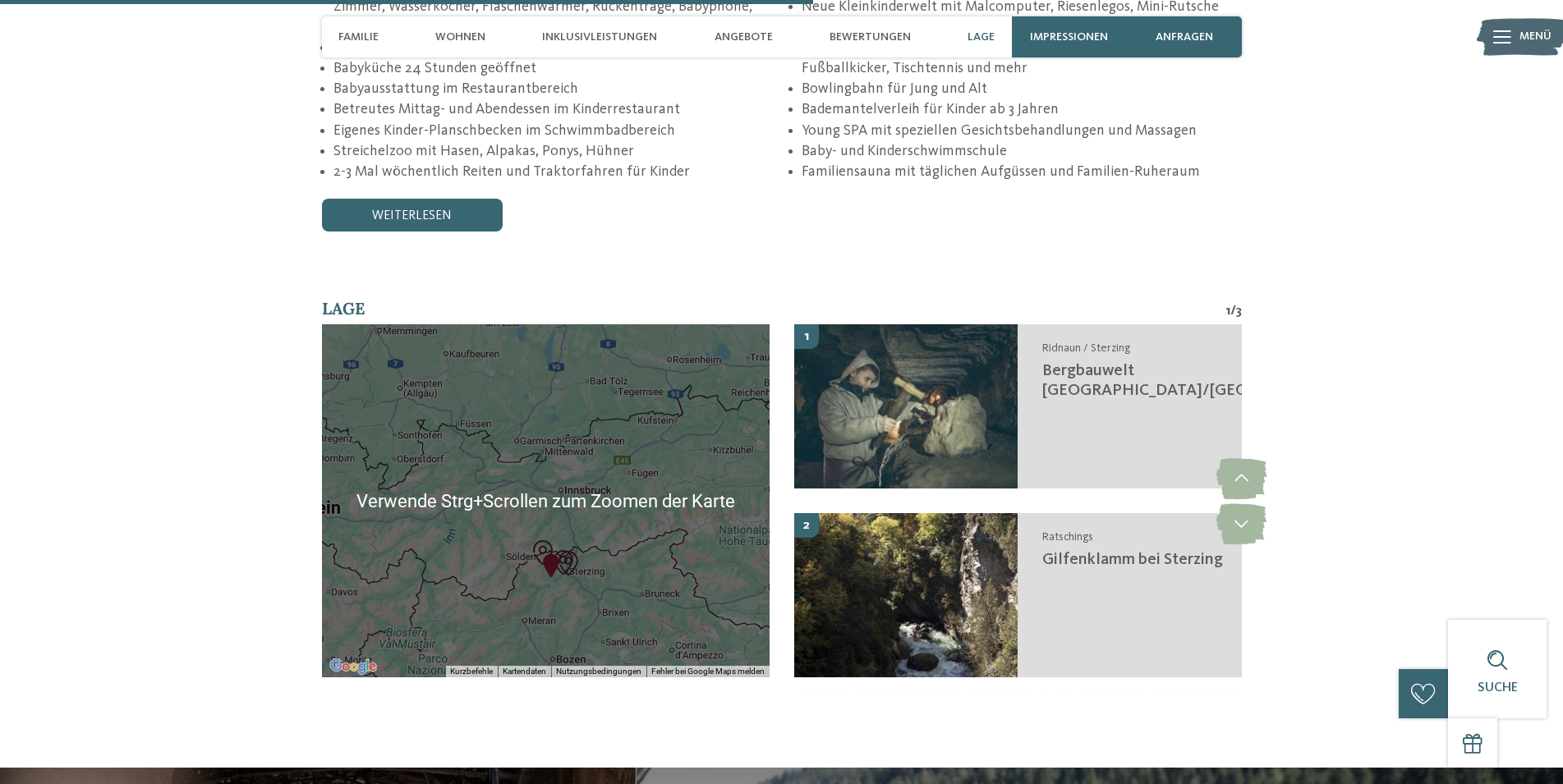
click at [650, 483] on div "Um von einem Element zum anderen zu gelangen, drückst du die Pfeiltasten entspr…" at bounding box center [546, 501] width 448 height 353
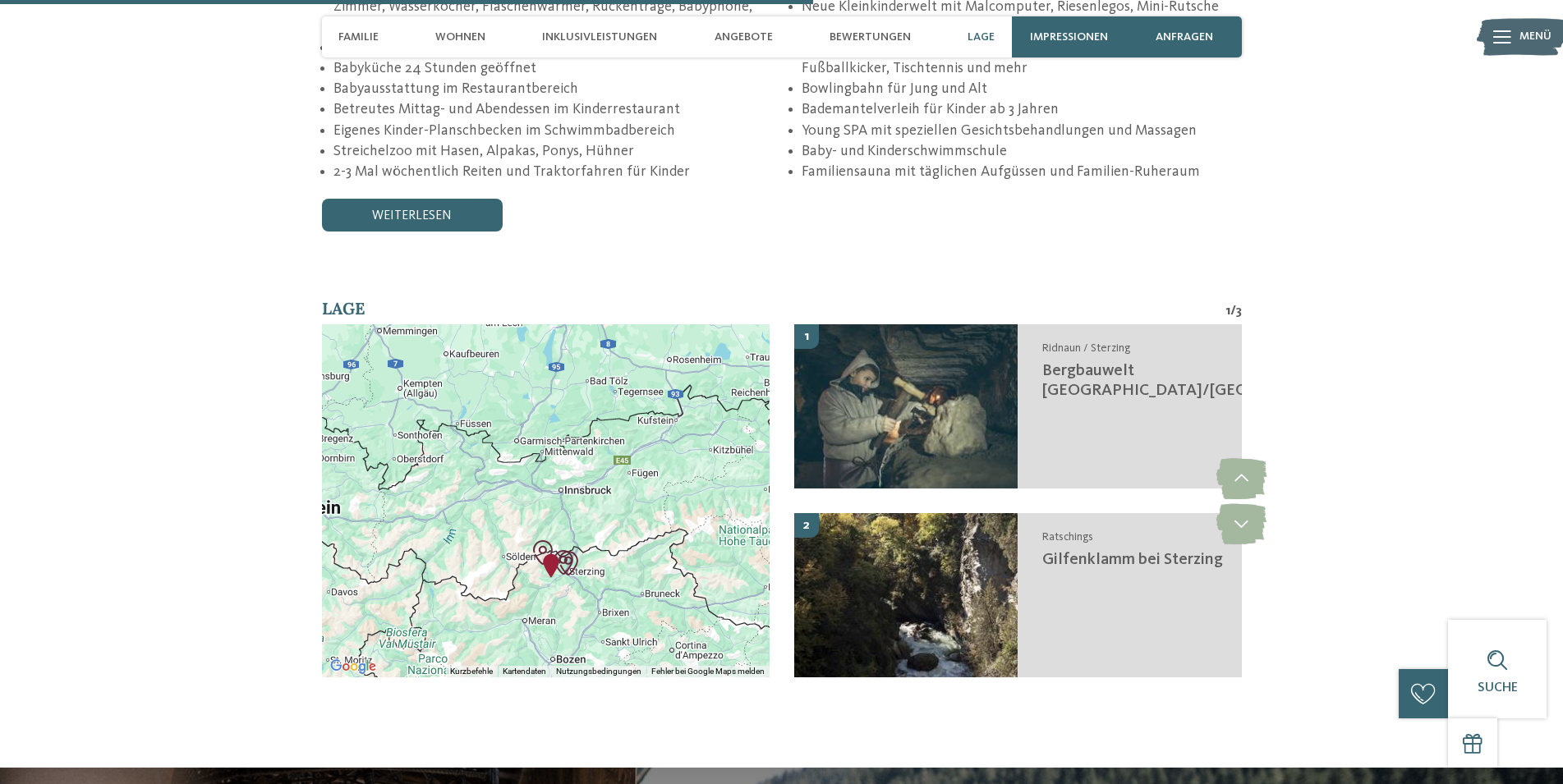
click at [650, 487] on div at bounding box center [546, 501] width 448 height 353
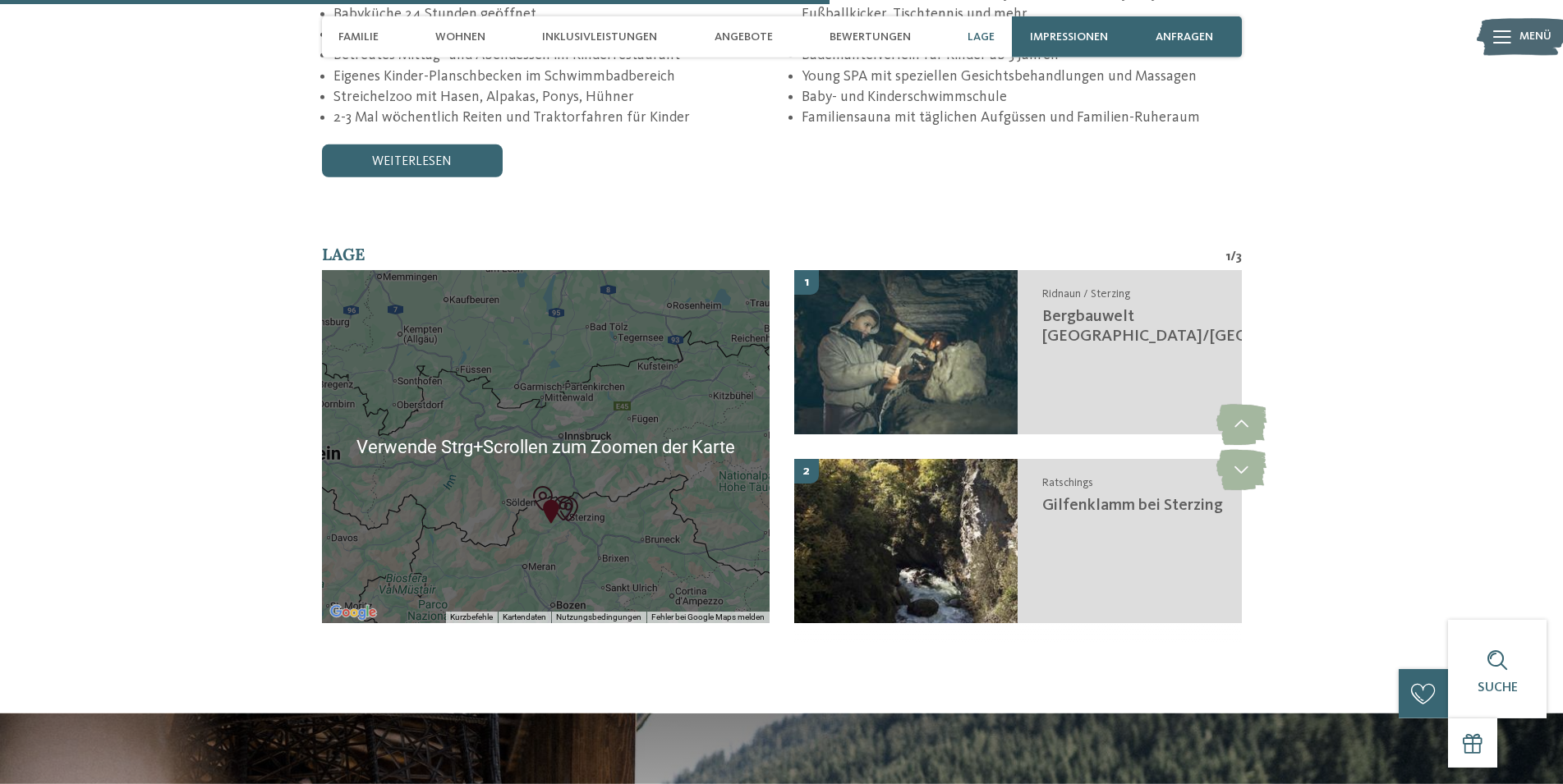
scroll to position [3440, 0]
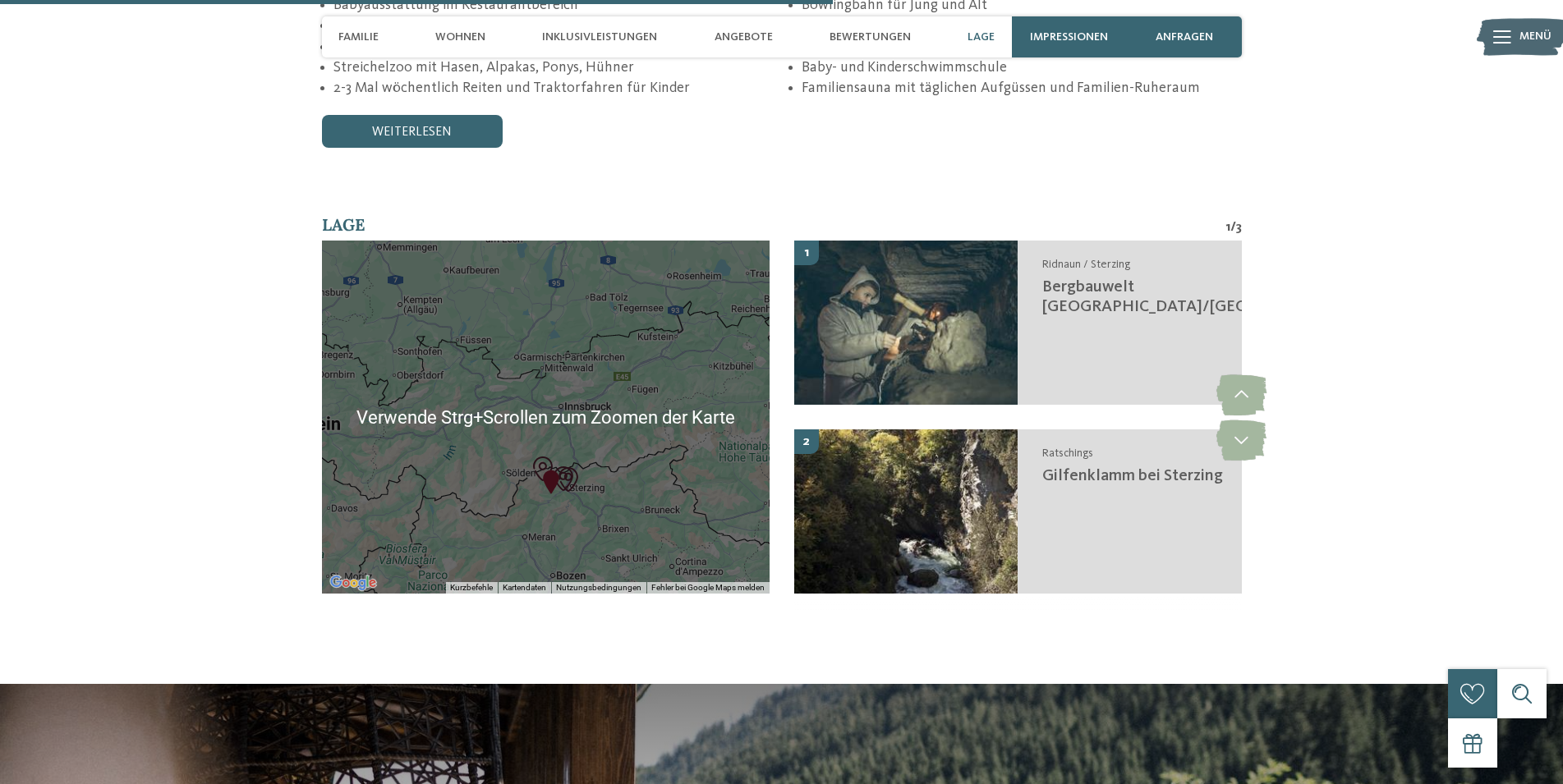
click at [629, 496] on div at bounding box center [546, 417] width 448 height 353
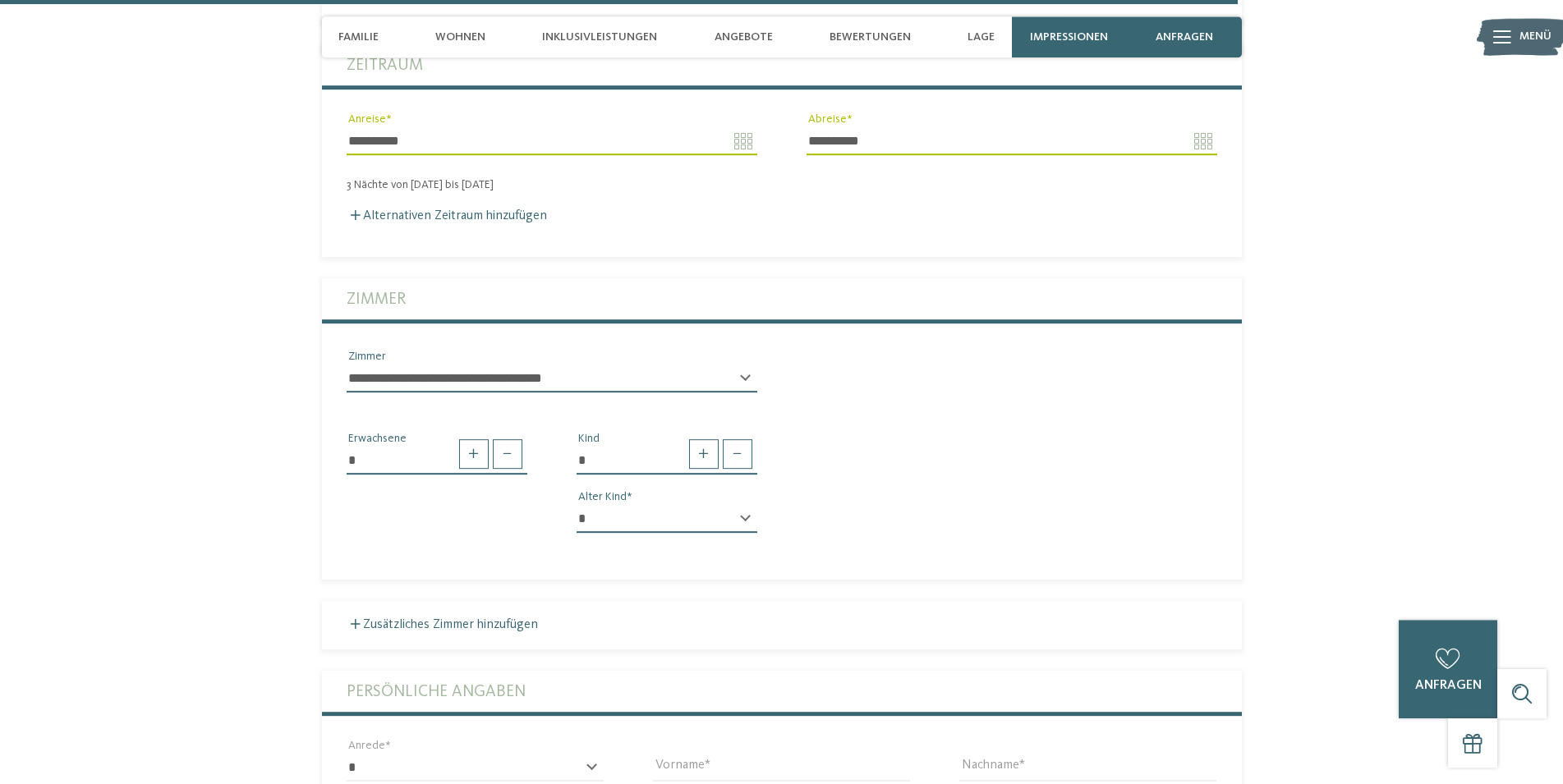
scroll to position [5113, 0]
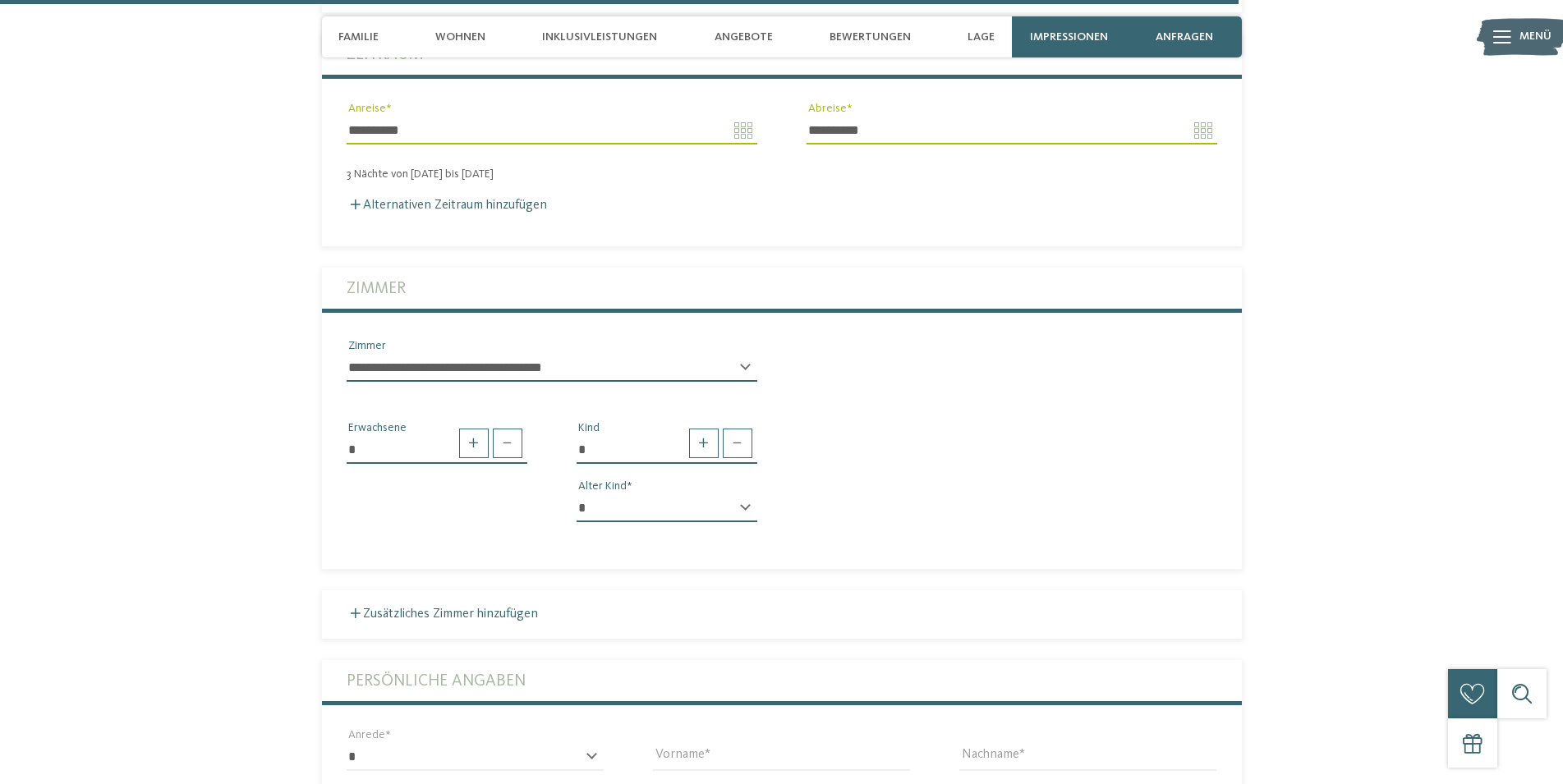
click at [347, 354] on select "**********" at bounding box center [551, 368] width 411 height 28
click at [466, 40] on span "Wohnen" at bounding box center [460, 37] width 50 height 14
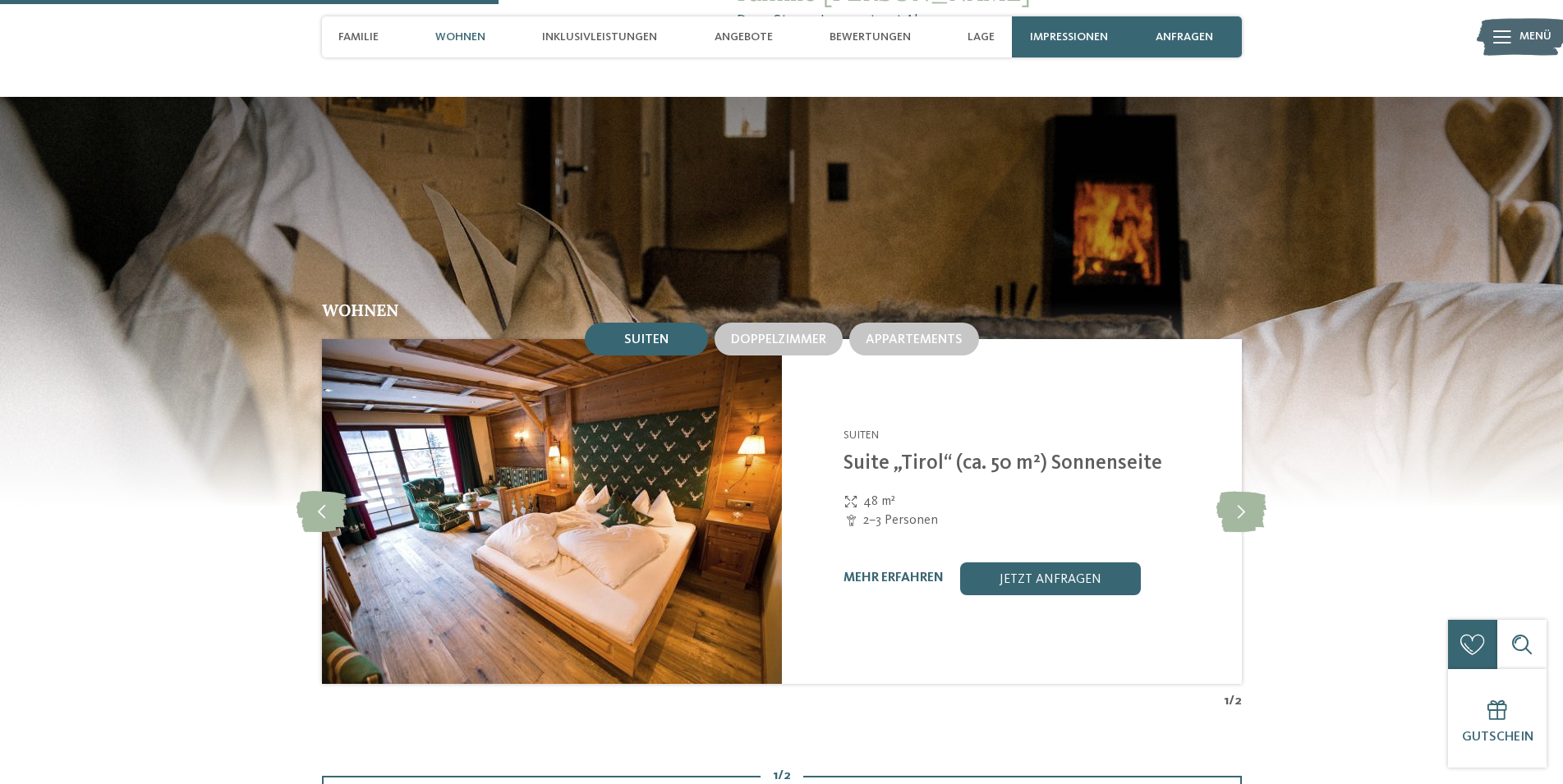
scroll to position [1973, 0]
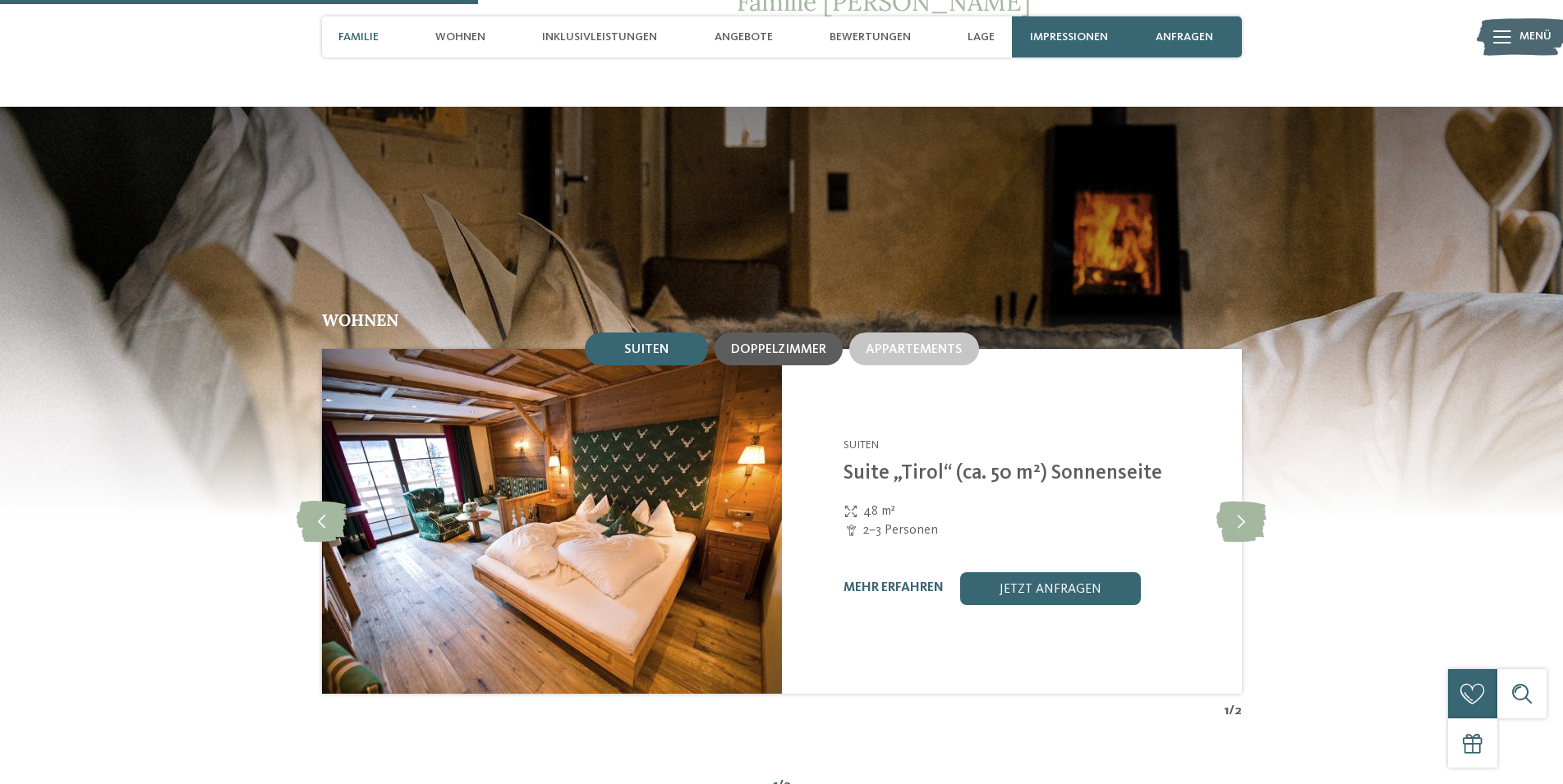
click at [807, 343] on span "Doppelzimmer" at bounding box center [779, 350] width 95 height 14
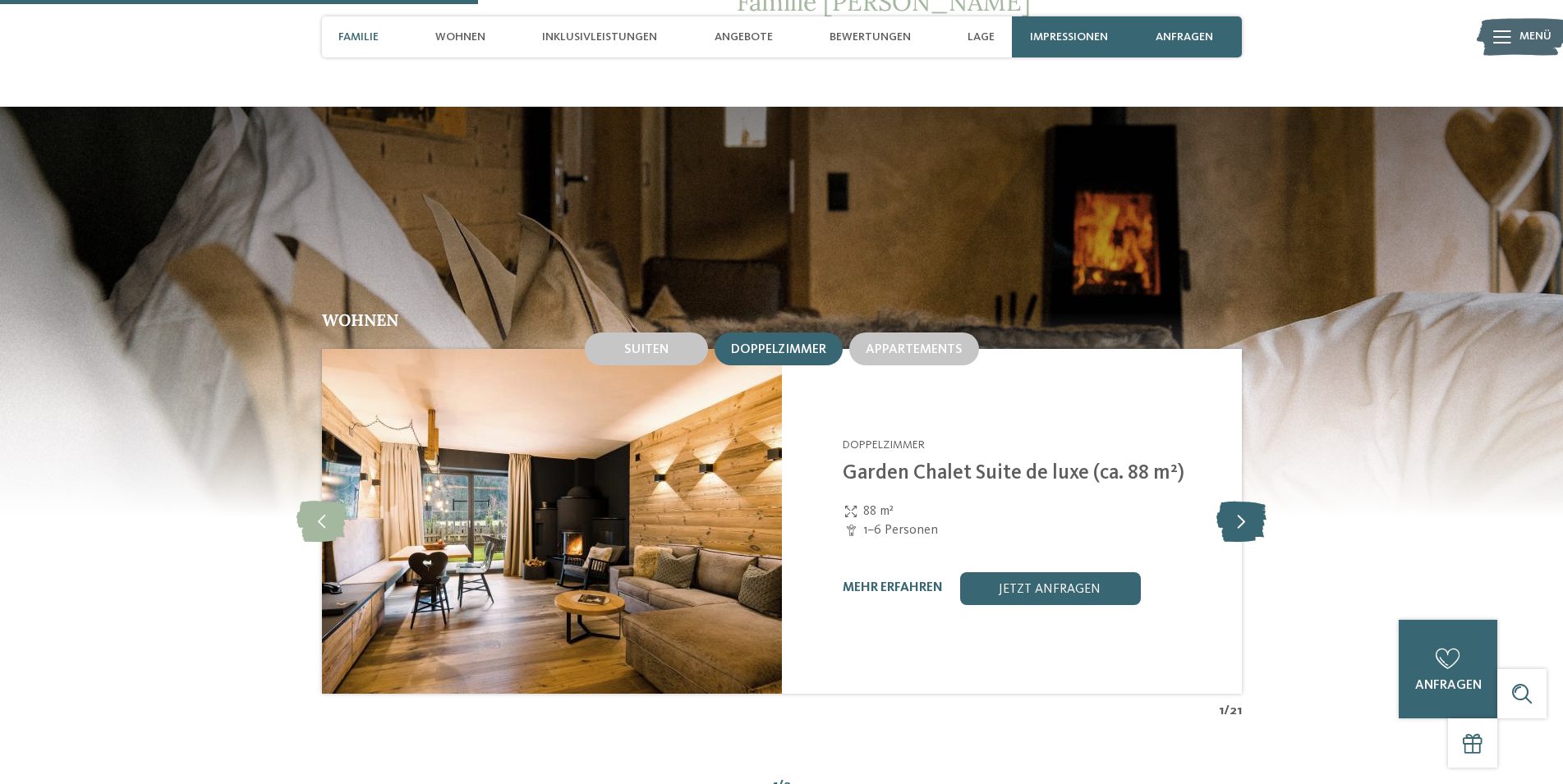
click at [1234, 501] on icon at bounding box center [1242, 521] width 50 height 41
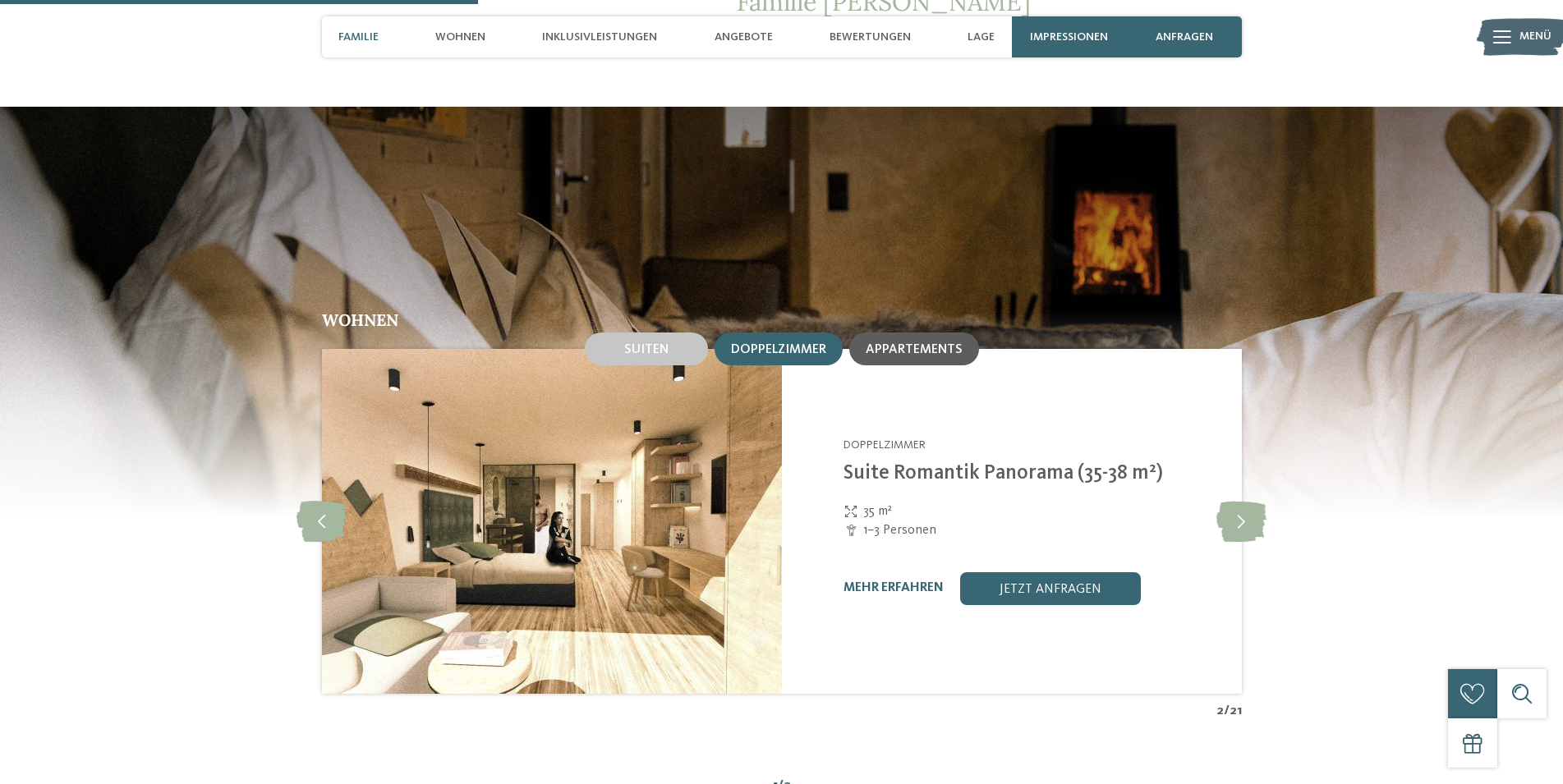
click at [904, 343] on span "Appartements" at bounding box center [914, 350] width 97 height 14
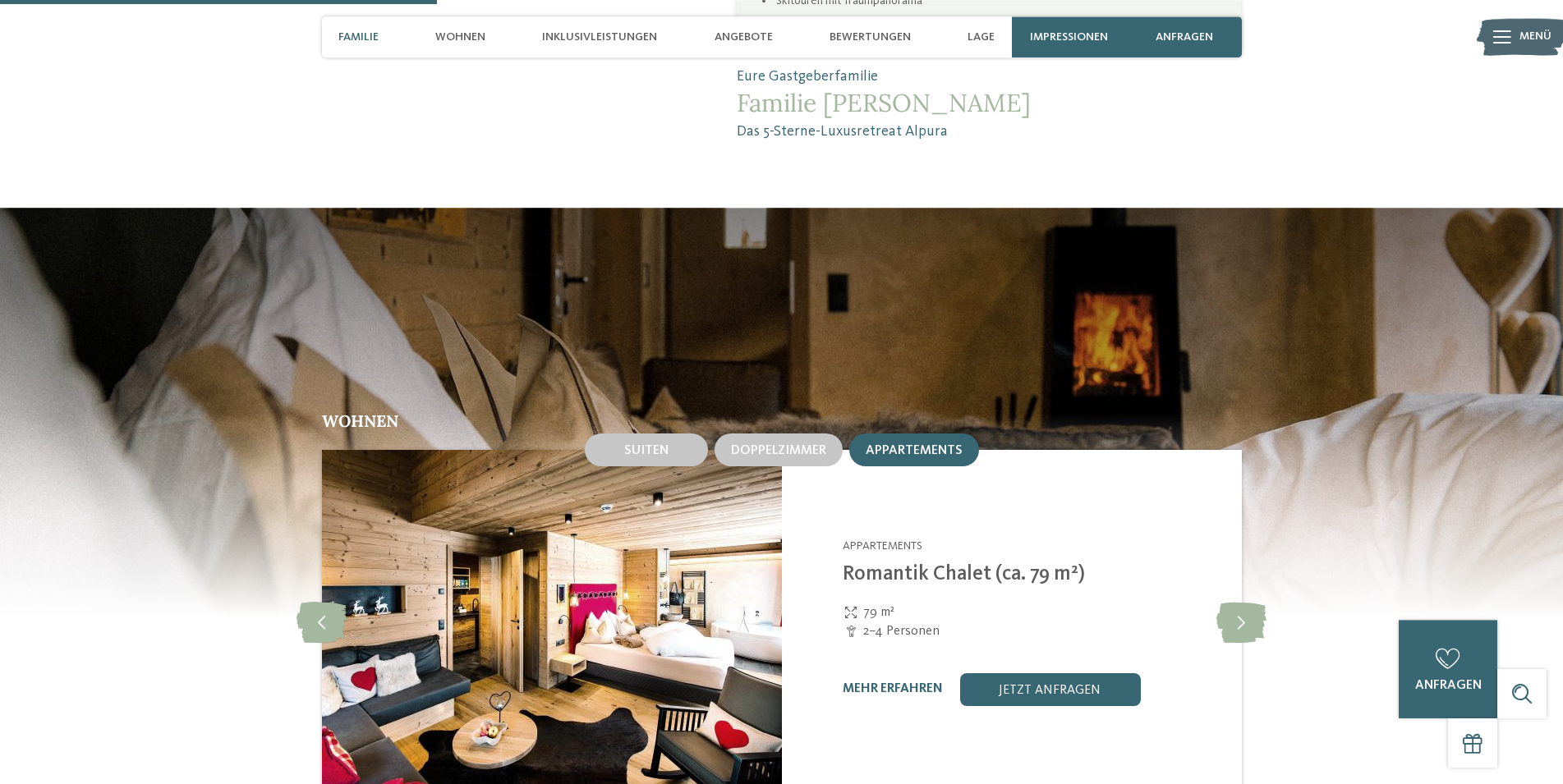
scroll to position [1806, 0]
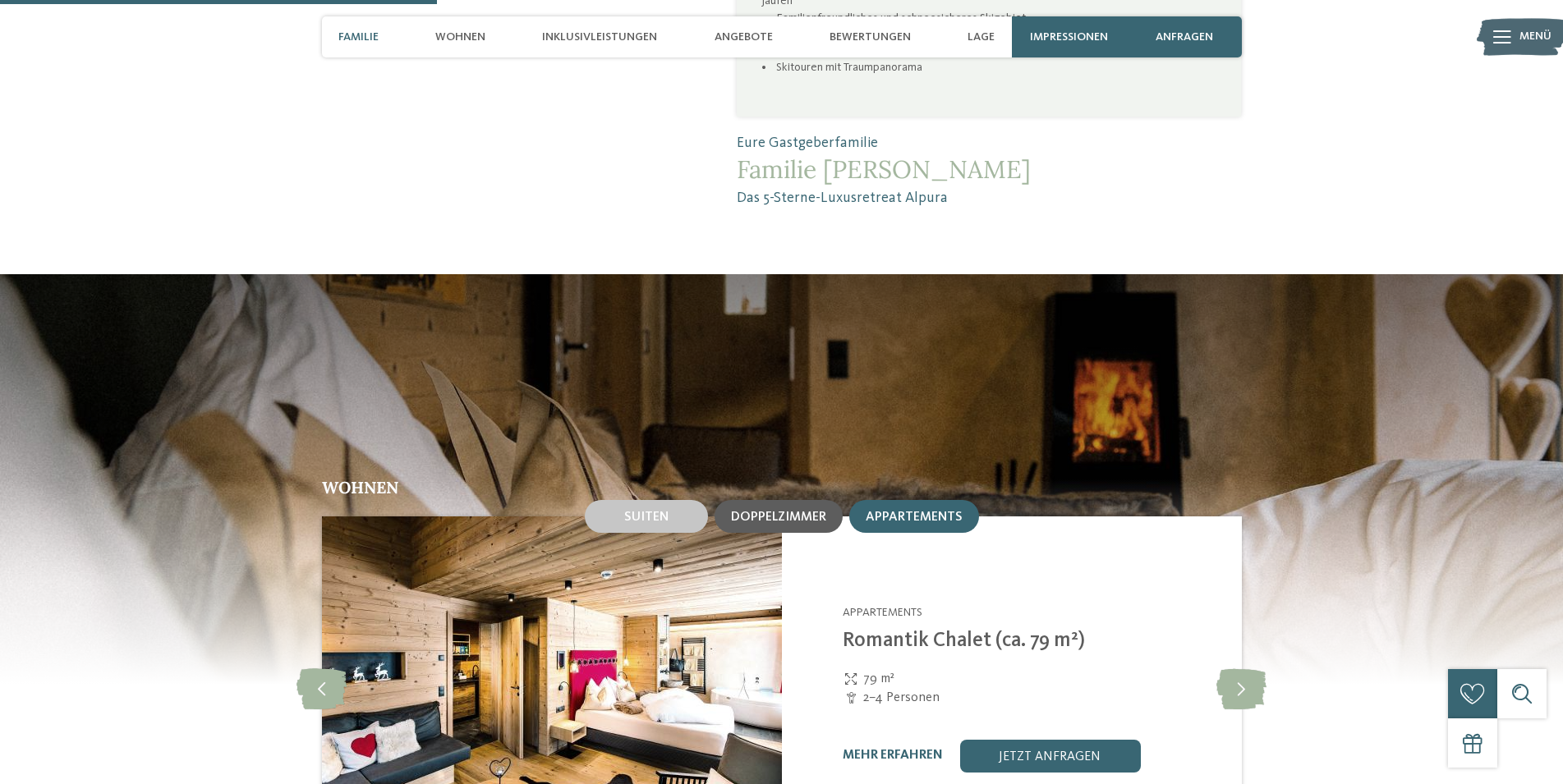
click at [749, 510] on span "Doppelzimmer" at bounding box center [779, 517] width 95 height 14
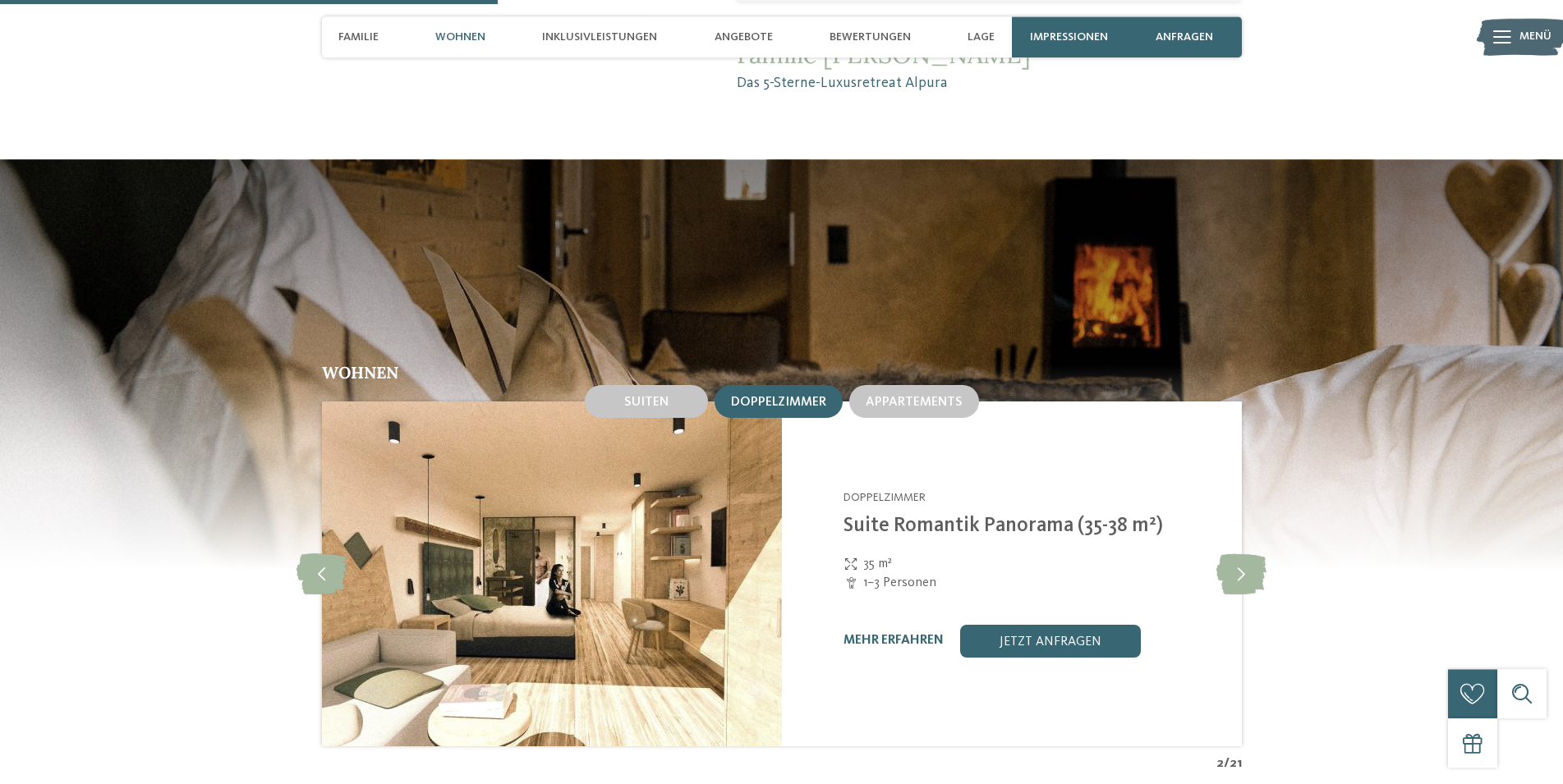
scroll to position [2057, 0]
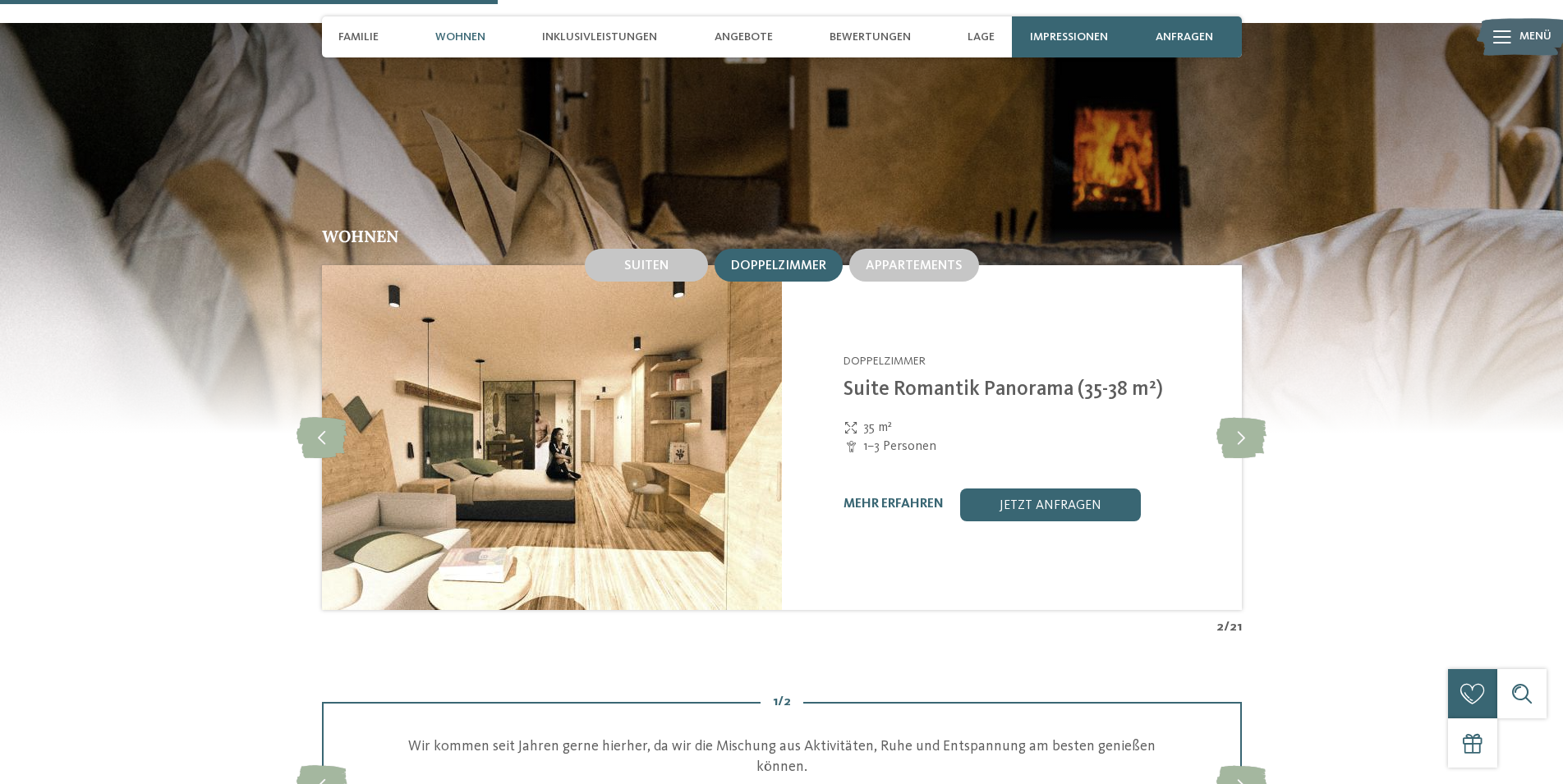
click at [610, 426] on img at bounding box center [552, 437] width 460 height 344
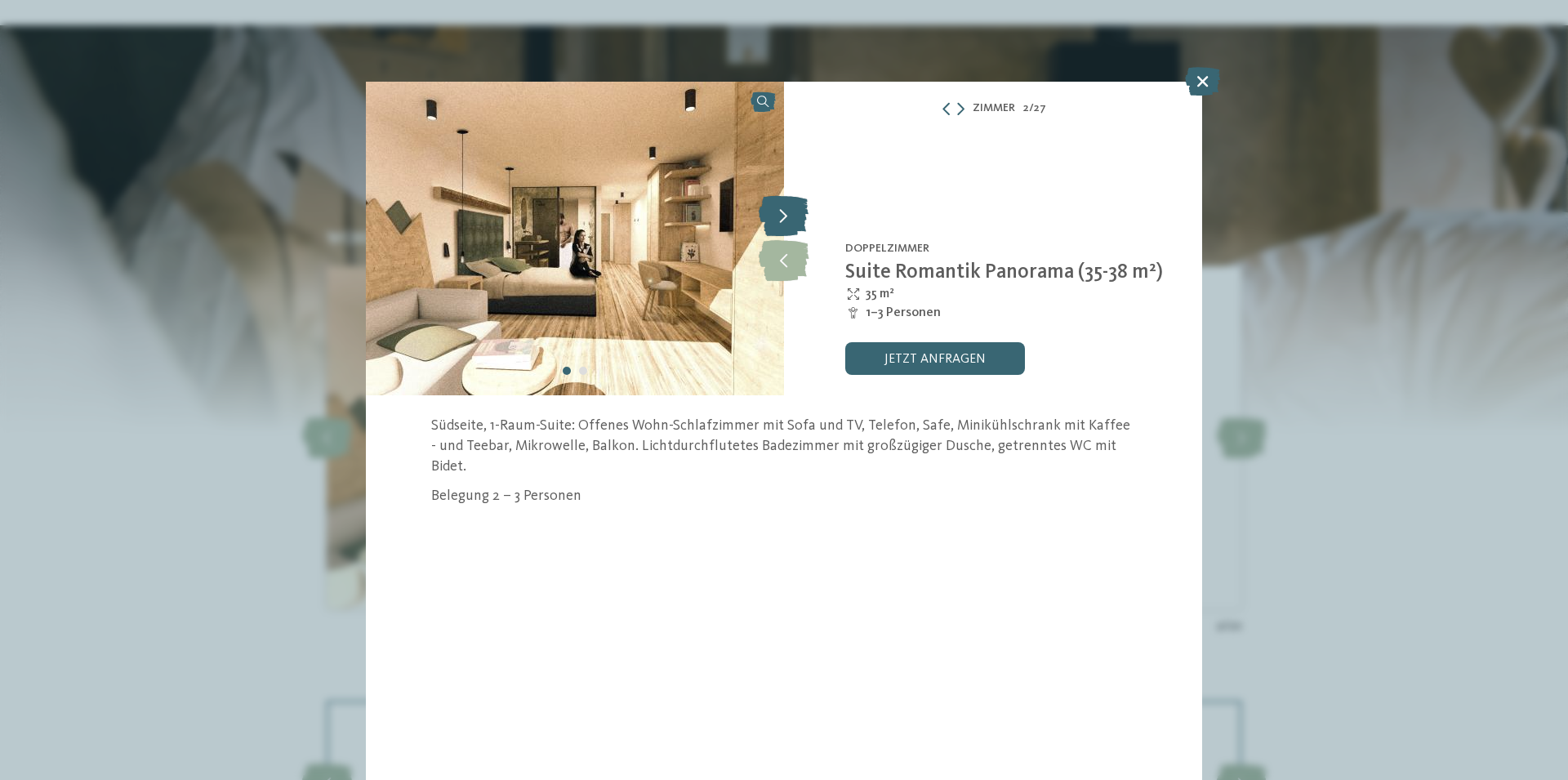
click at [788, 225] on icon at bounding box center [784, 215] width 50 height 41
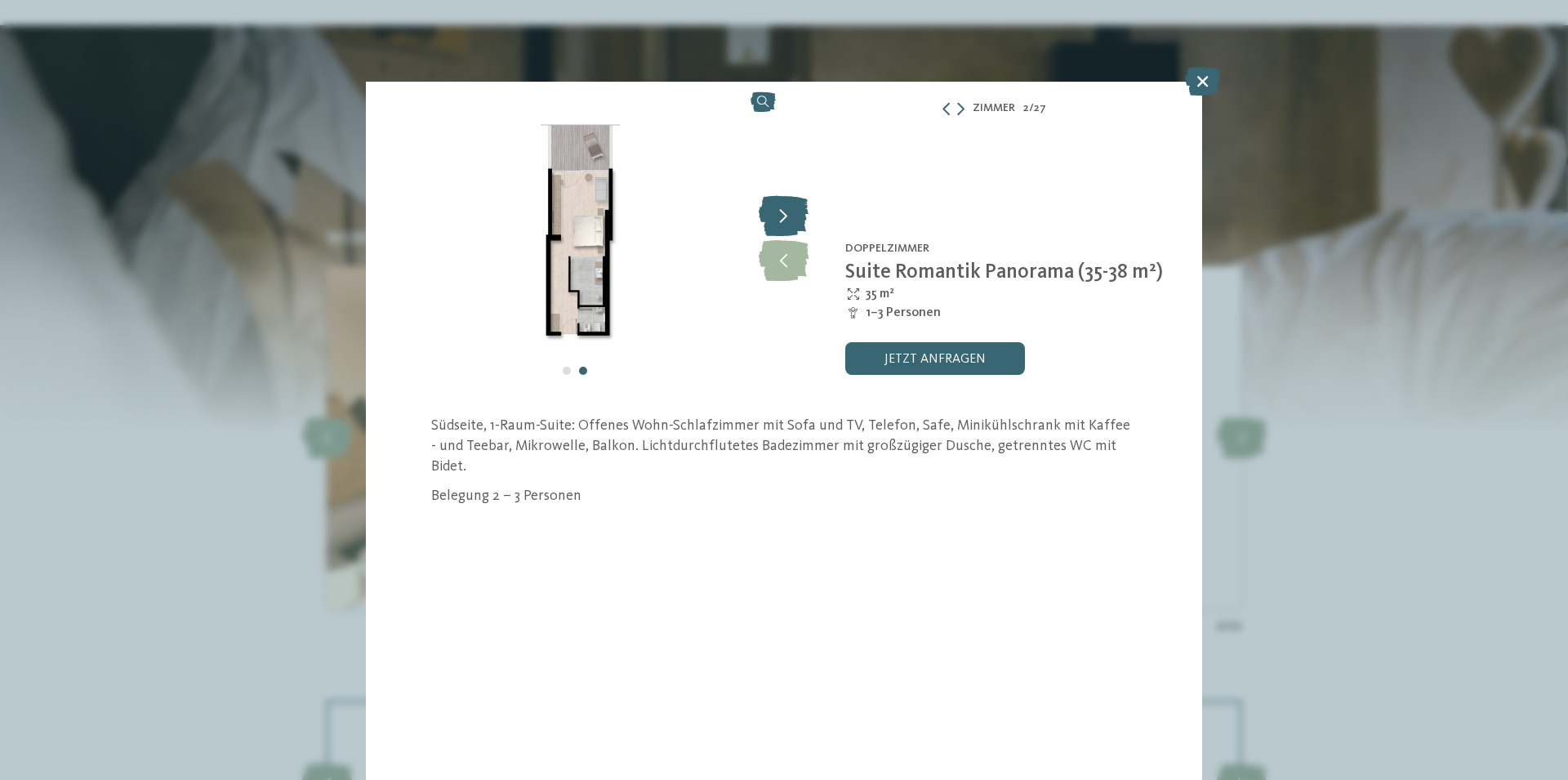
click at [788, 225] on icon at bounding box center [784, 215] width 50 height 41
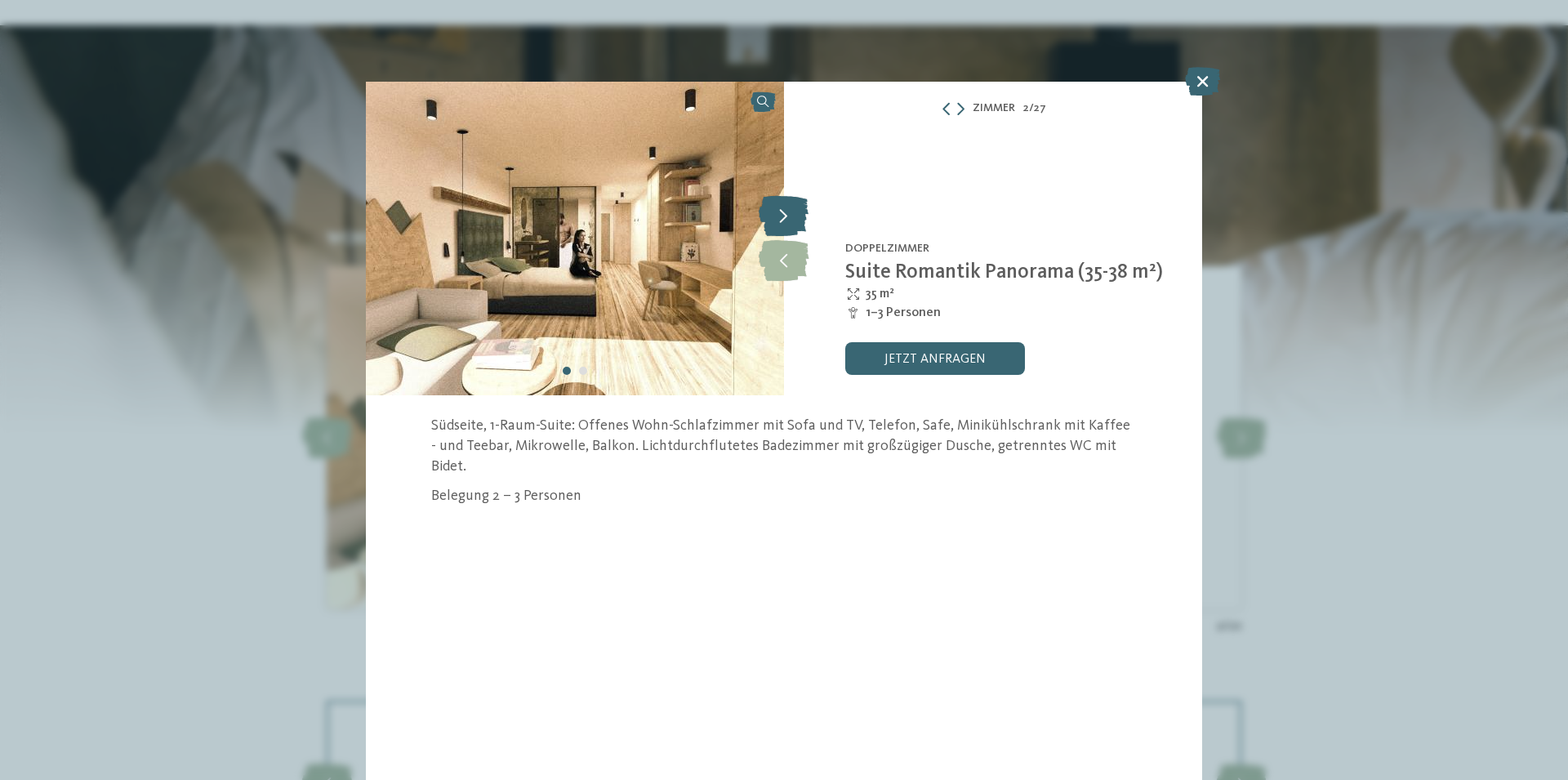
click at [788, 225] on icon at bounding box center [784, 215] width 50 height 41
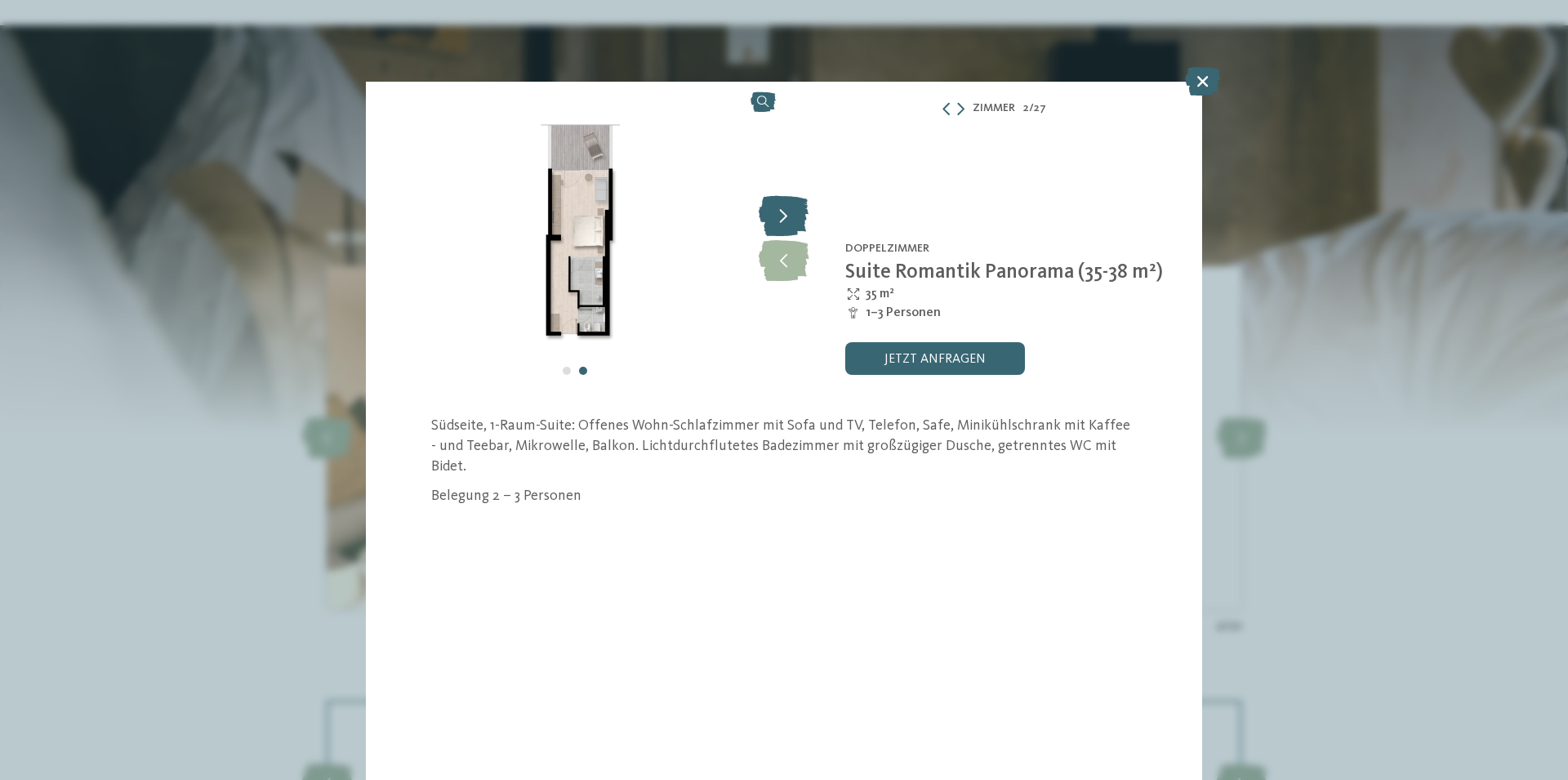
click at [788, 225] on icon at bounding box center [784, 215] width 50 height 41
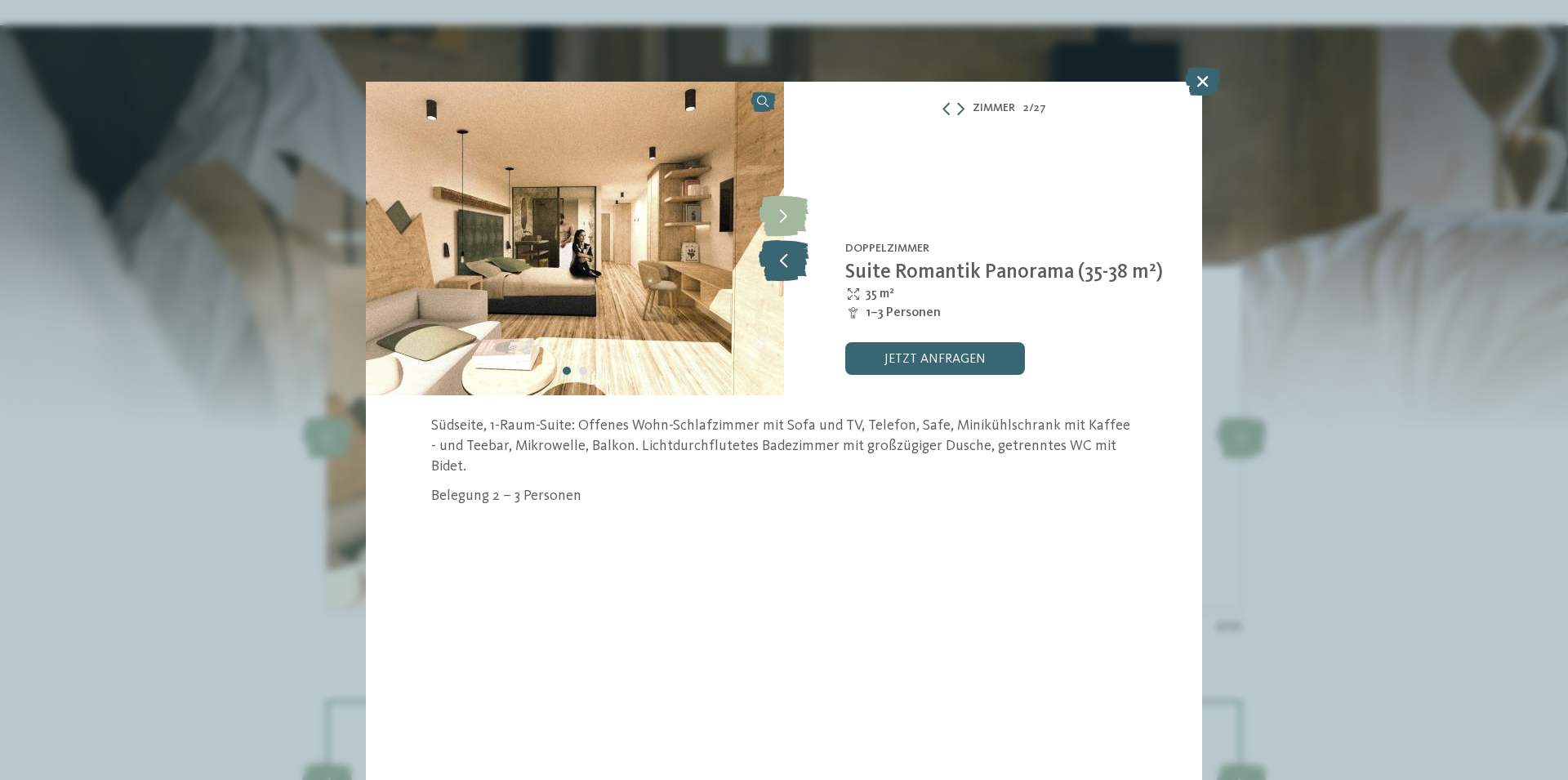
click at [797, 250] on icon at bounding box center [784, 261] width 50 height 41
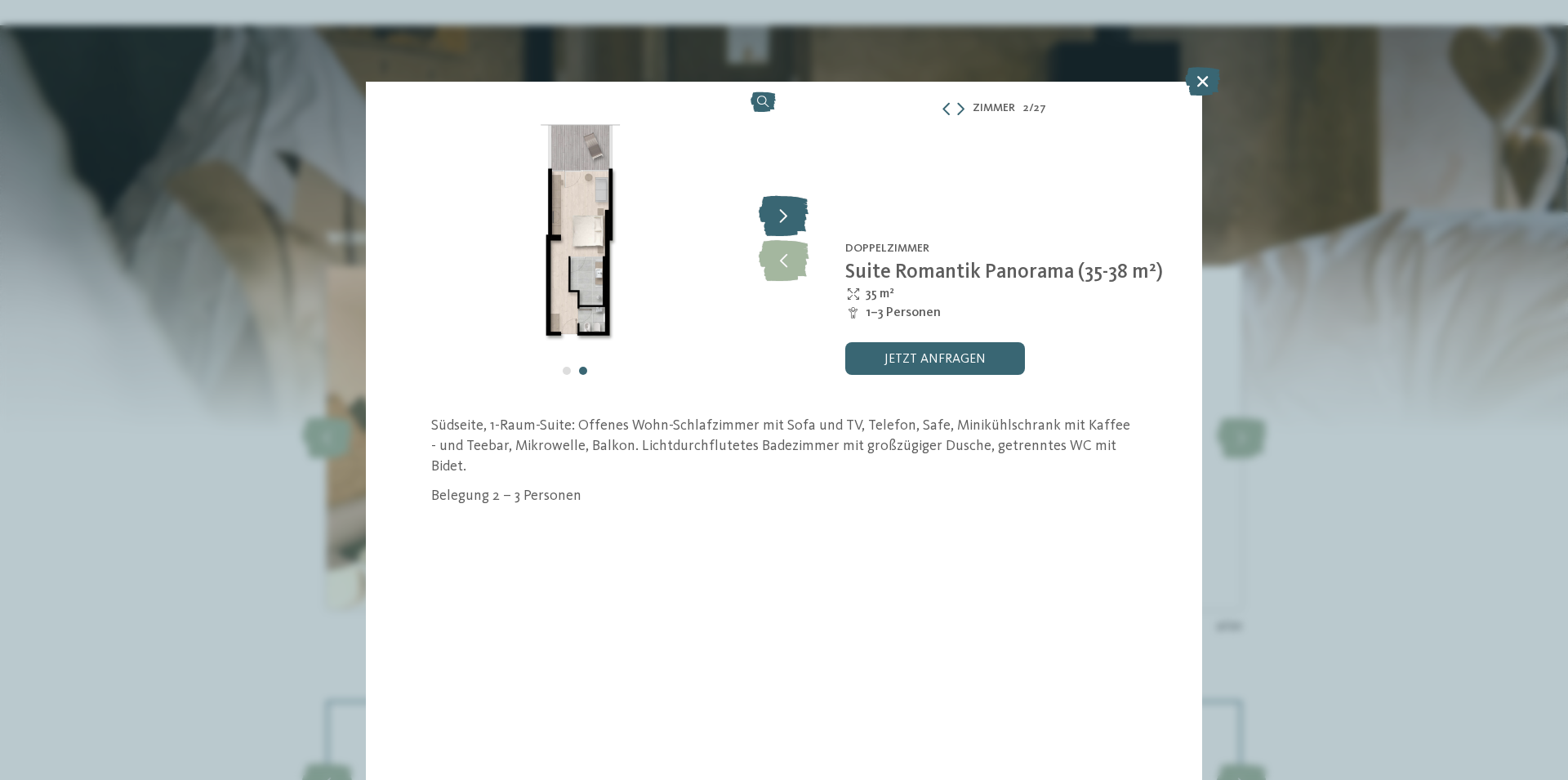
click at [796, 231] on icon at bounding box center [784, 215] width 50 height 41
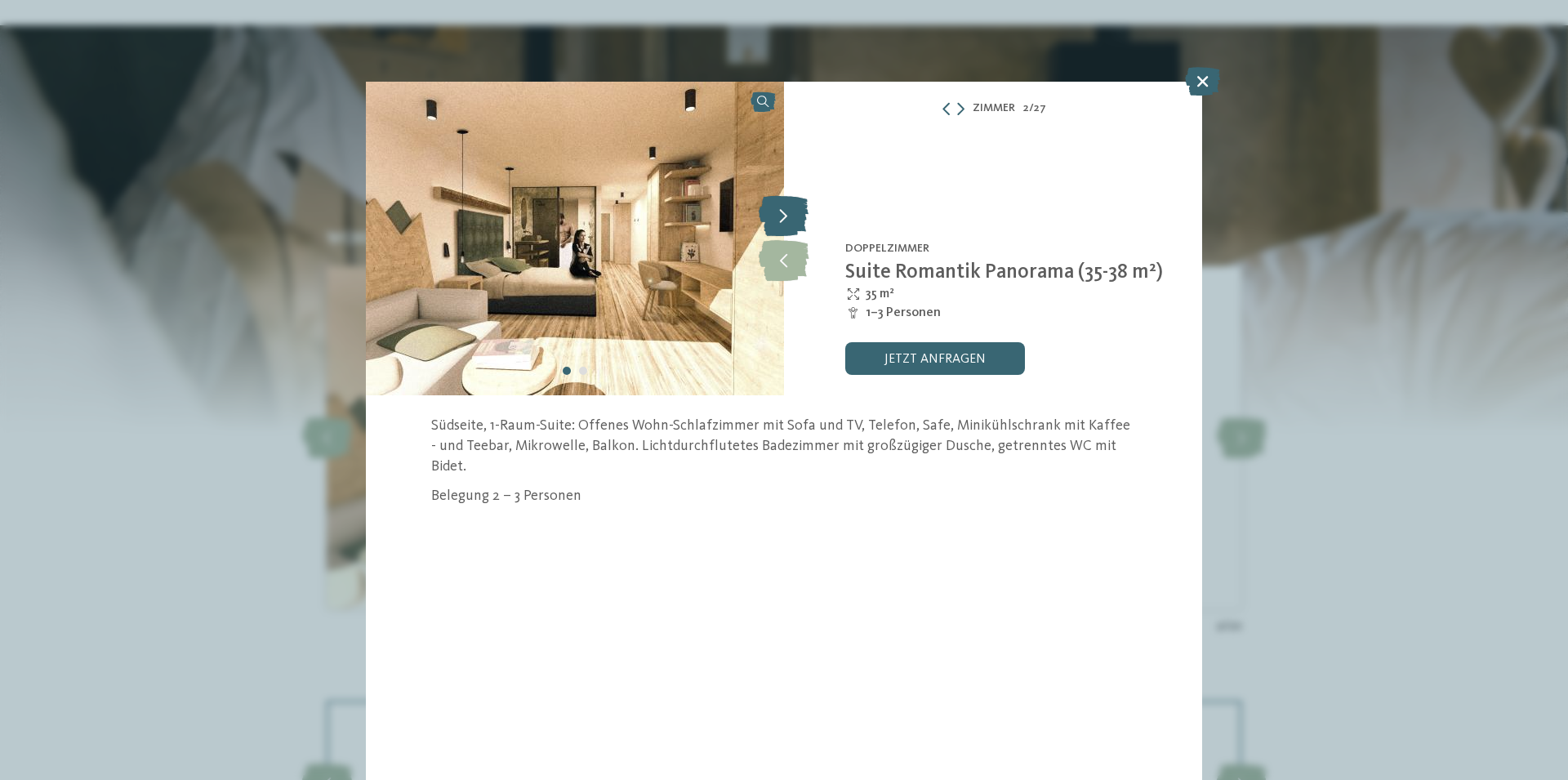
click at [796, 231] on icon at bounding box center [784, 215] width 50 height 41
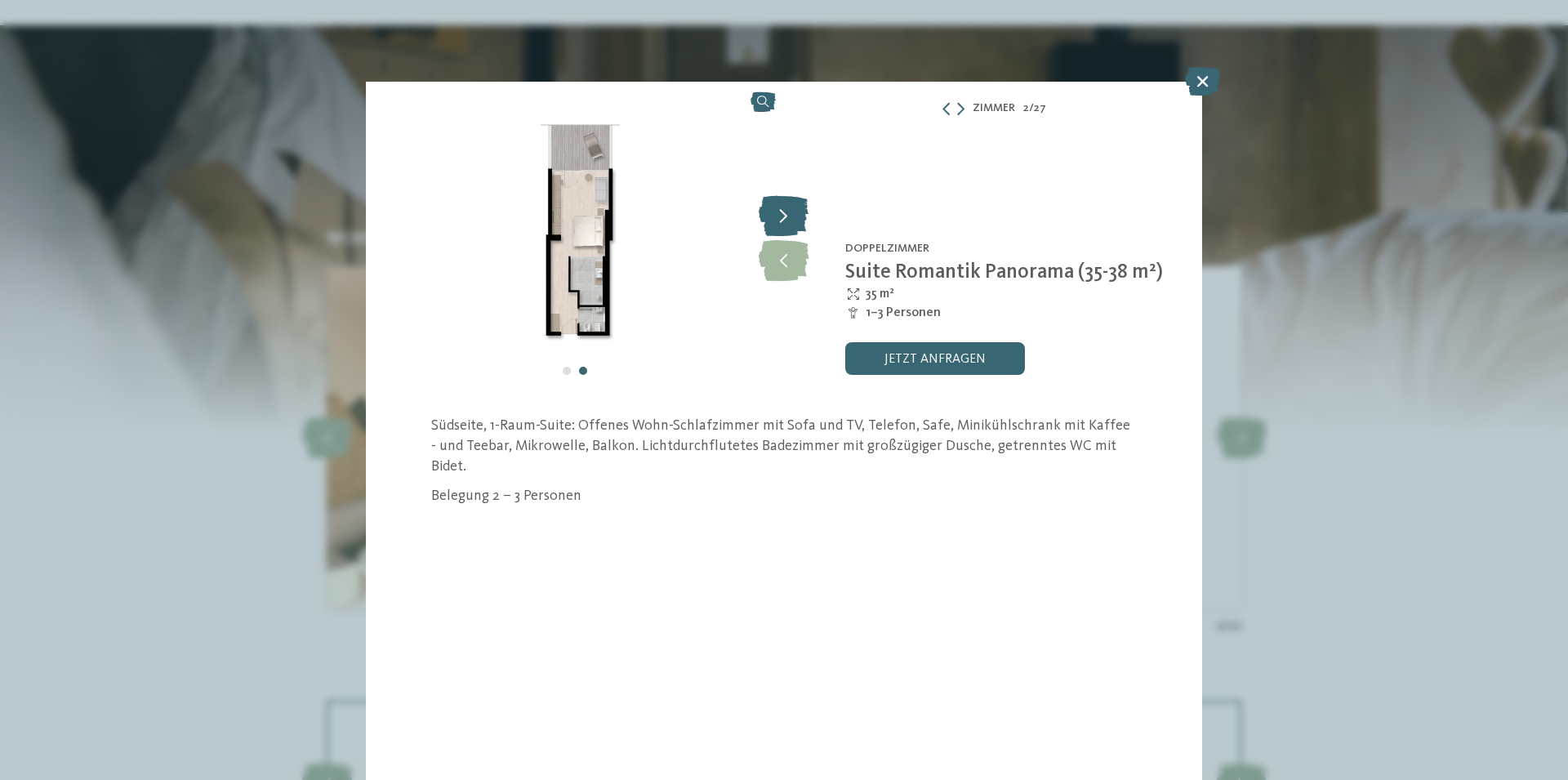
click at [796, 231] on icon at bounding box center [784, 215] width 50 height 41
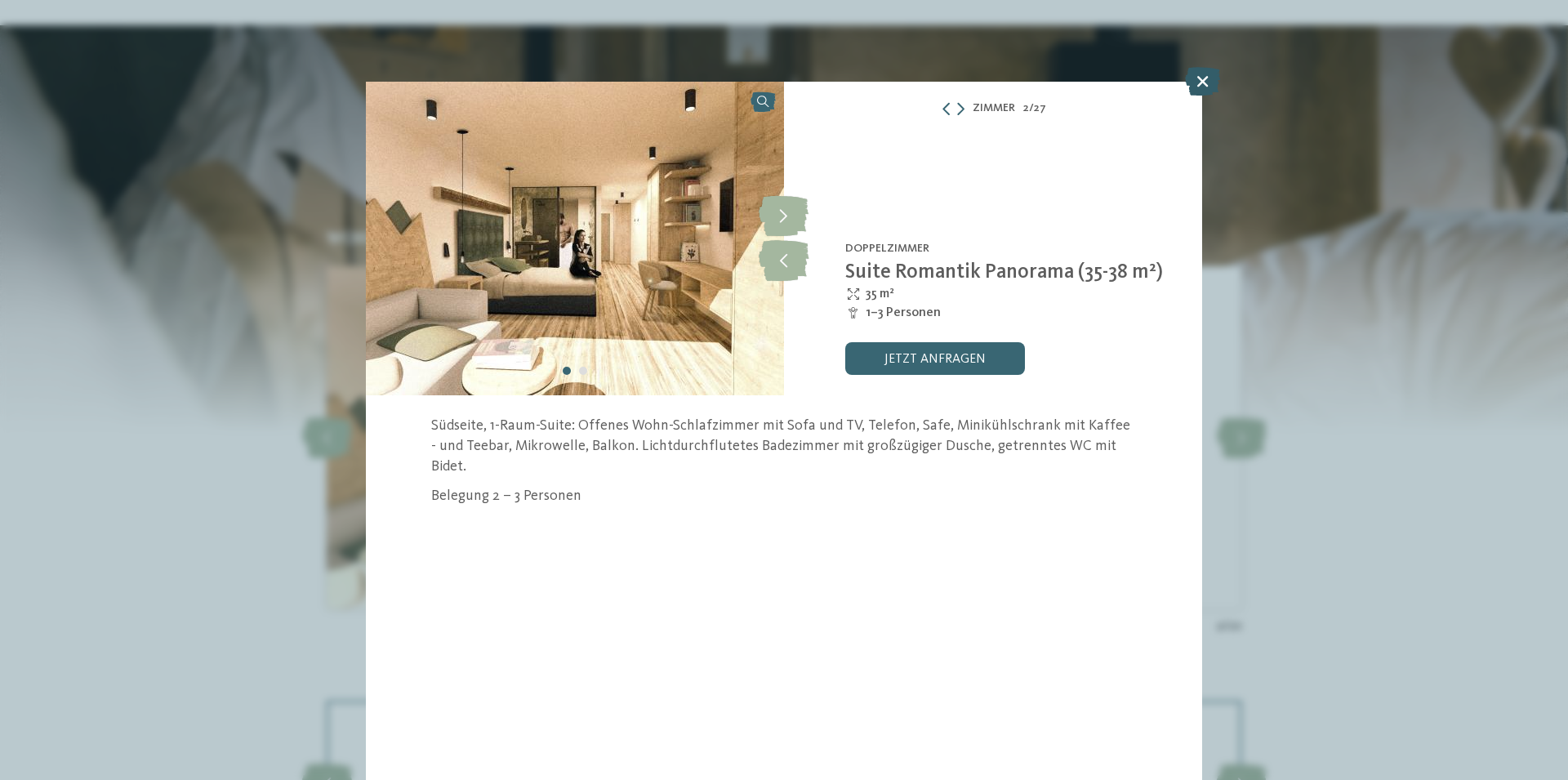
click at [1203, 77] on icon at bounding box center [1202, 81] width 35 height 29
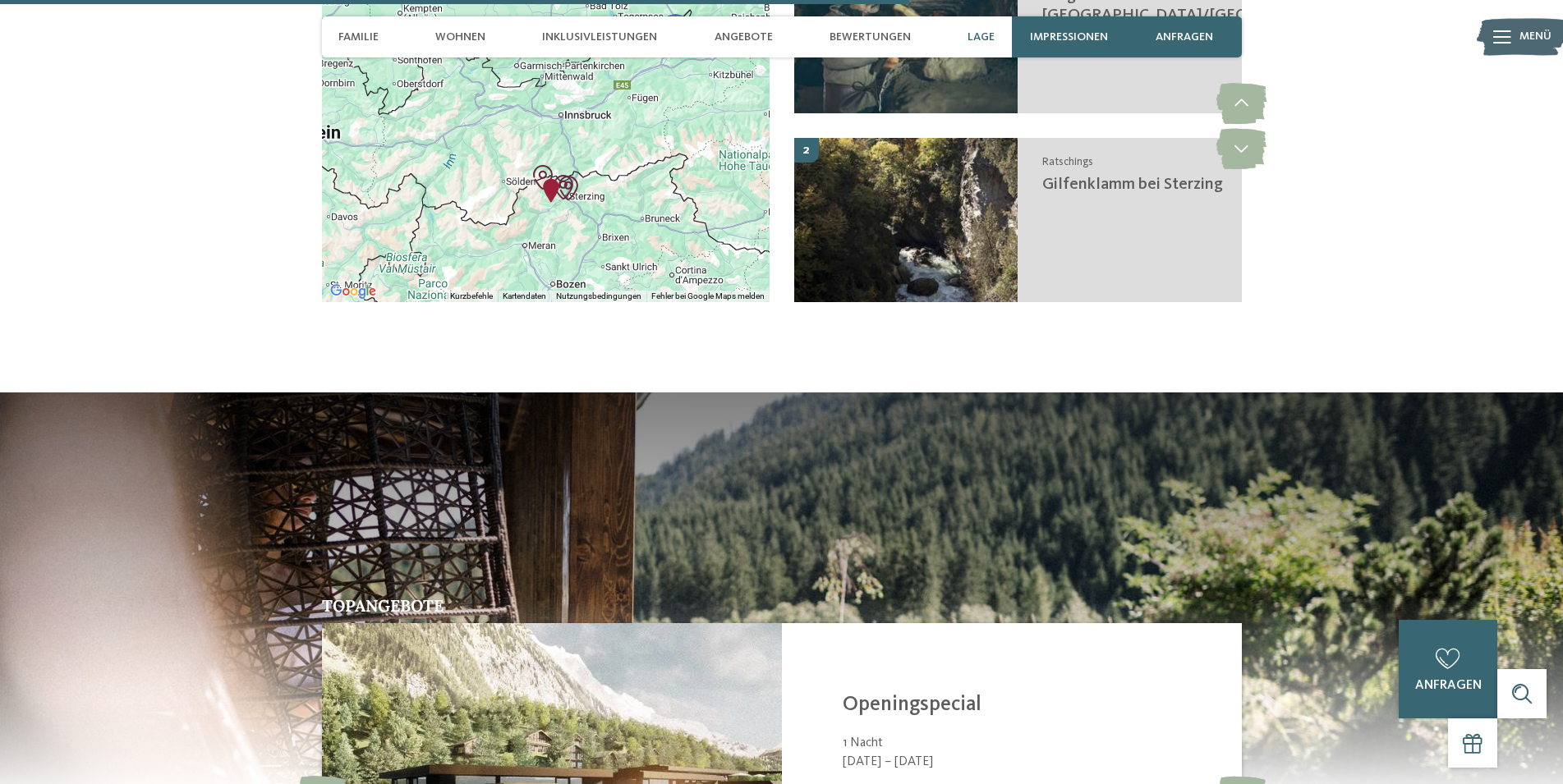
scroll to position [4233, 0]
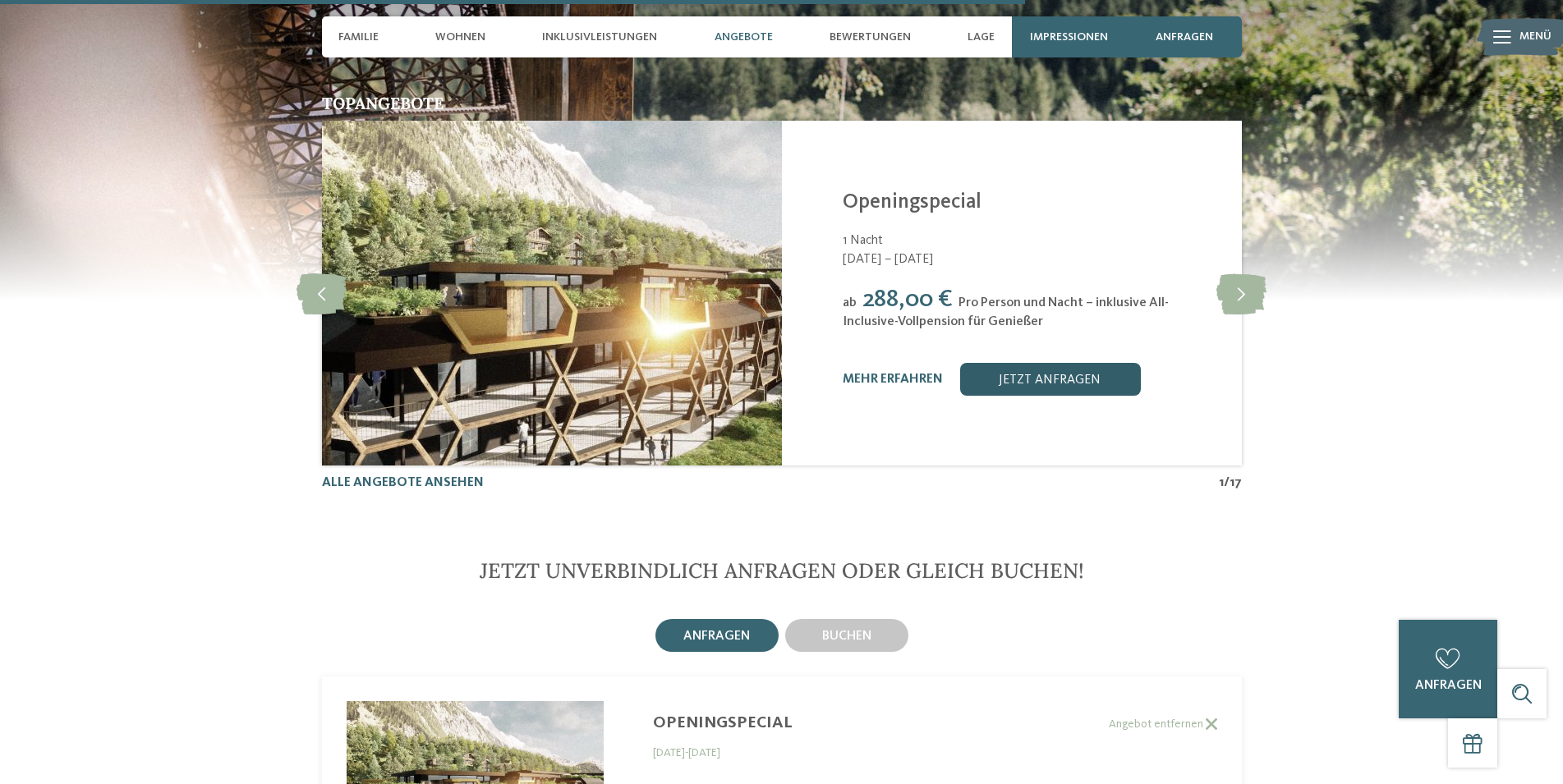
click at [1005, 363] on link "jetzt anfragen" at bounding box center [1049, 379] width 181 height 33
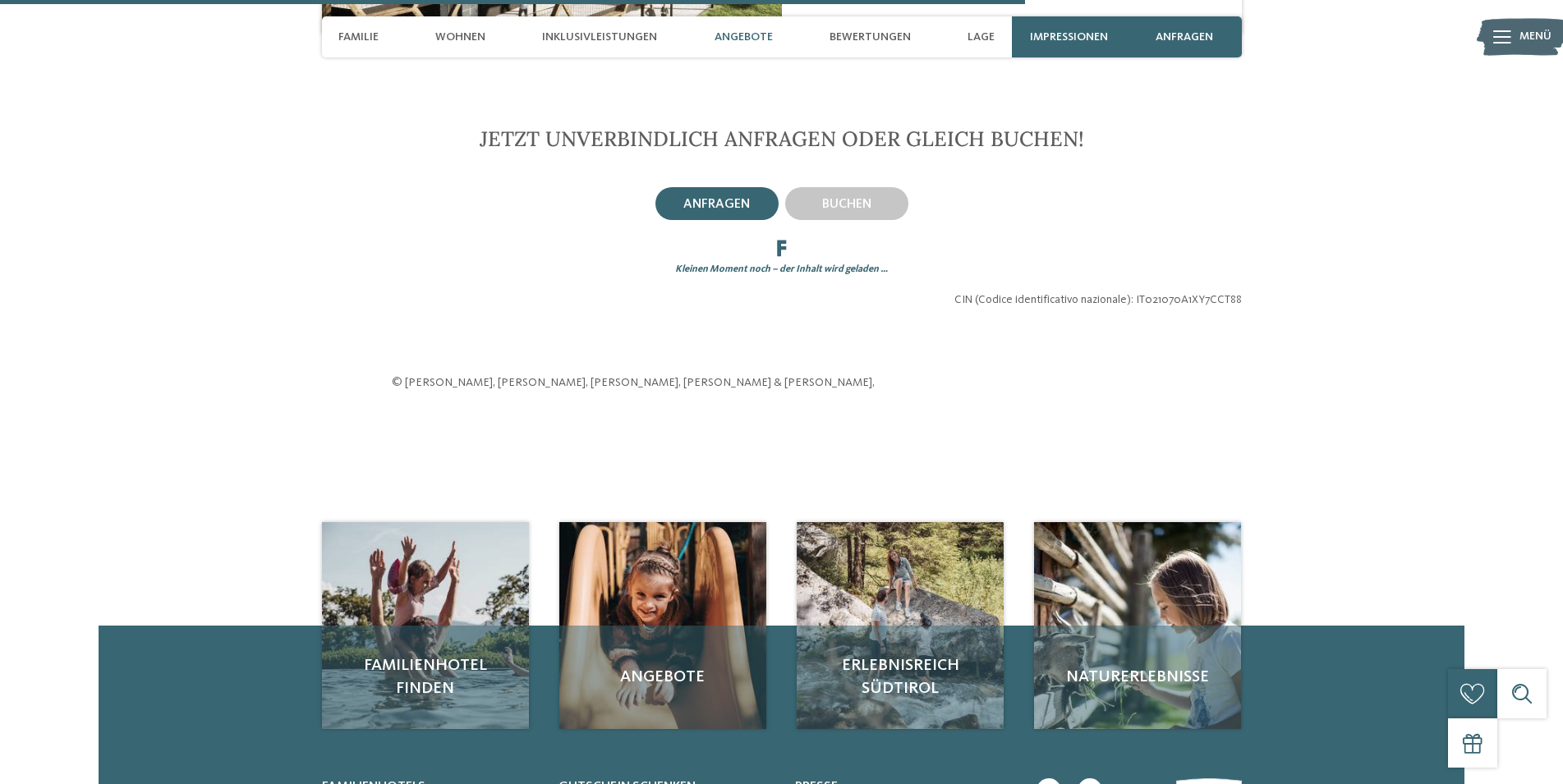
scroll to position [4735, 0]
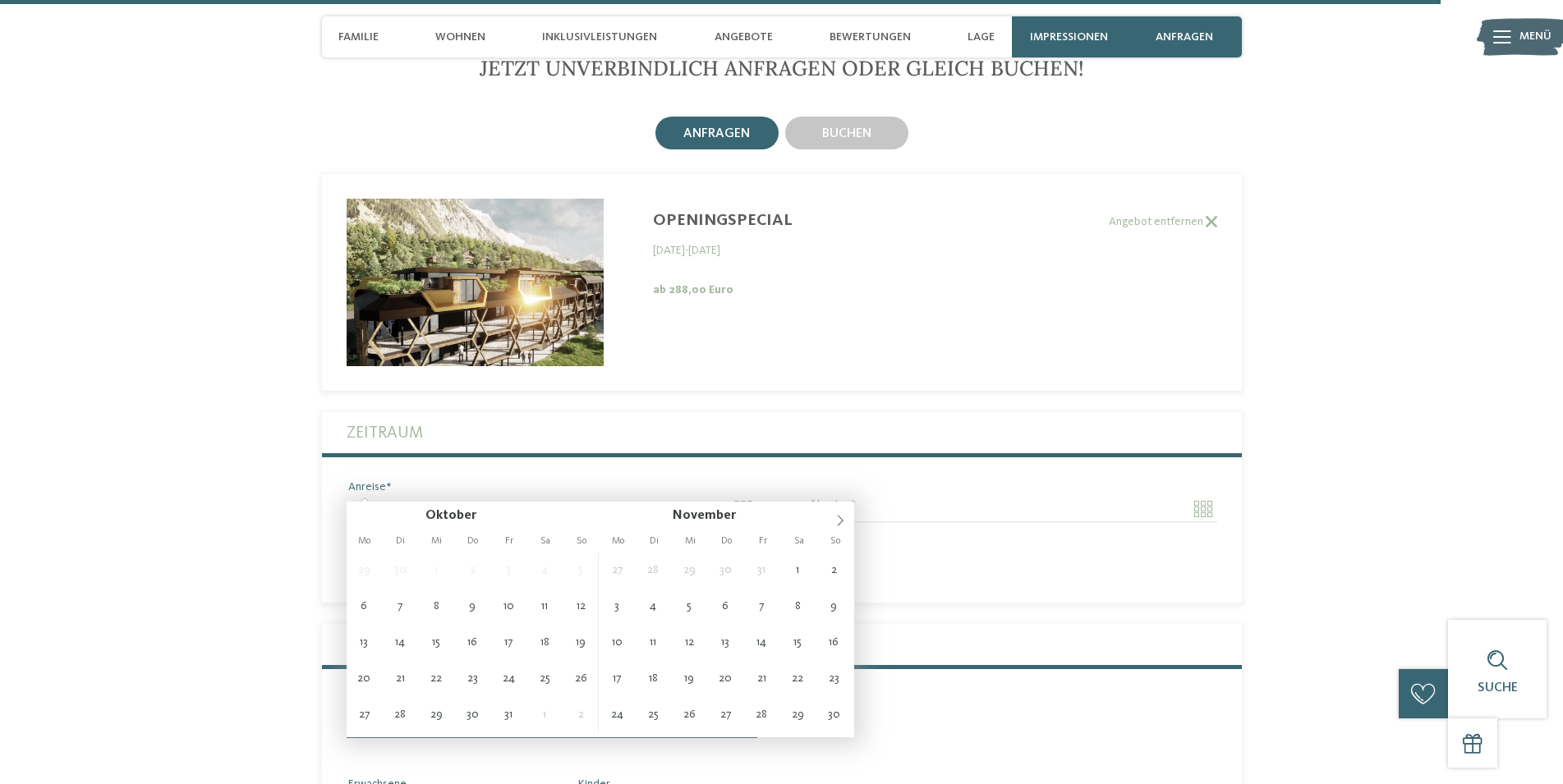
click at [628, 495] on input "Anreise" at bounding box center [551, 508] width 411 height 28
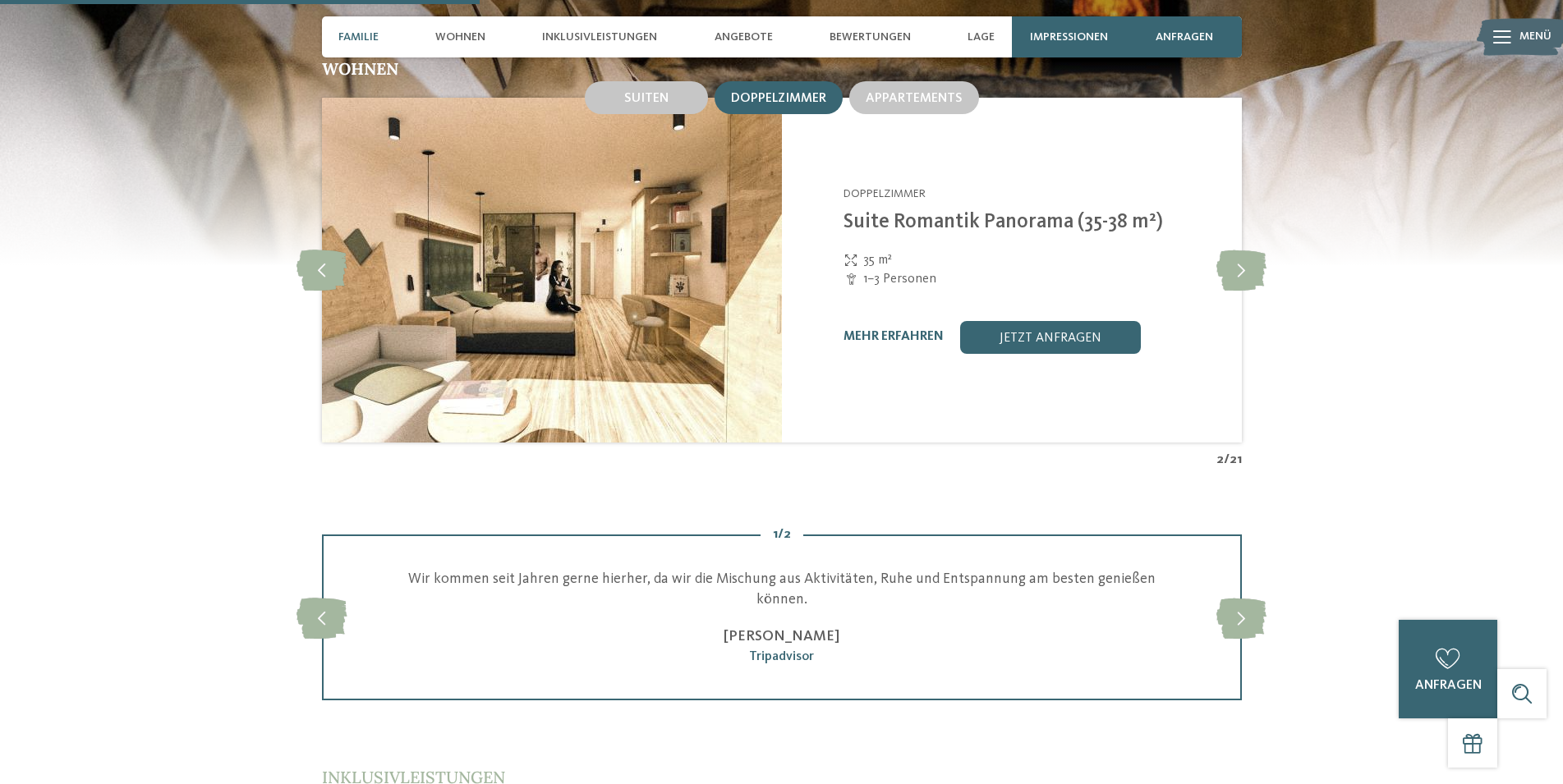
scroll to position [1889, 0]
